Goal: Complete application form: Complete application form

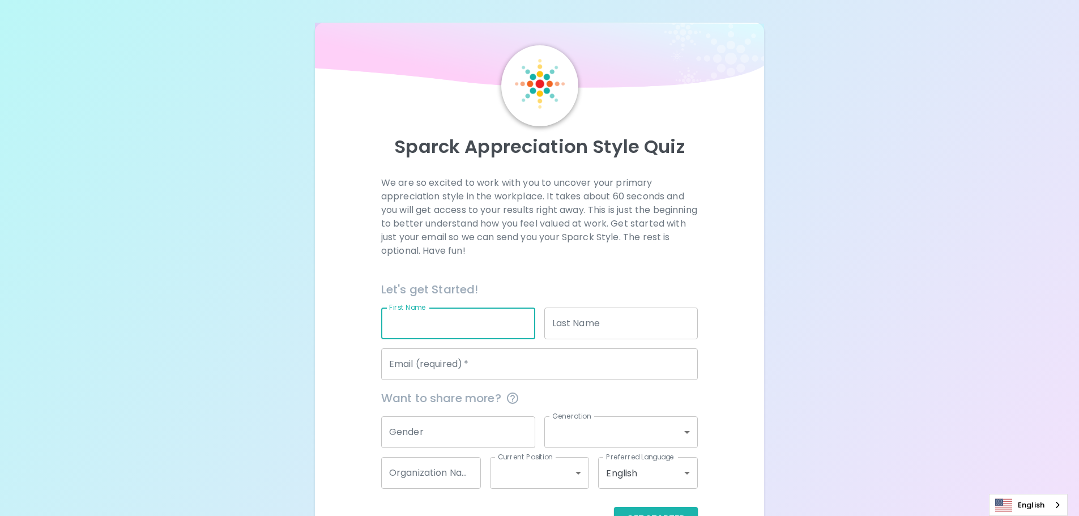
click at [477, 329] on input "First Name" at bounding box center [458, 324] width 154 height 32
type input "[PERSON_NAME]"
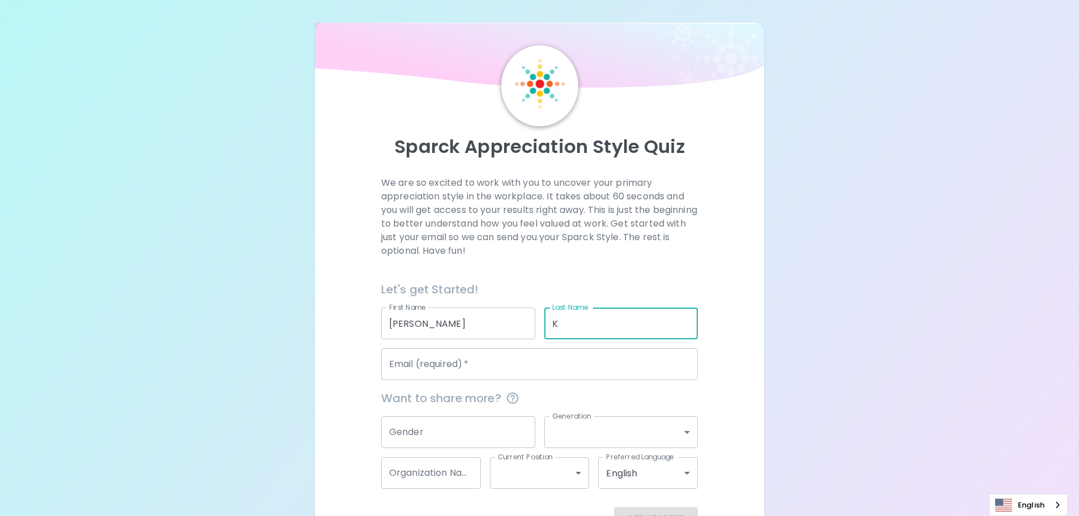
type input "K"
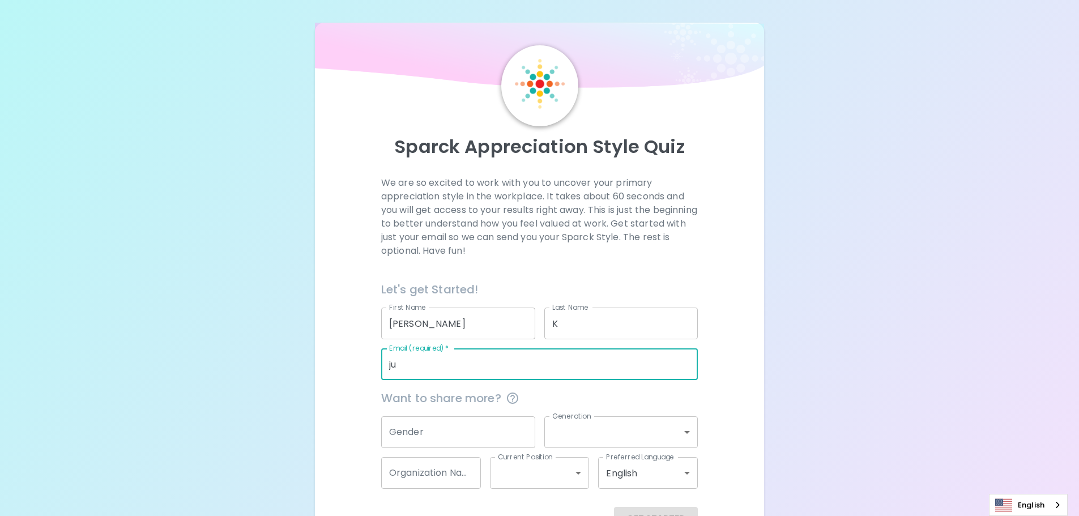
type input "[PERSON_NAME][EMAIL_ADDRESS][PERSON_NAME][PERSON_NAME][DOMAIN_NAME]"
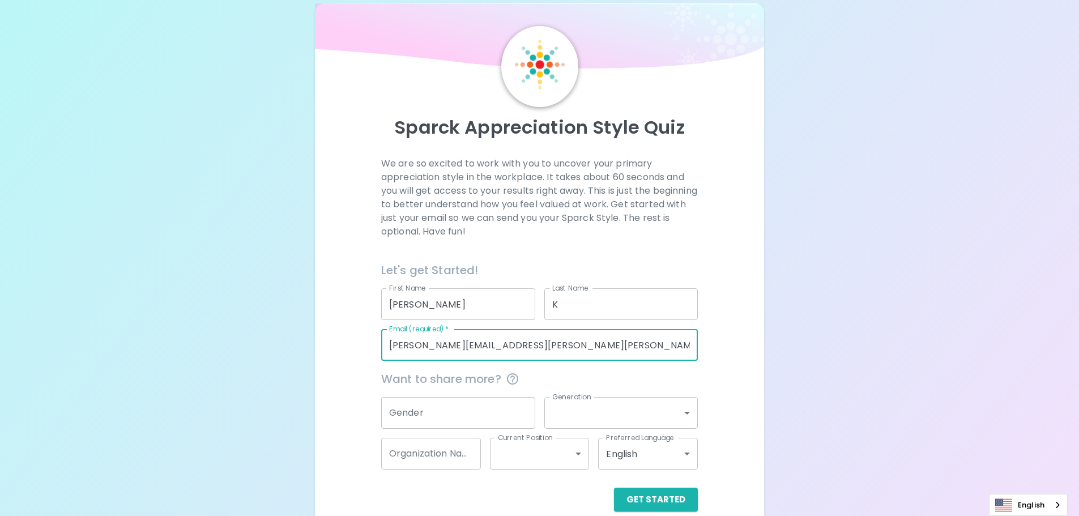
scroll to position [37, 0]
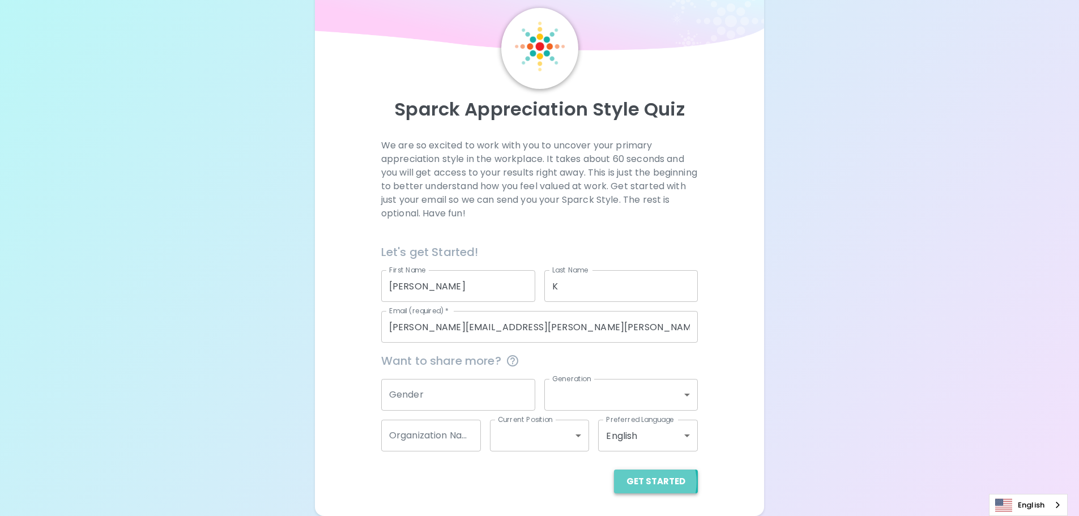
click at [648, 482] on button "Get Started" at bounding box center [656, 482] width 84 height 24
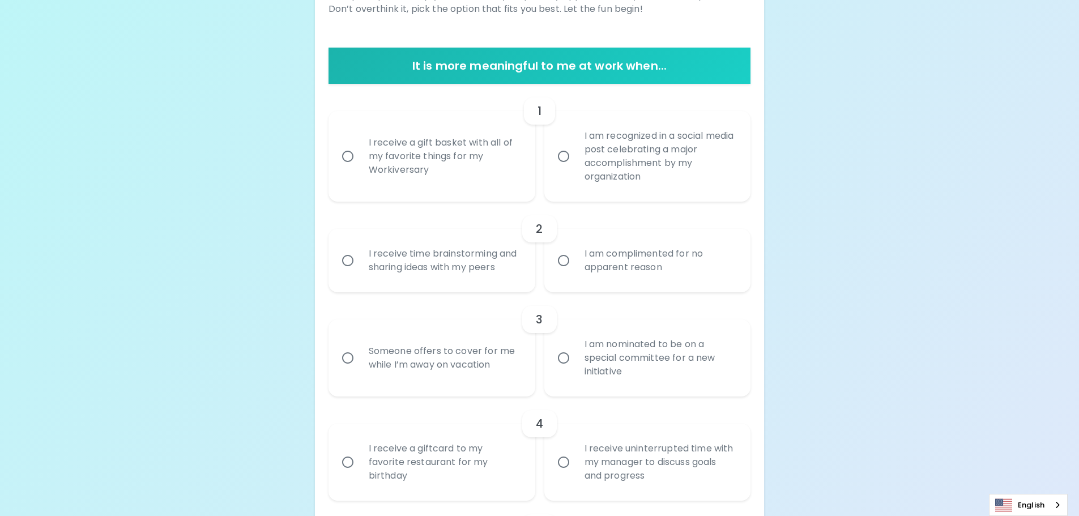
scroll to position [207, 0]
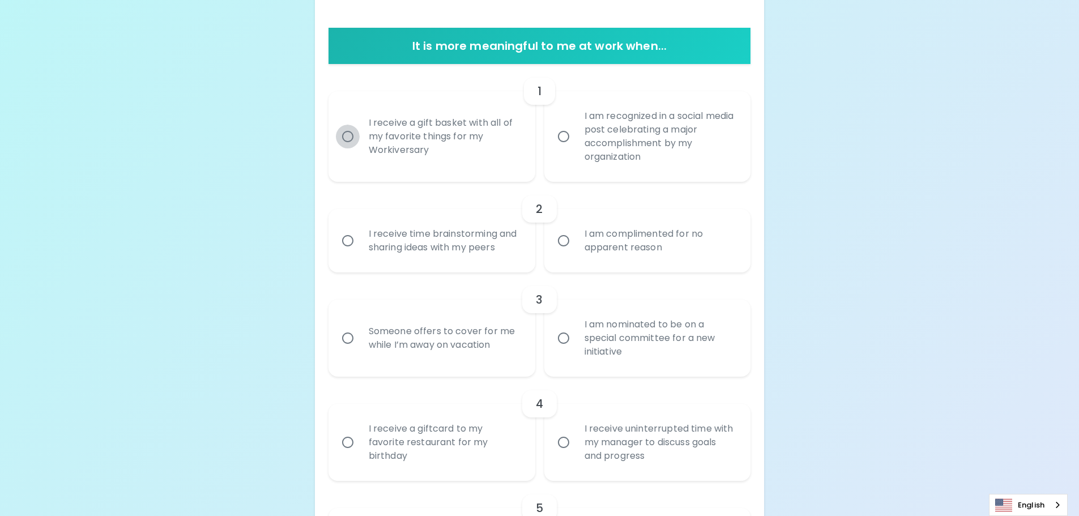
click at [345, 136] on input "I receive a gift basket with all of my favorite things for my Workiversary" at bounding box center [348, 137] width 24 height 24
radio input "true"
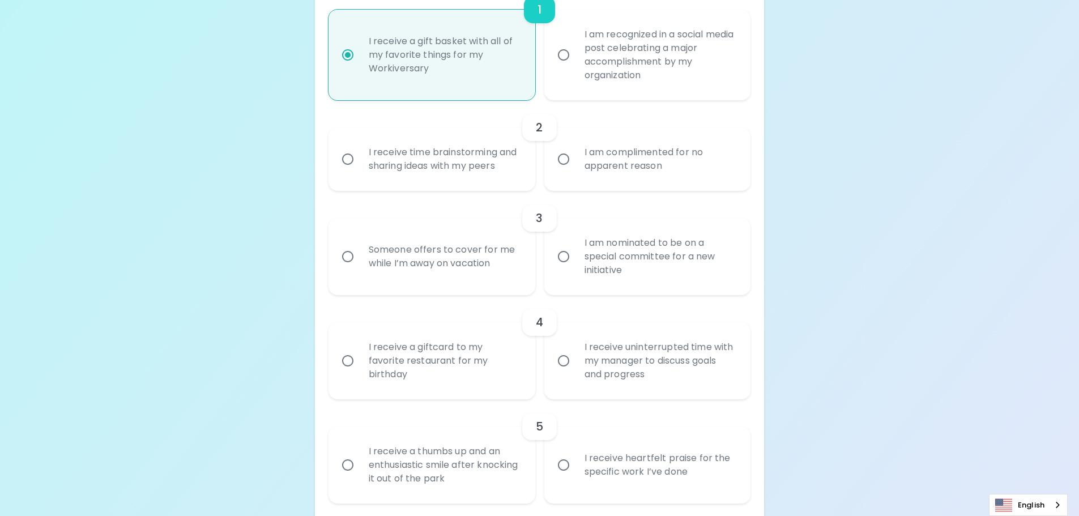
scroll to position [298, 0]
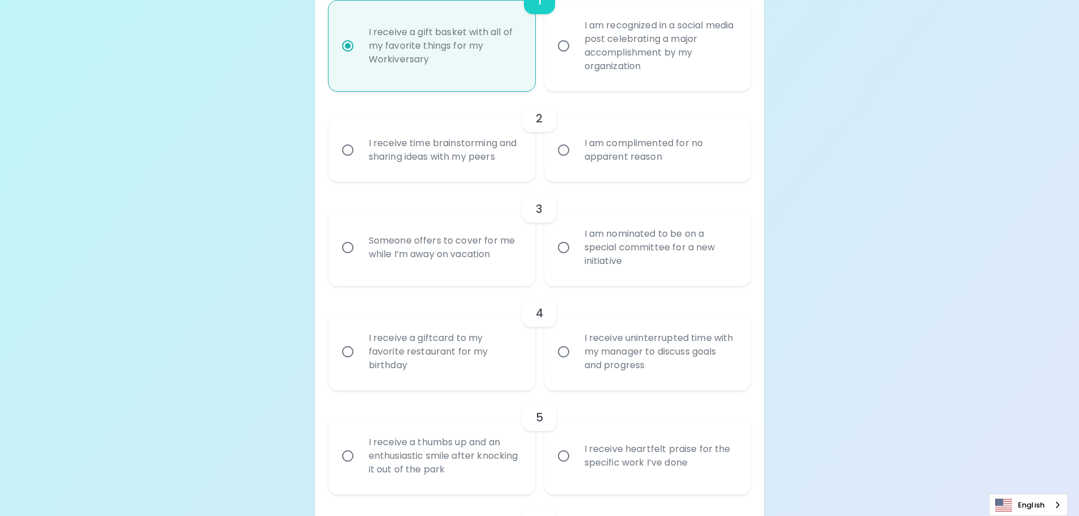
click at [353, 149] on input "I receive time brainstorming and sharing ideas with my peers" at bounding box center [348, 150] width 24 height 24
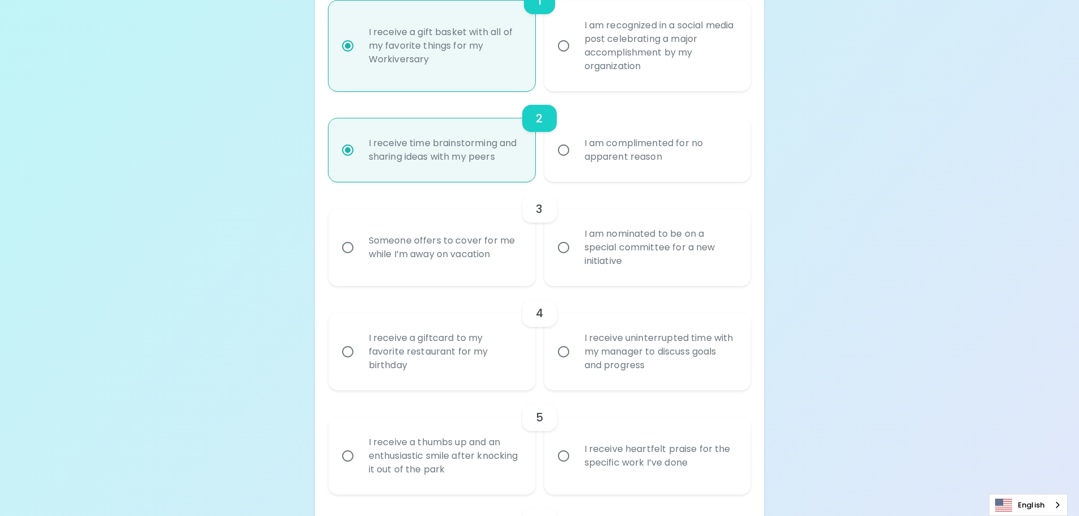
scroll to position [389, 0]
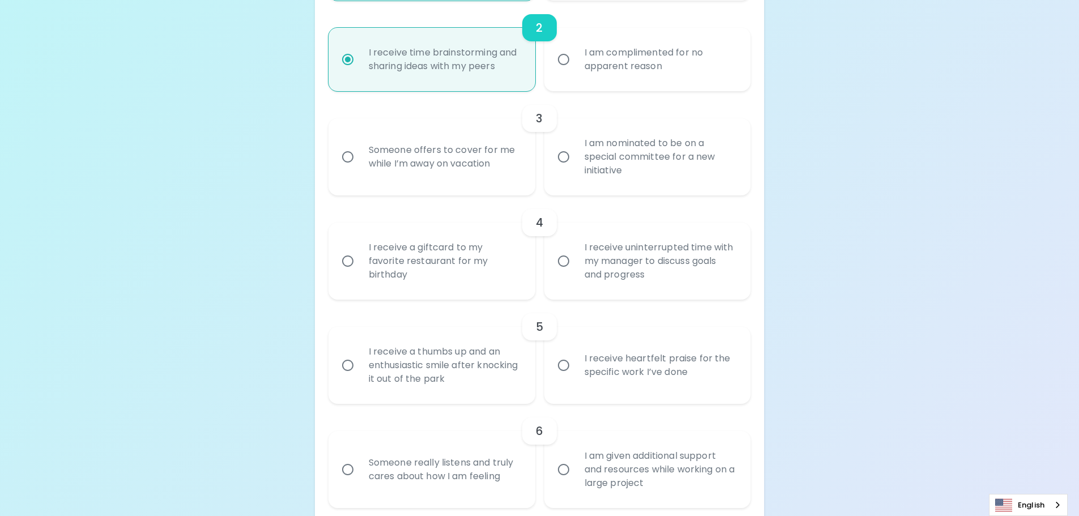
radio input "true"
click at [353, 156] on input "Someone offers to cover for me while I’m away on vacation" at bounding box center [348, 157] width 24 height 24
radio input "false"
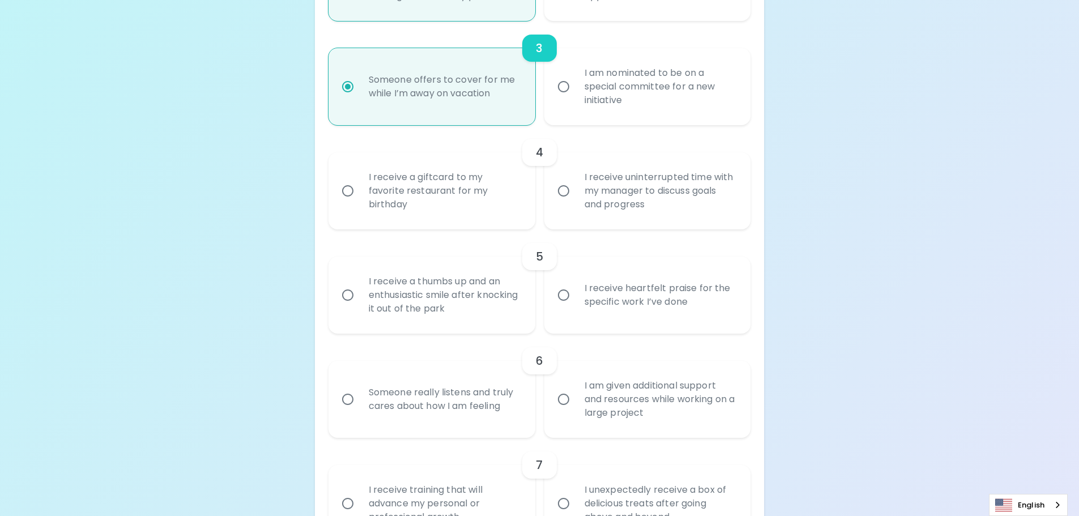
scroll to position [479, 0]
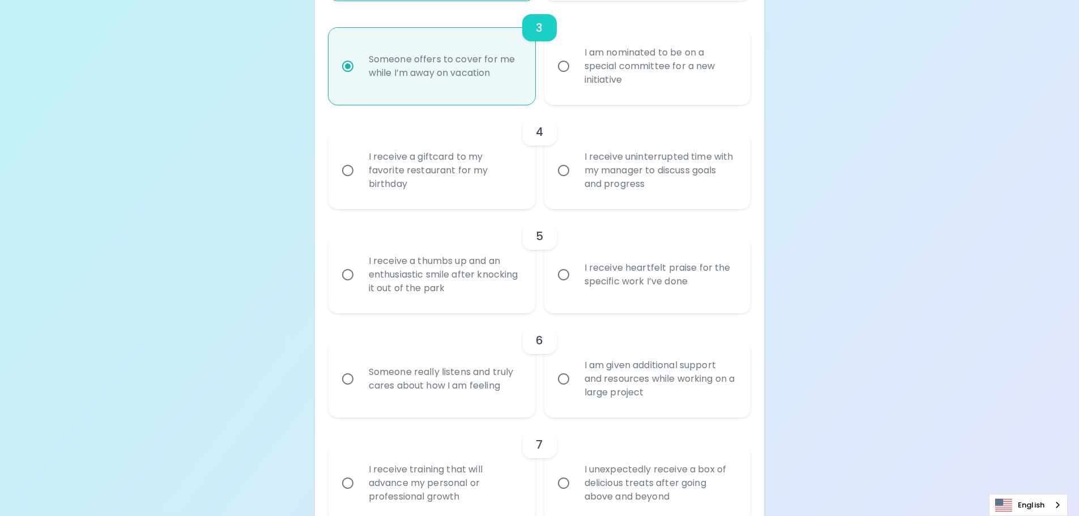
radio input "true"
click at [568, 174] on input "I receive uninterrupted time with my manager to discuss goals and progress" at bounding box center [564, 171] width 24 height 24
radio input "false"
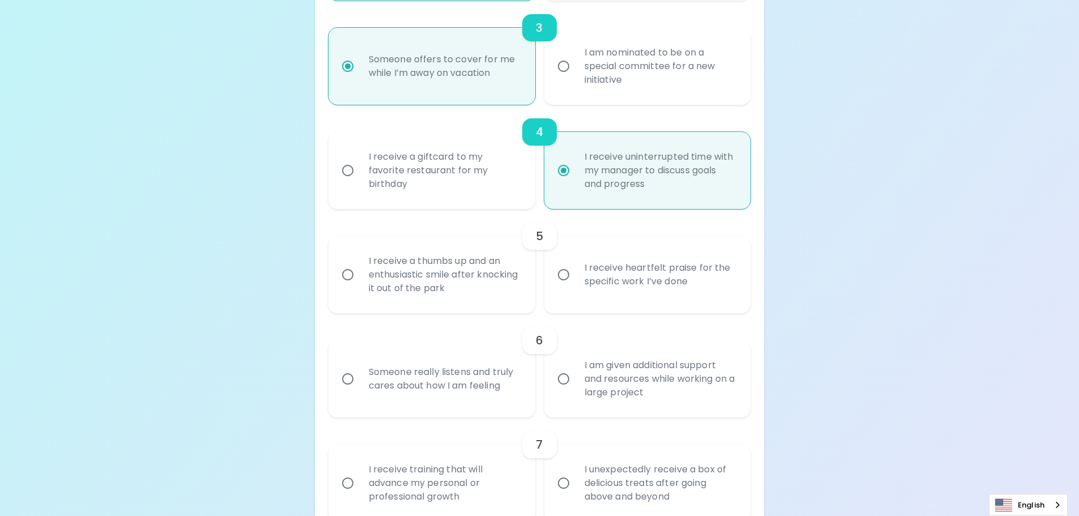
scroll to position [570, 0]
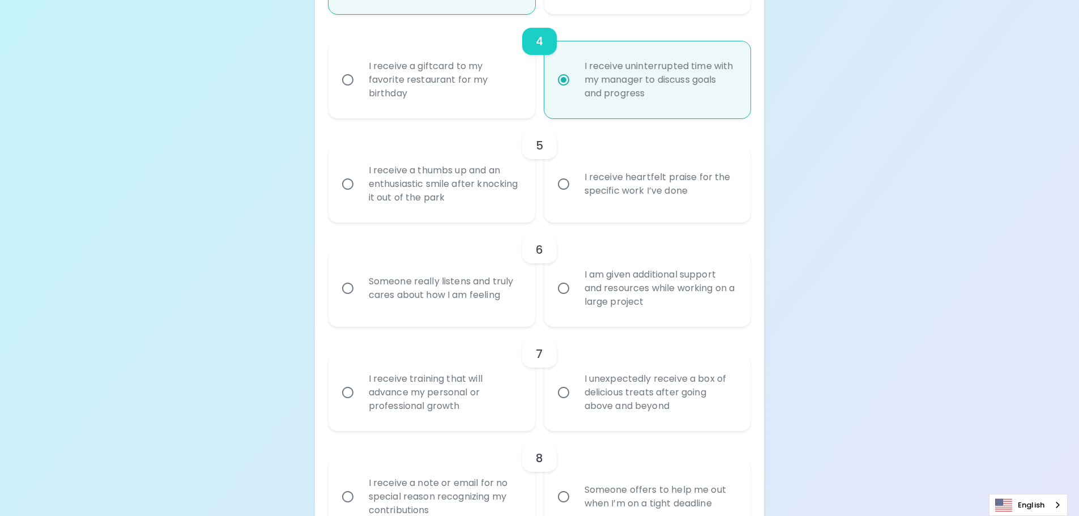
radio input "true"
click at [355, 186] on input "I receive a thumbs up and an enthusiastic smile after knocking it out of the pa…" at bounding box center [348, 184] width 24 height 24
radio input "false"
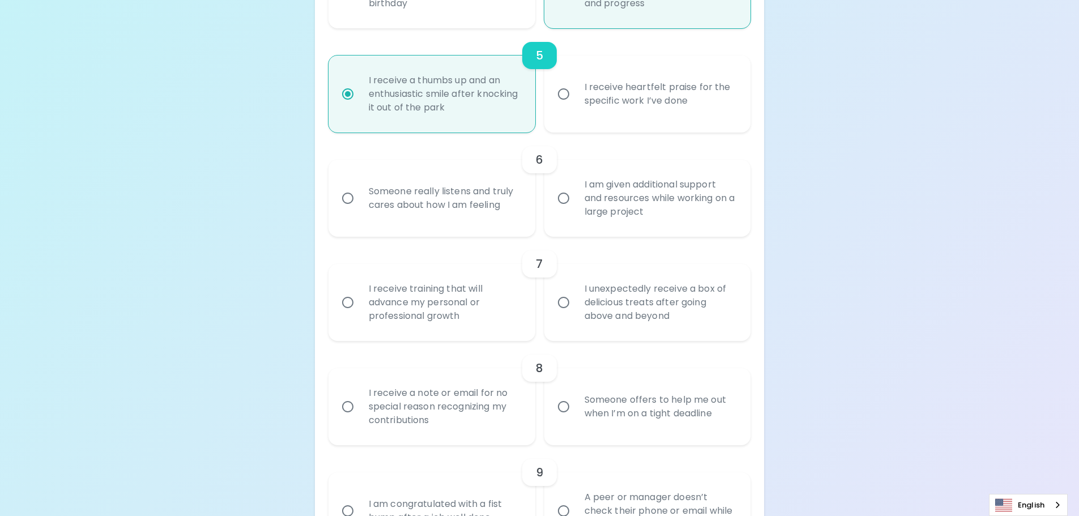
scroll to position [661, 0]
radio input "true"
click at [561, 196] on input "I am given additional support and resources while working on a large project" at bounding box center [564, 198] width 24 height 24
radio input "false"
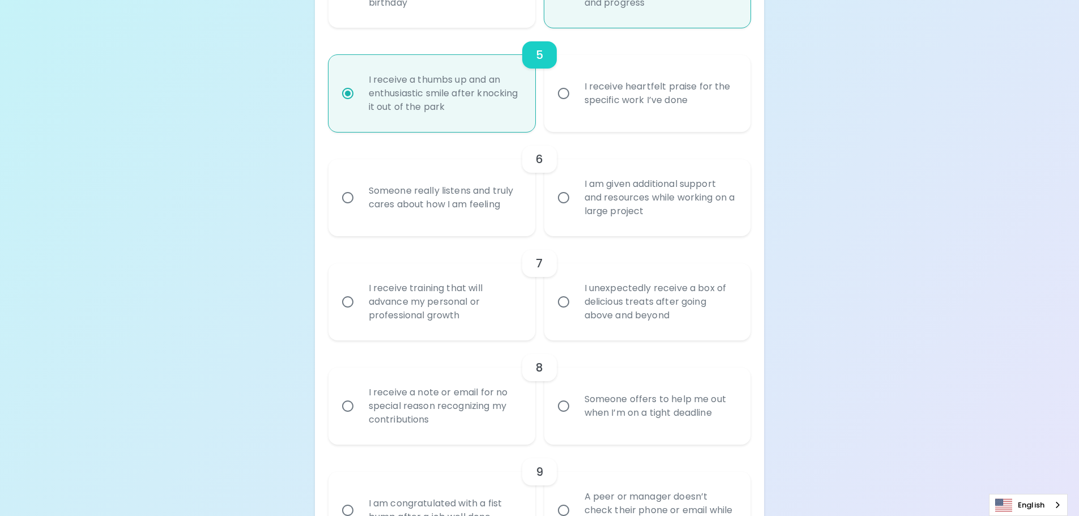
radio input "false"
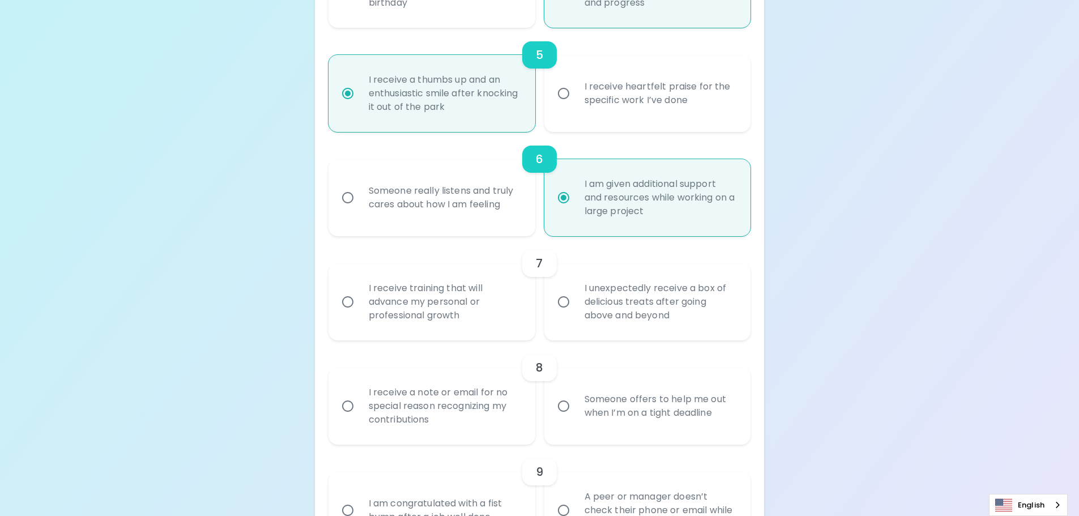
scroll to position [751, 0]
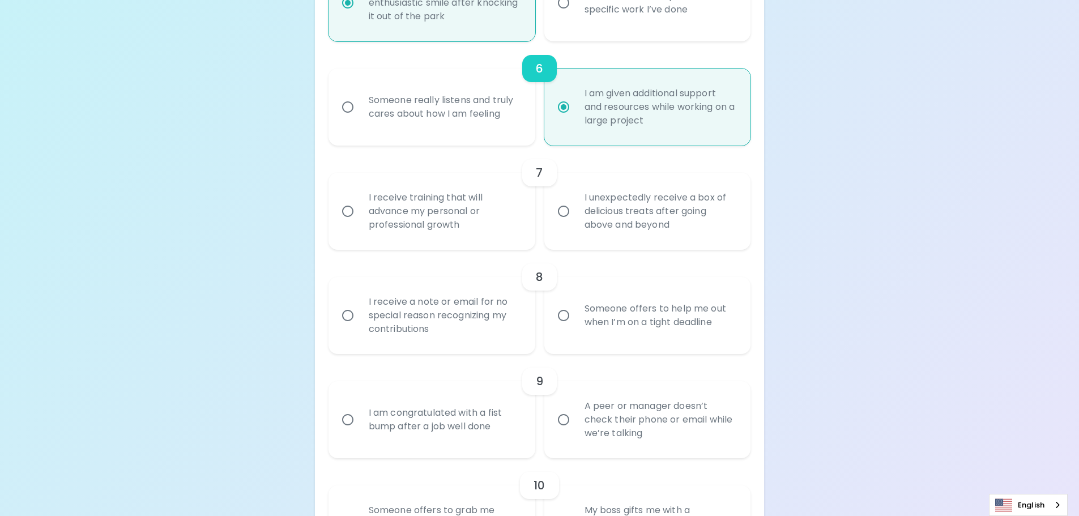
radio input "true"
click at [408, 220] on div "I receive training that will advance my personal or professional growth" at bounding box center [444, 211] width 169 height 68
click at [360, 220] on input "I receive training that will advance my personal or professional growth" at bounding box center [348, 211] width 24 height 24
radio input "false"
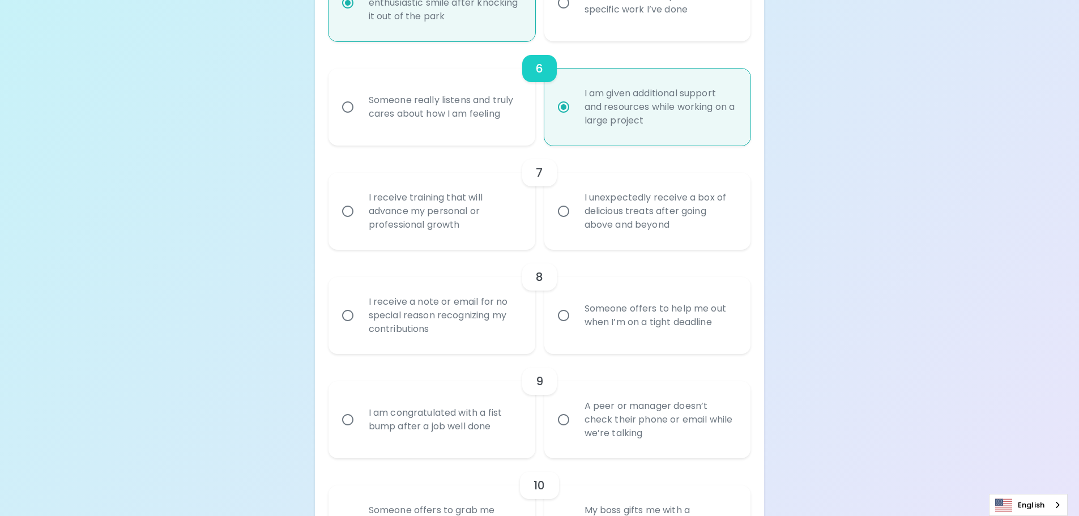
radio input "false"
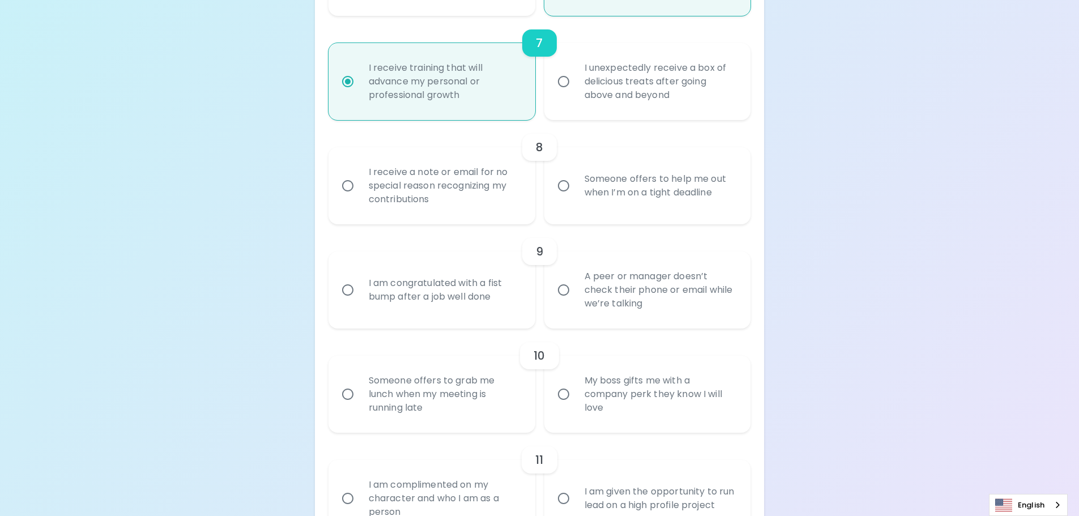
scroll to position [899, 0]
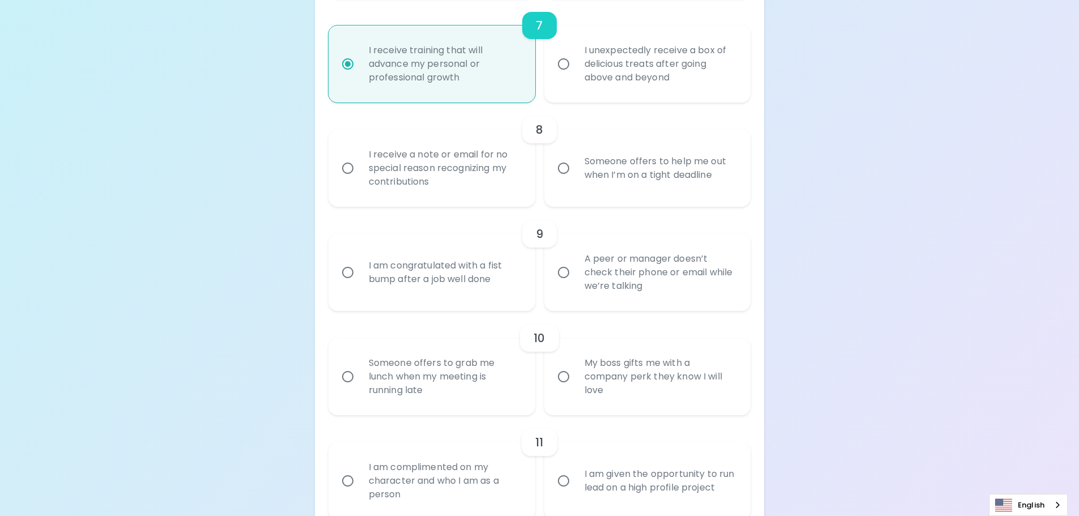
radio input "true"
click at [565, 166] on input "Someone offers to help me out when I’m on a tight deadline" at bounding box center [564, 168] width 24 height 24
radio input "false"
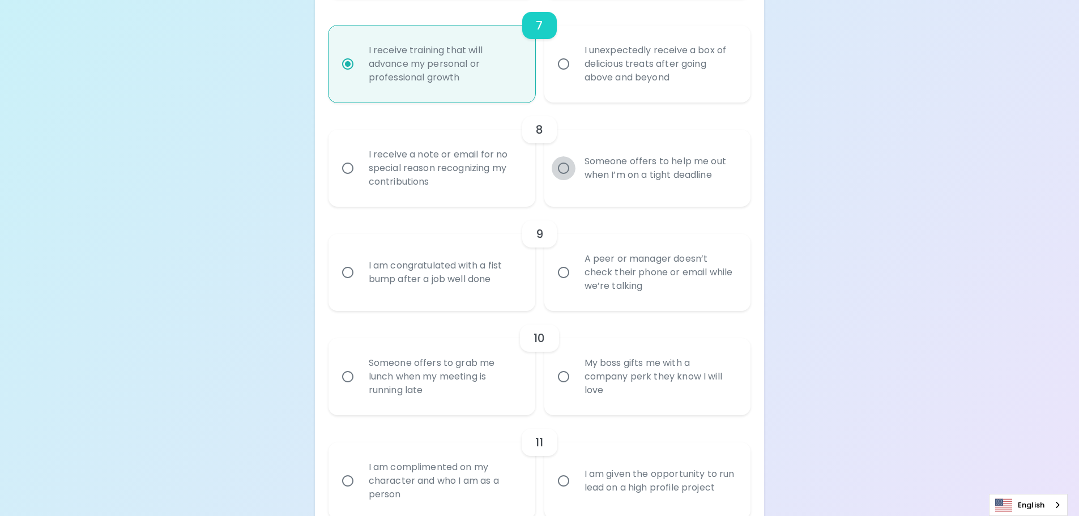
radio input "false"
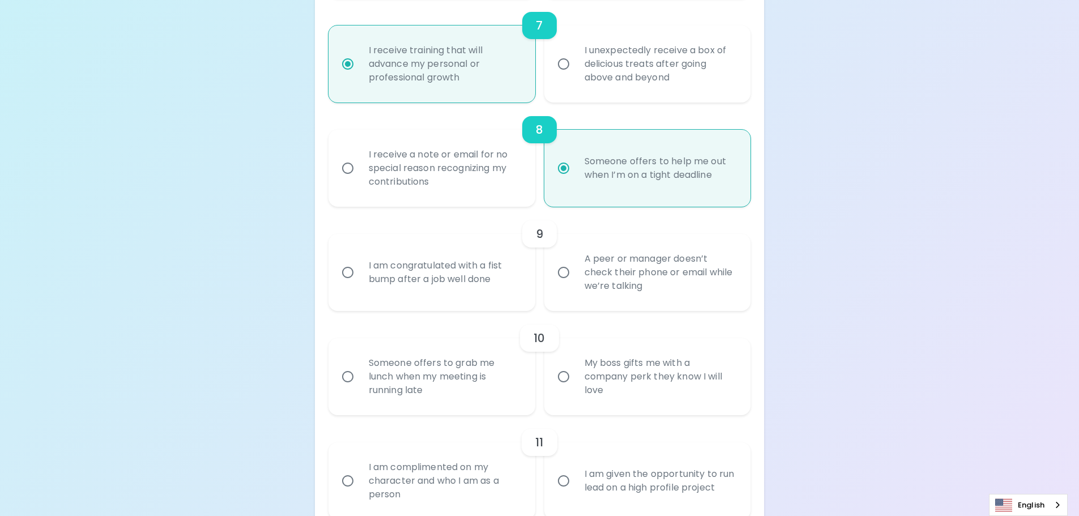
scroll to position [989, 0]
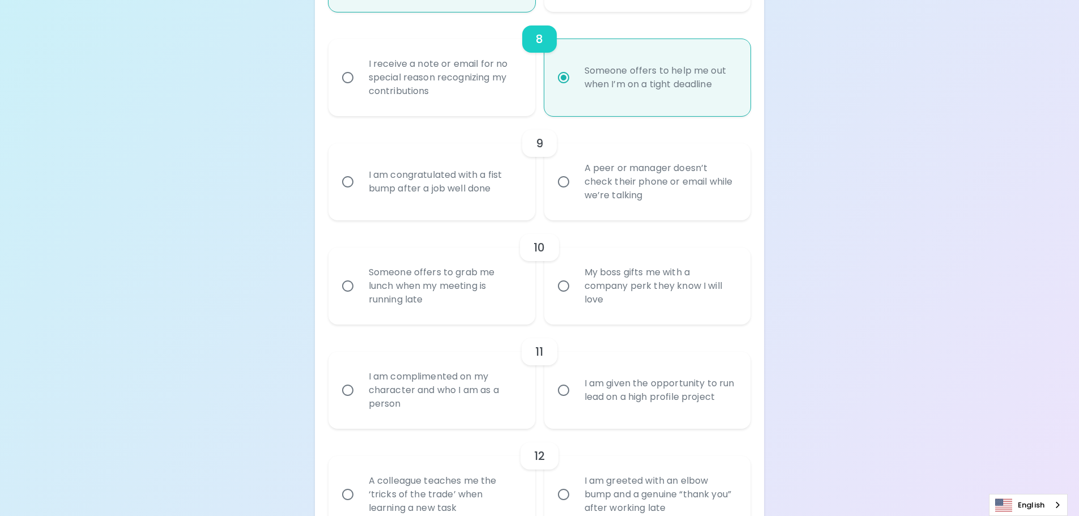
radio input "true"
click at [571, 181] on input "A peer or manager doesn’t check their phone or email while we’re talking" at bounding box center [564, 182] width 24 height 24
radio input "false"
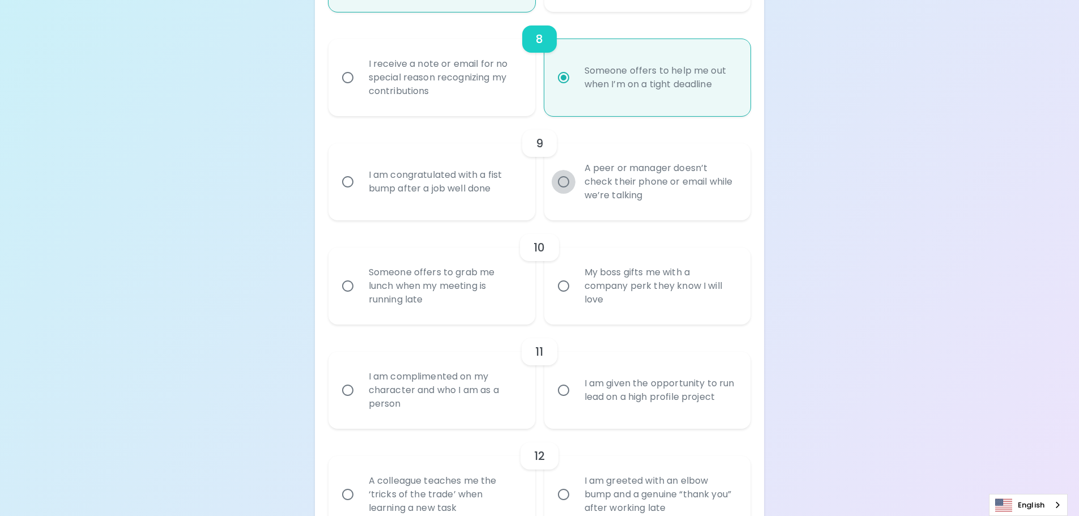
radio input "false"
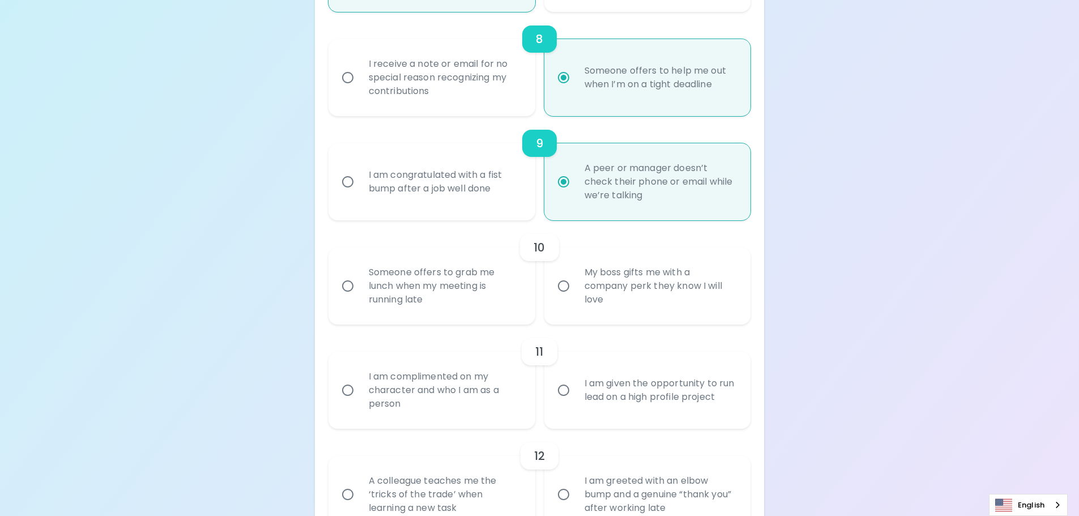
scroll to position [978, 0]
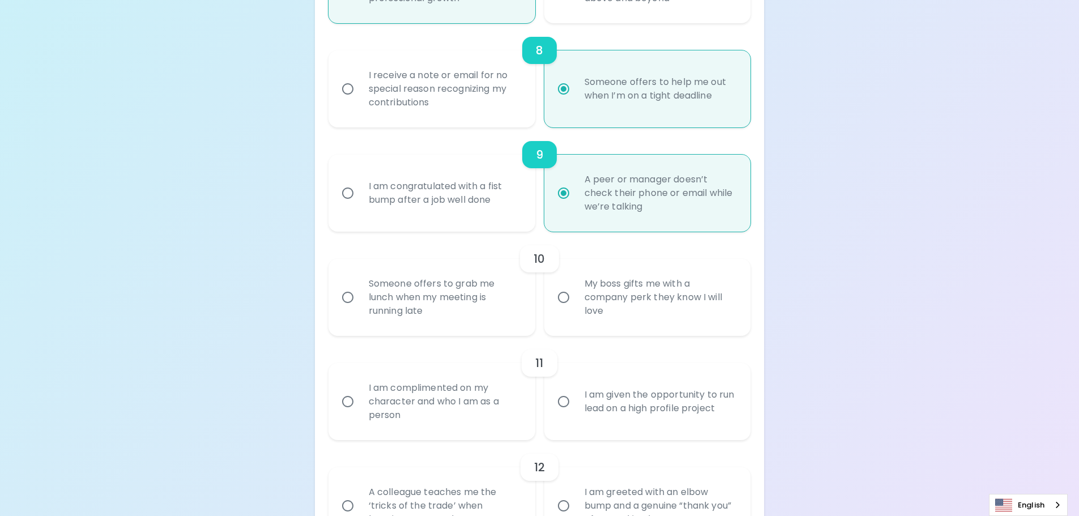
radio input "true"
click at [398, 199] on div "I am congratulated with a fist bump after a job well done" at bounding box center [444, 193] width 169 height 54
click at [360, 199] on input "I am congratulated with a fist bump after a job well done" at bounding box center [348, 193] width 24 height 24
radio input "false"
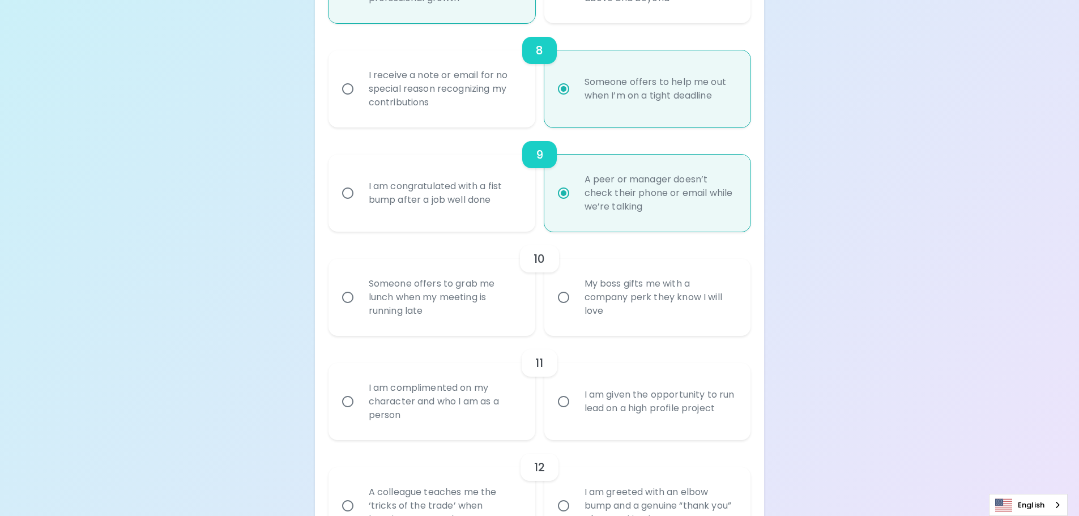
radio input "false"
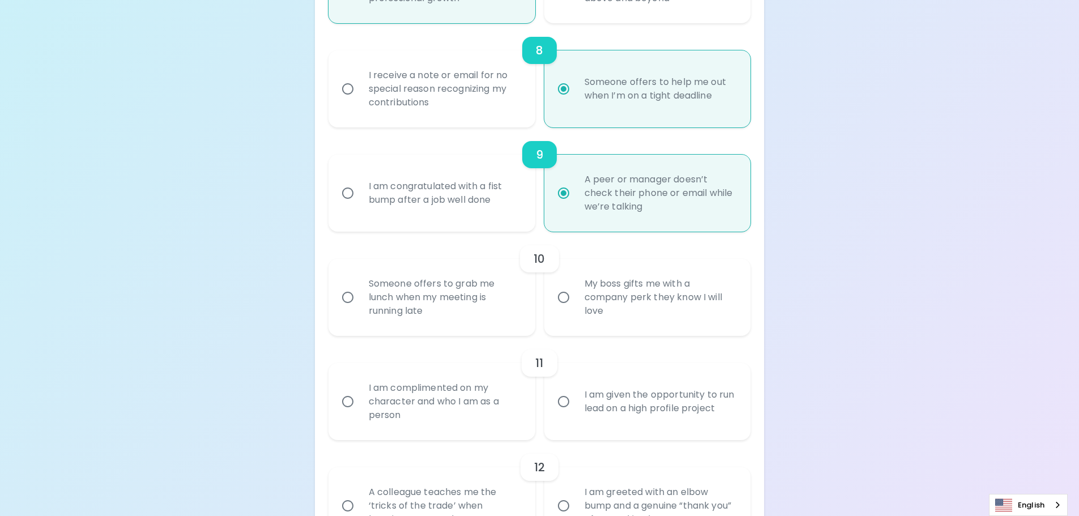
radio input "true"
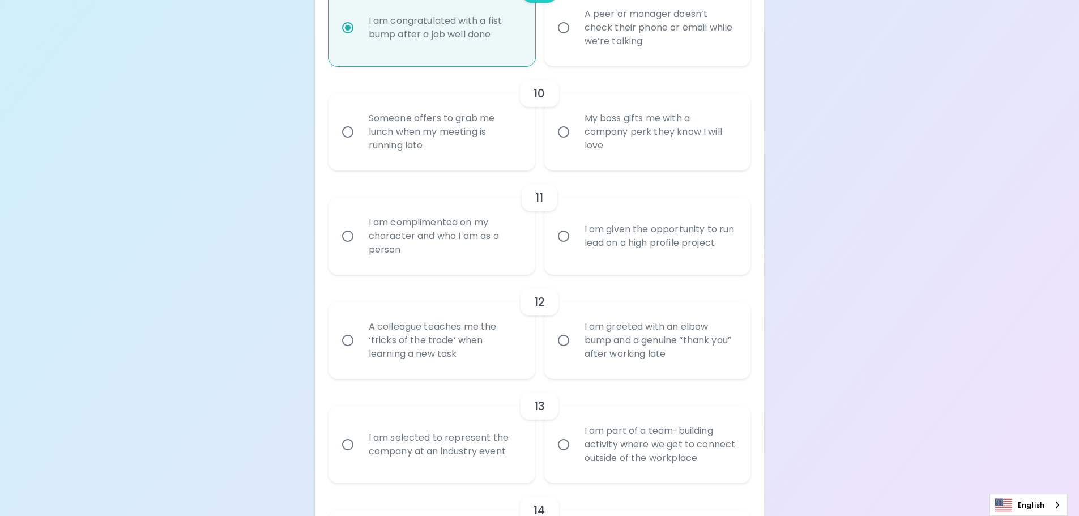
scroll to position [1204, 0]
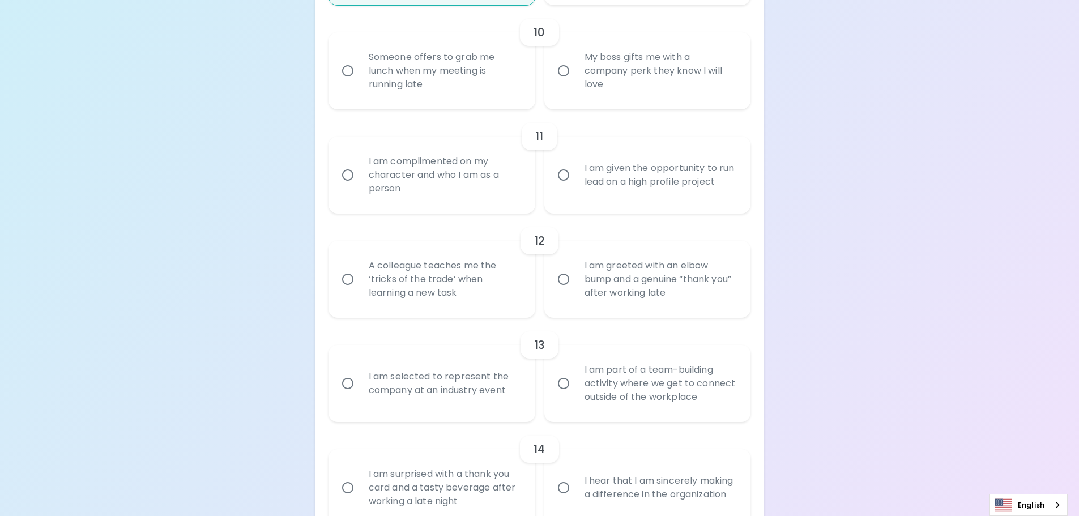
radio input "true"
click at [368, 179] on div "I am complimented on my character and who I am as a person" at bounding box center [444, 175] width 169 height 68
click at [360, 179] on input "I am complimented on my character and who I am as a person" at bounding box center [348, 175] width 24 height 24
radio input "false"
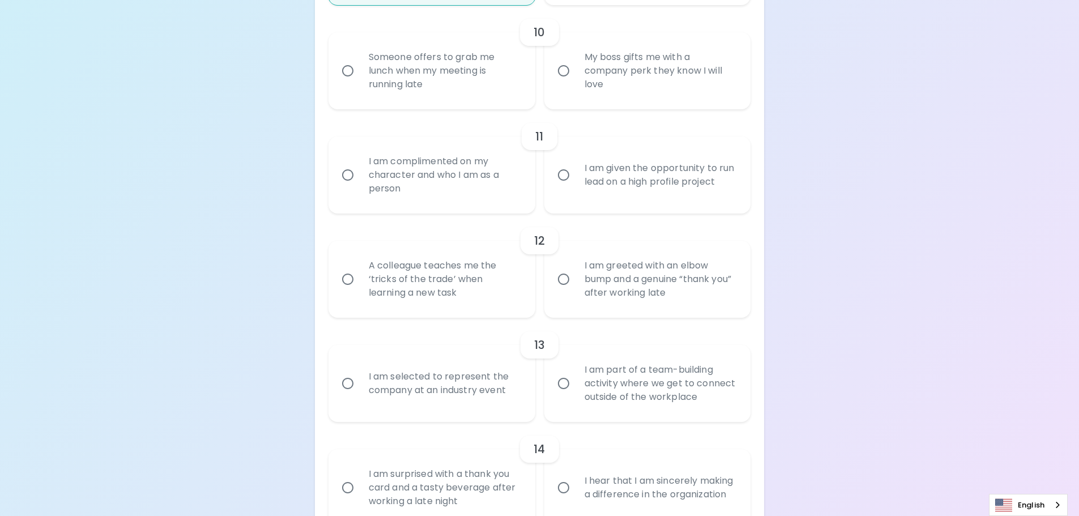
radio input "false"
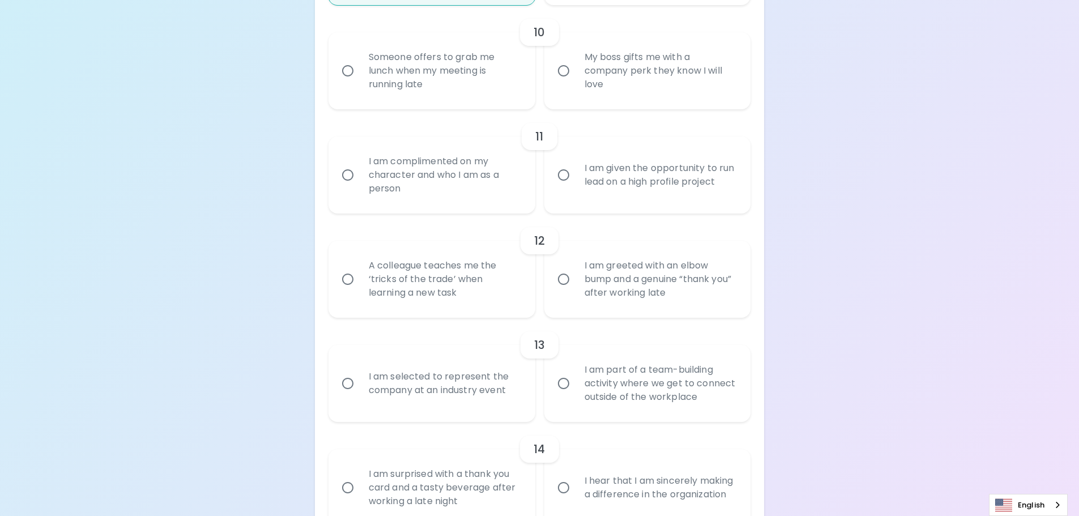
radio input "false"
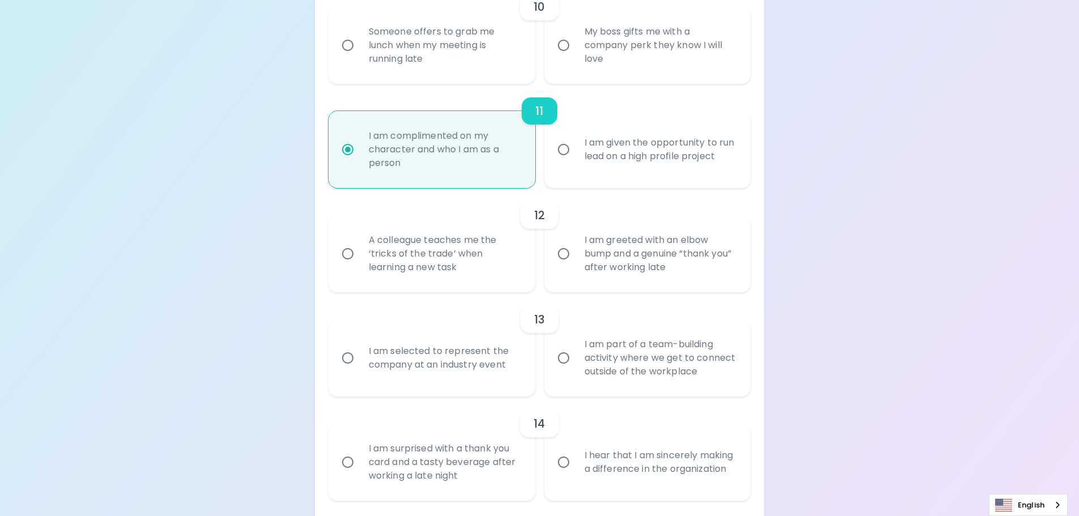
scroll to position [1125, 0]
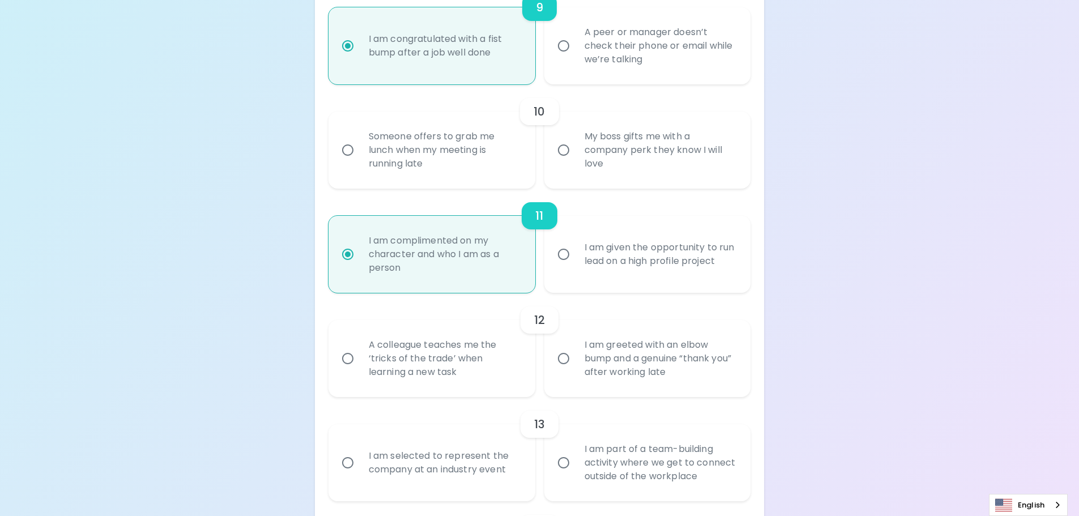
radio input "true"
click at [580, 153] on div "My boss gifts me with a company perk they know I will love" at bounding box center [660, 150] width 169 height 68
click at [576, 153] on input "My boss gifts me with a company perk they know I will love" at bounding box center [564, 150] width 24 height 24
radio input "false"
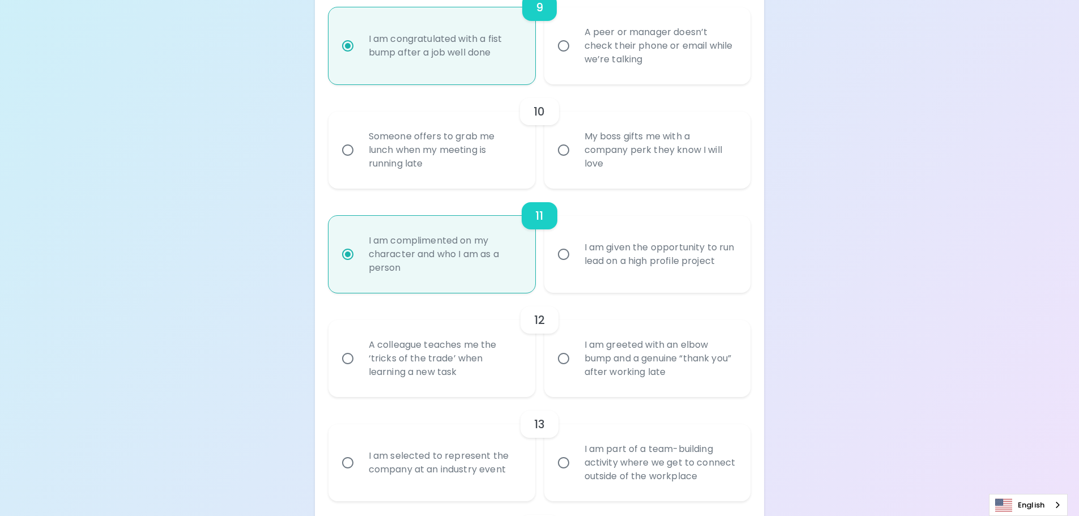
radio input "false"
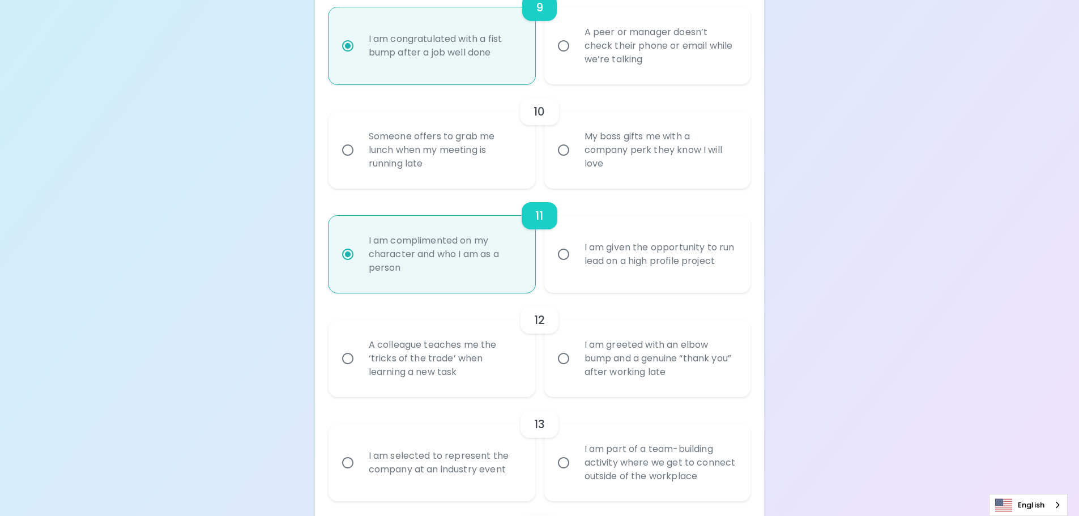
radio input "false"
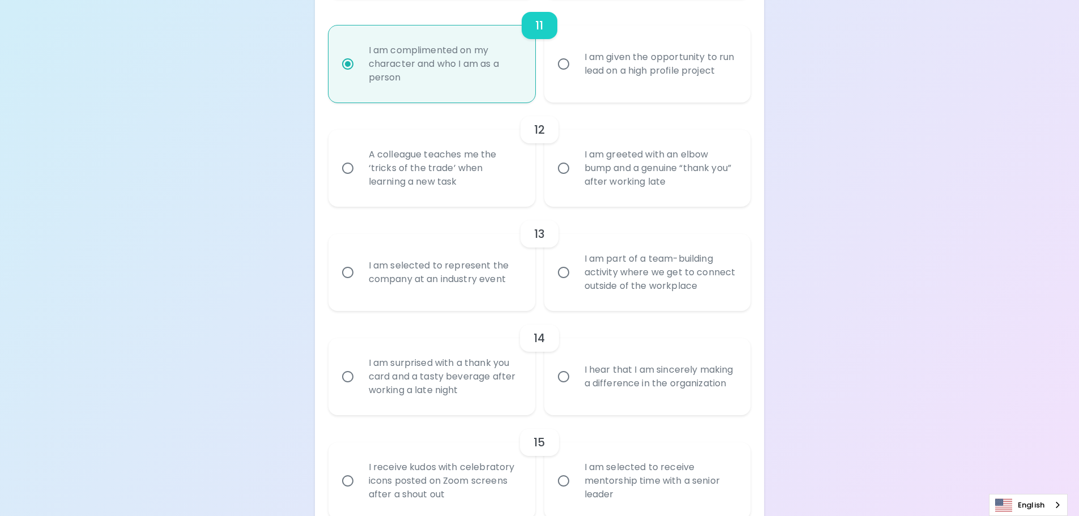
scroll to position [1374, 0]
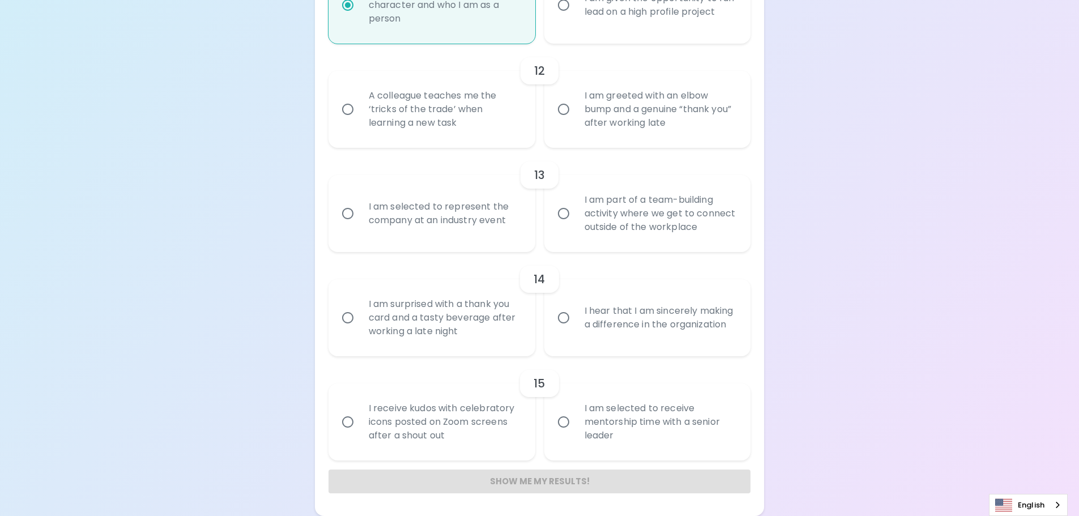
radio input "true"
click at [360, 111] on div "A colleague teaches me the ‘tricks of the trade’ when learning a new task" at bounding box center [444, 109] width 169 height 68
click at [360, 111] on input "A colleague teaches me the ‘tricks of the trade’ when learning a new task" at bounding box center [348, 109] width 24 height 24
radio input "false"
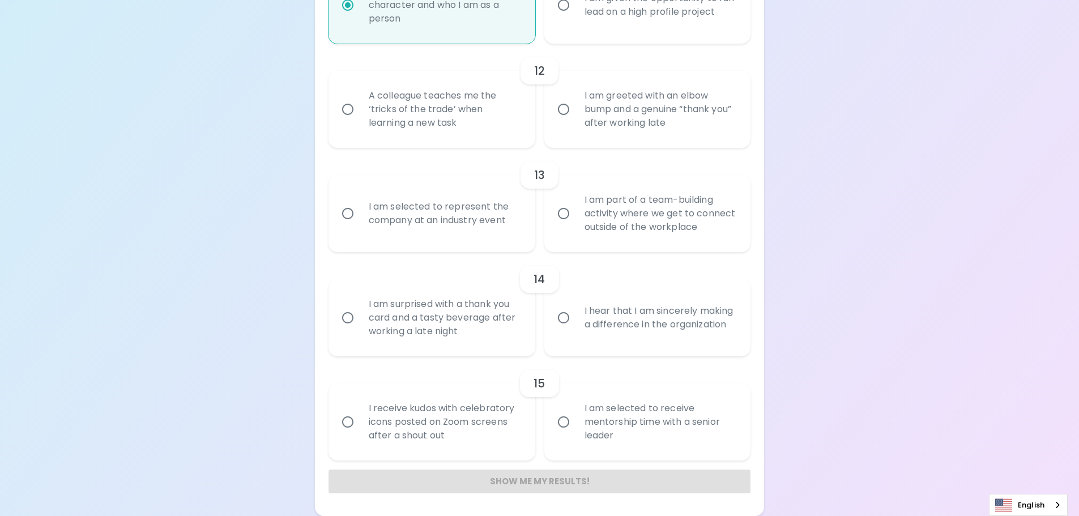
radio input "false"
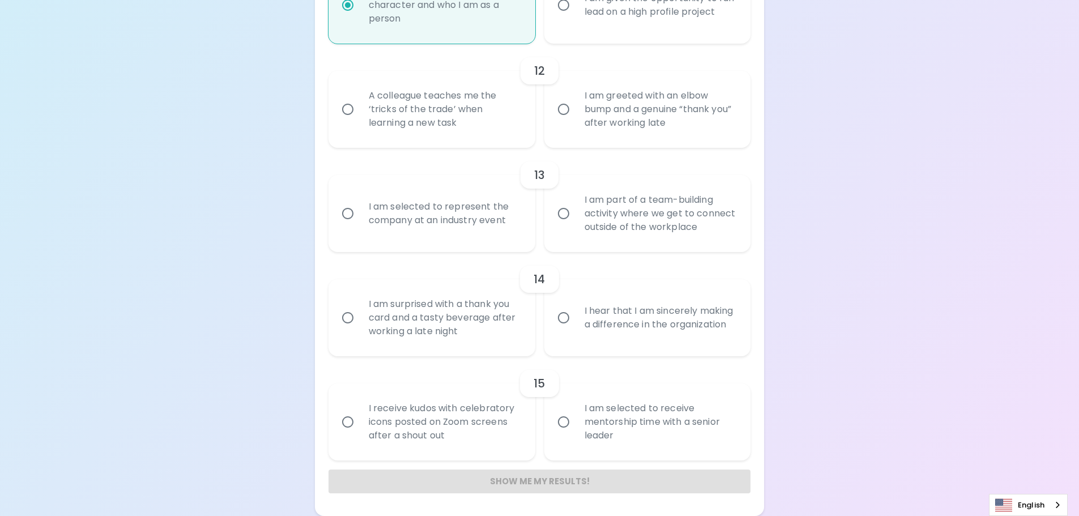
radio input "false"
radio input "true"
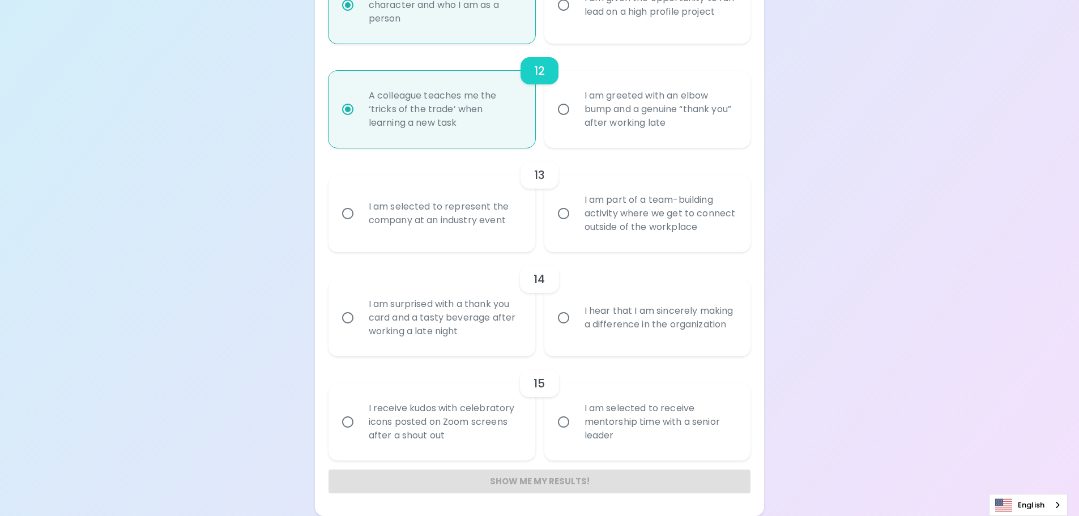
radio input "true"
click at [563, 215] on input "I am part of a team-building activity where we get to connect outside of the wo…" at bounding box center [564, 214] width 24 height 24
radio input "false"
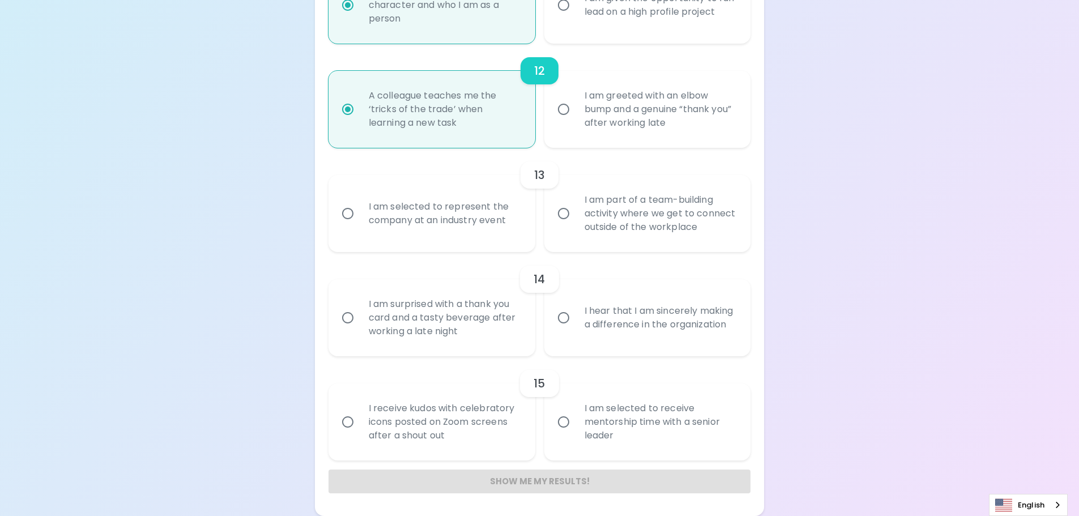
radio input "false"
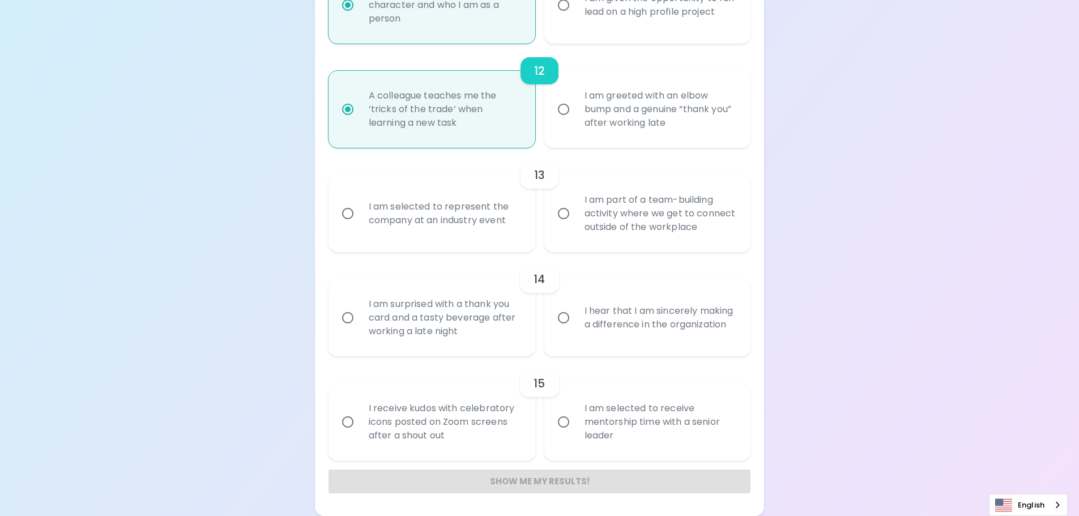
radio input "false"
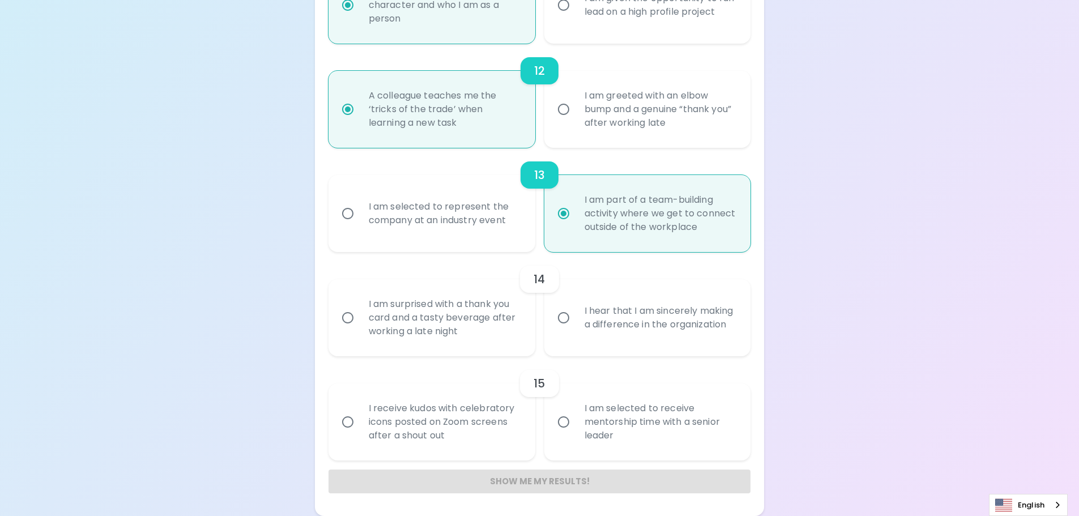
radio input "true"
click at [348, 213] on input "I am selected to represent the company at an industry event" at bounding box center [348, 214] width 24 height 24
radio input "false"
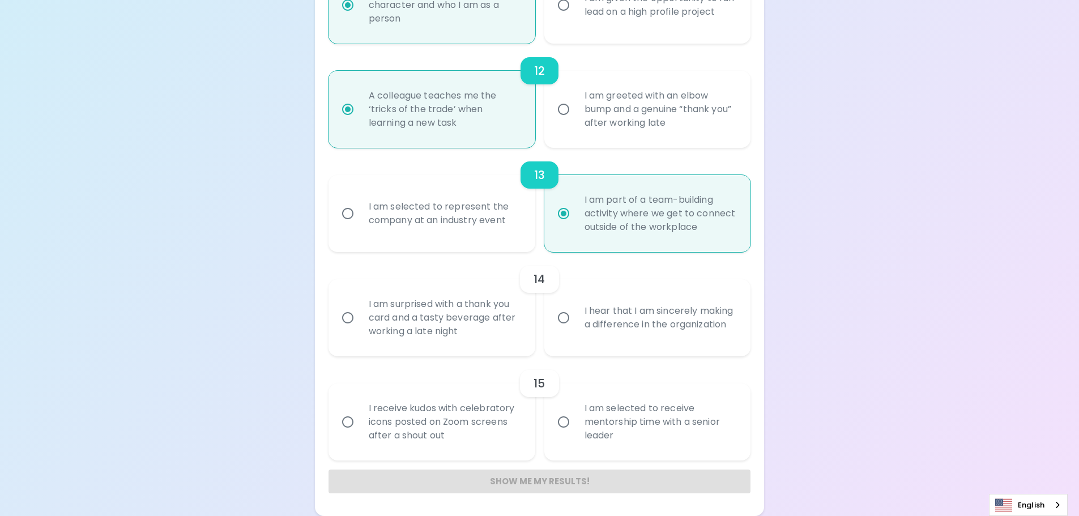
radio input "false"
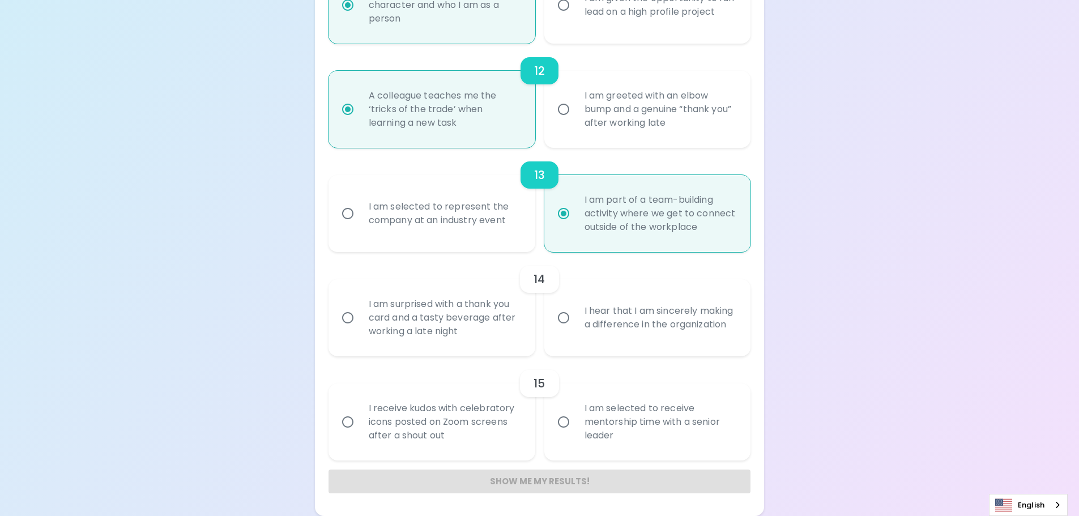
radio input "false"
radio input "true"
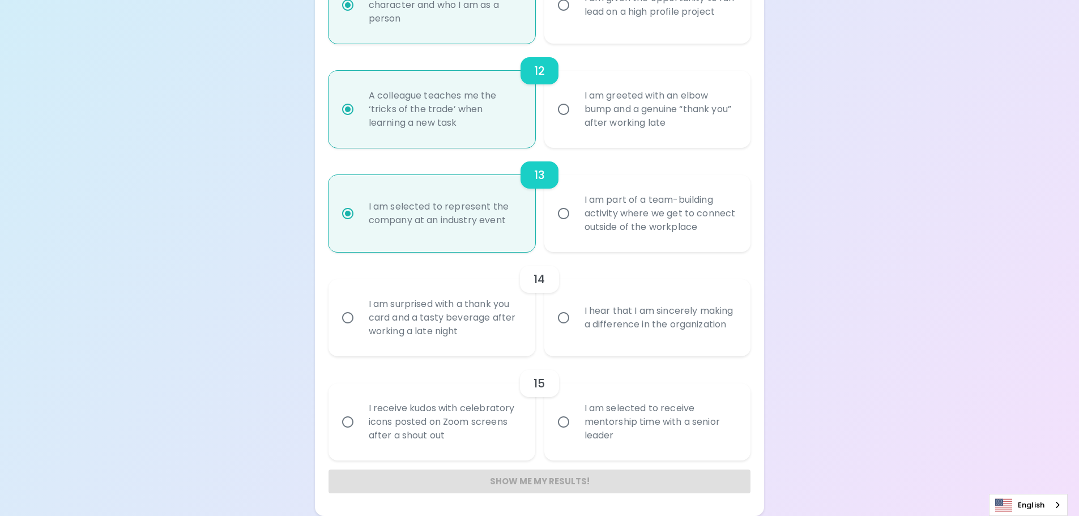
radio input "true"
click at [574, 321] on input "I hear that I am sincerely making a difference in the organization" at bounding box center [564, 318] width 24 height 24
radio input "false"
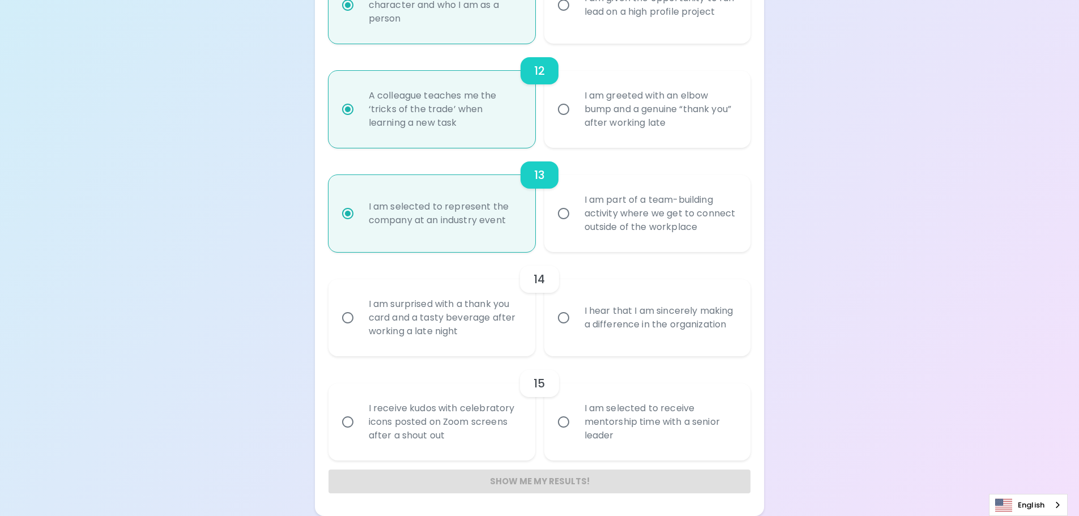
radio input "false"
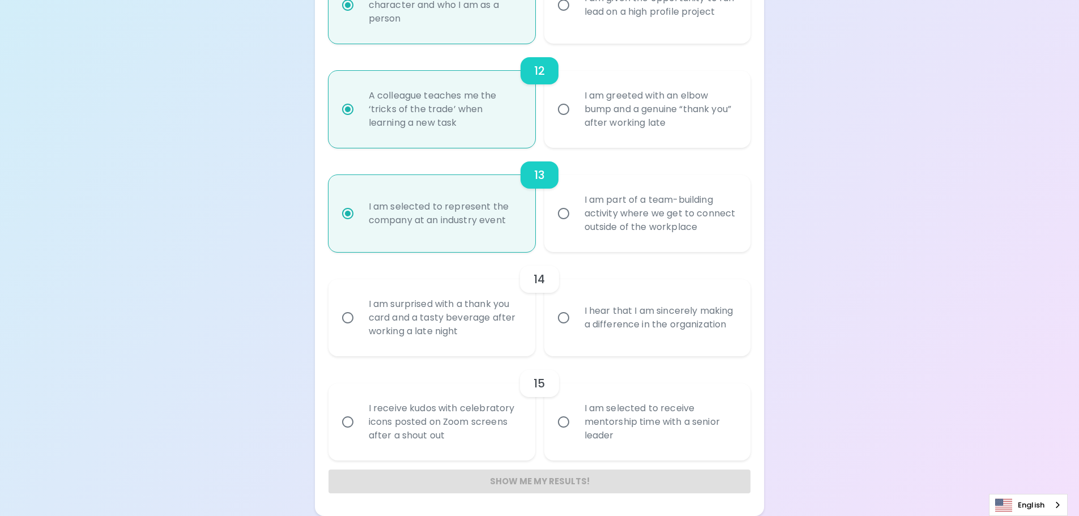
radio input "false"
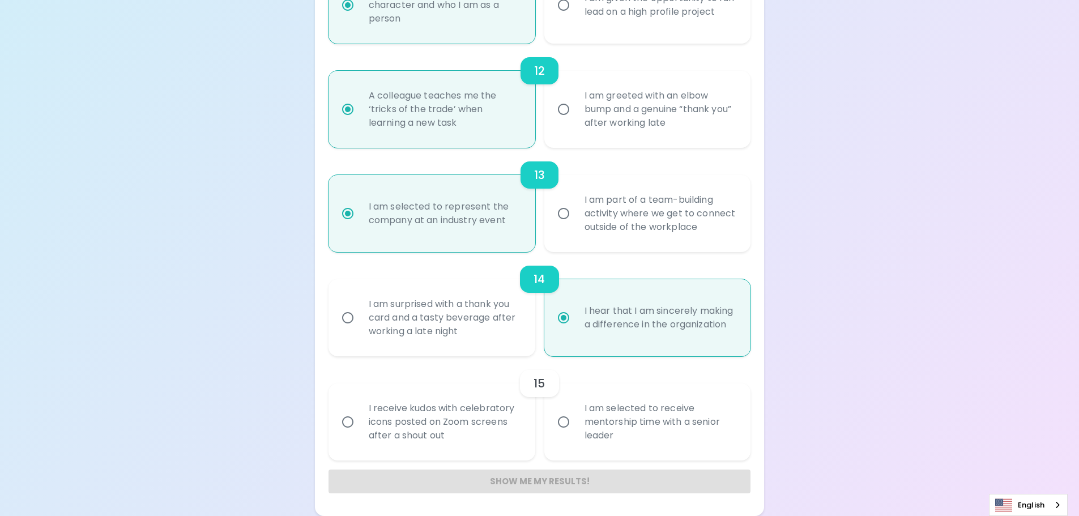
radio input "true"
click at [567, 420] on input "I am selected to receive mentorship time with a senior leader" at bounding box center [564, 422] width 24 height 24
radio input "false"
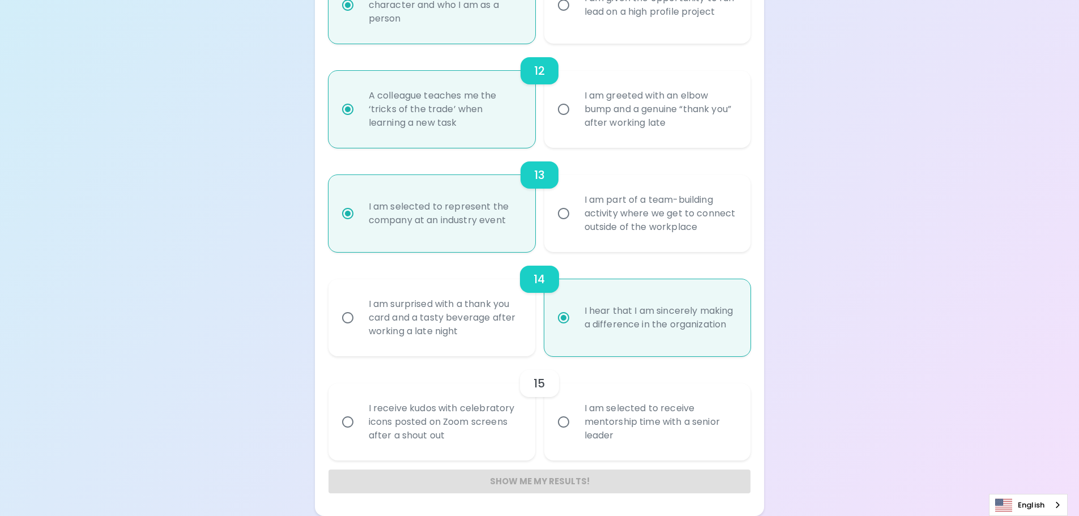
radio input "false"
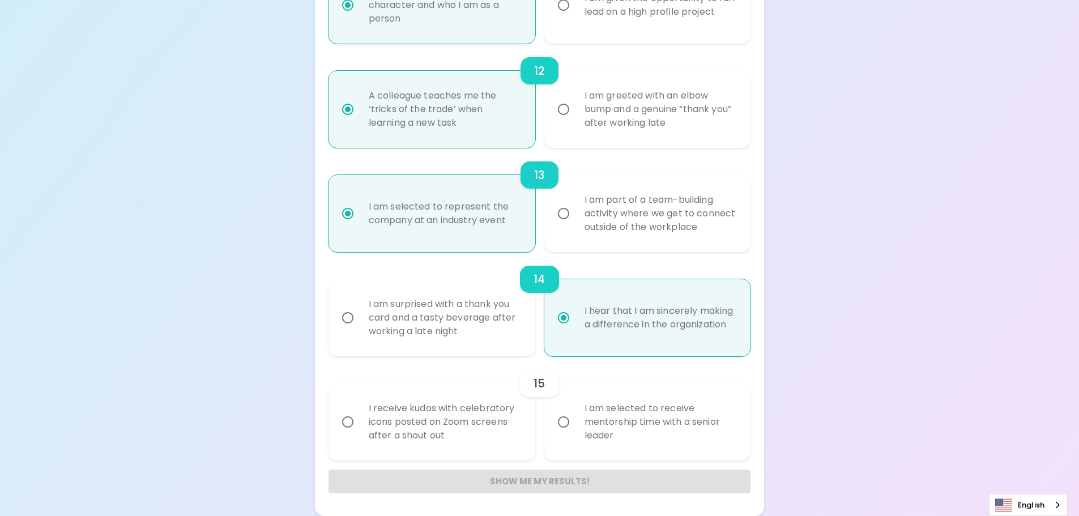
radio input "false"
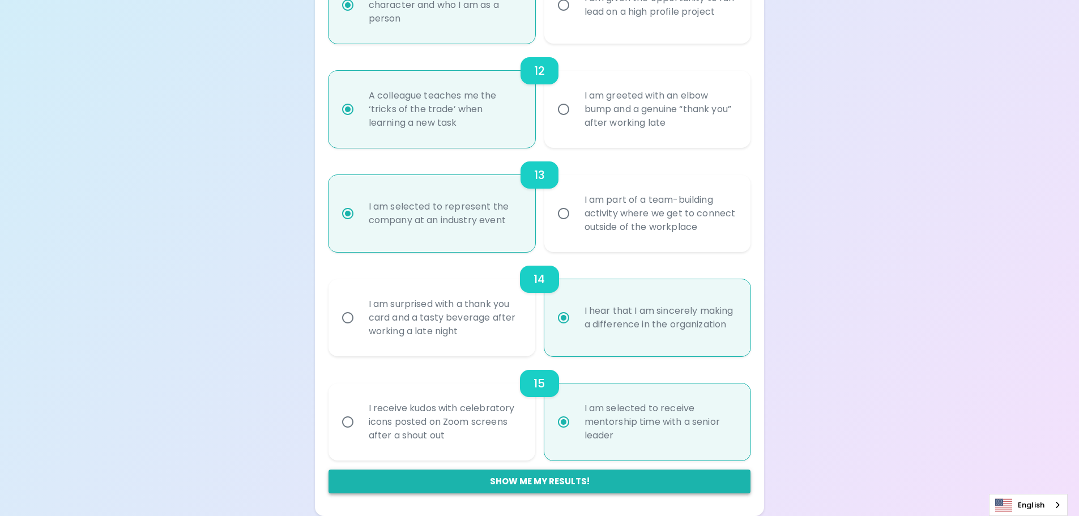
radio input "true"
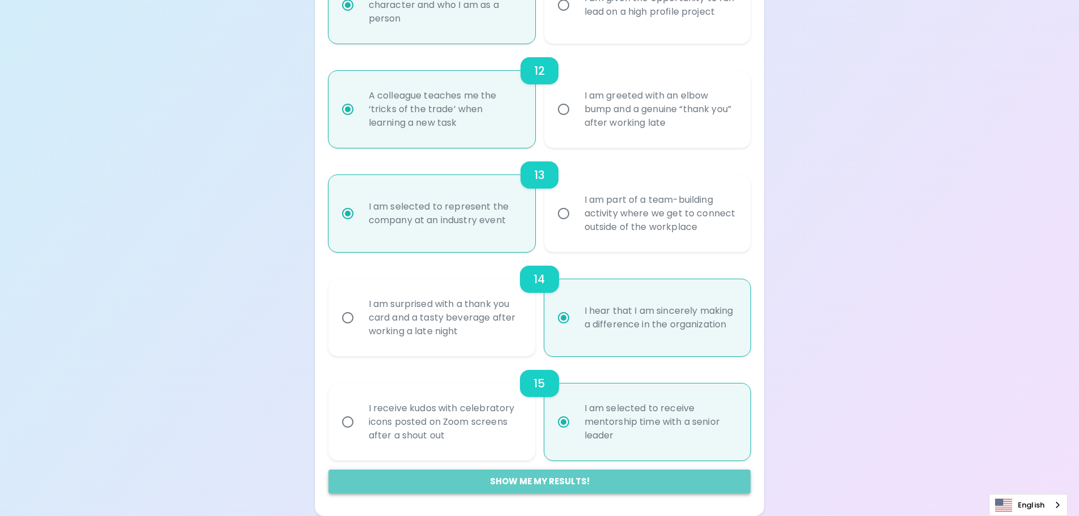
click at [538, 482] on button "Show me my results!" at bounding box center [540, 482] width 423 height 24
radio input "false"
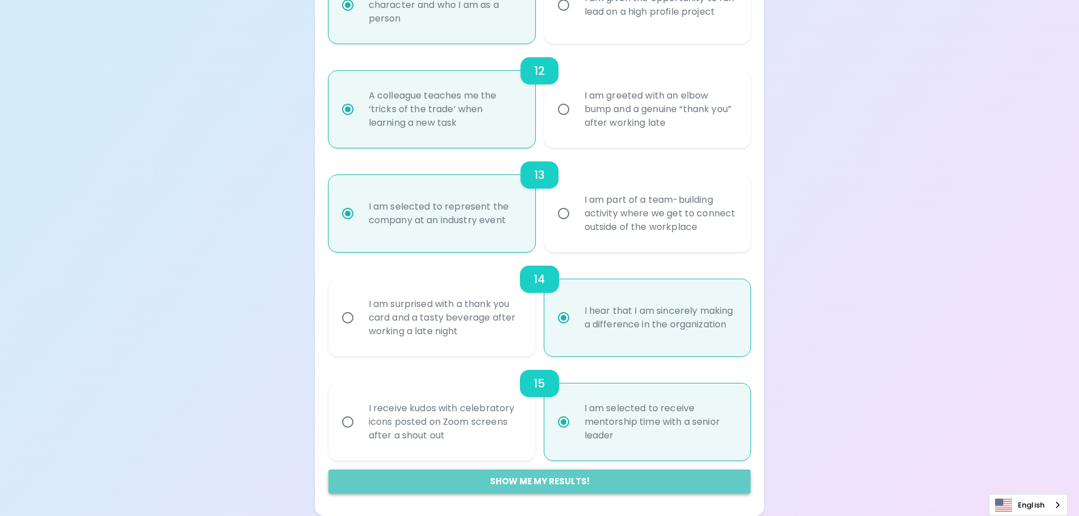
radio input "false"
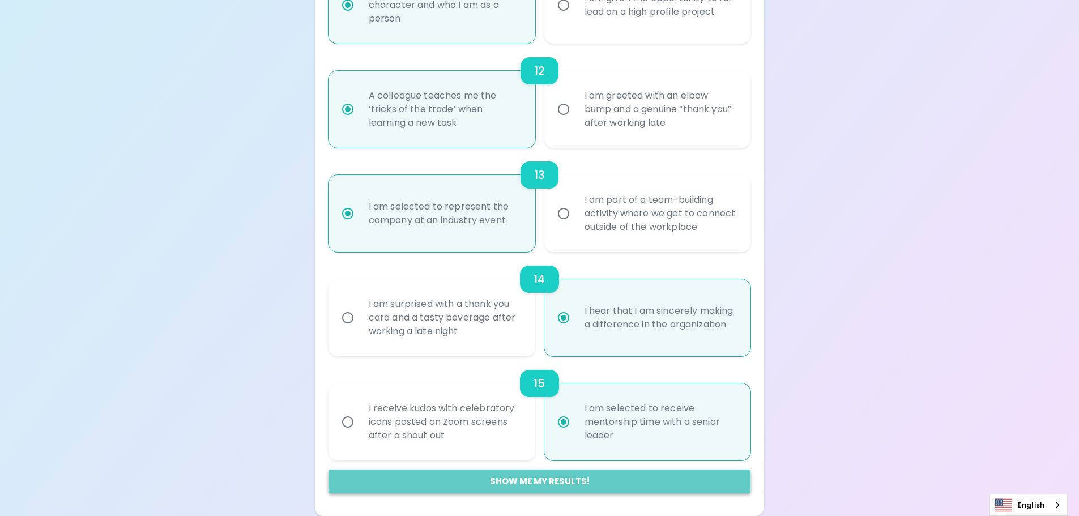
radio input "false"
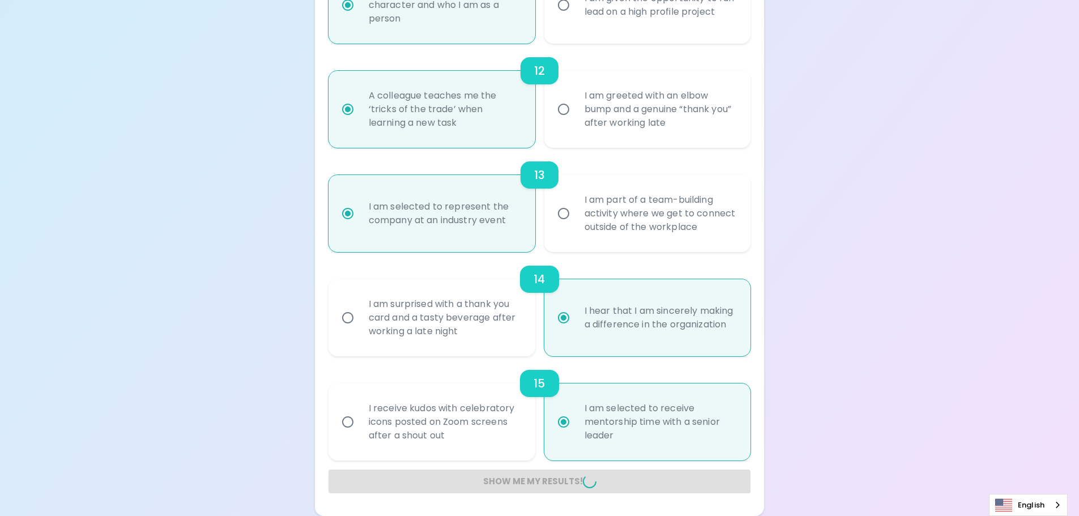
radio input "false"
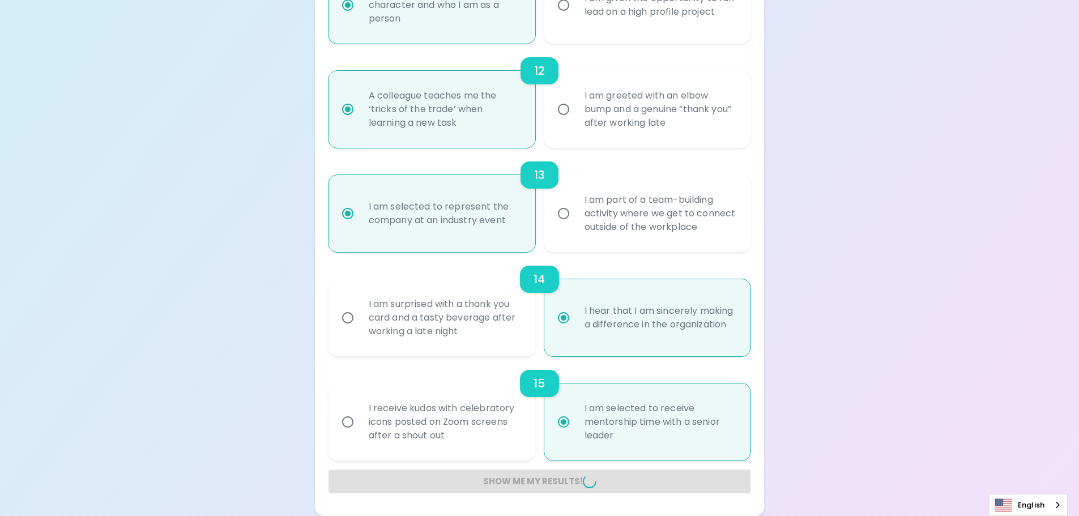
radio input "false"
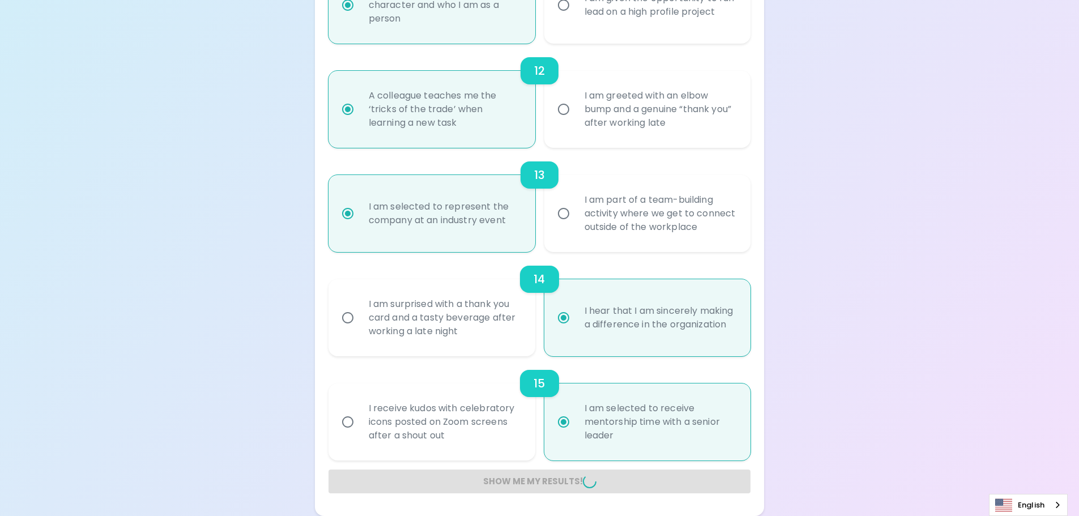
radio input "false"
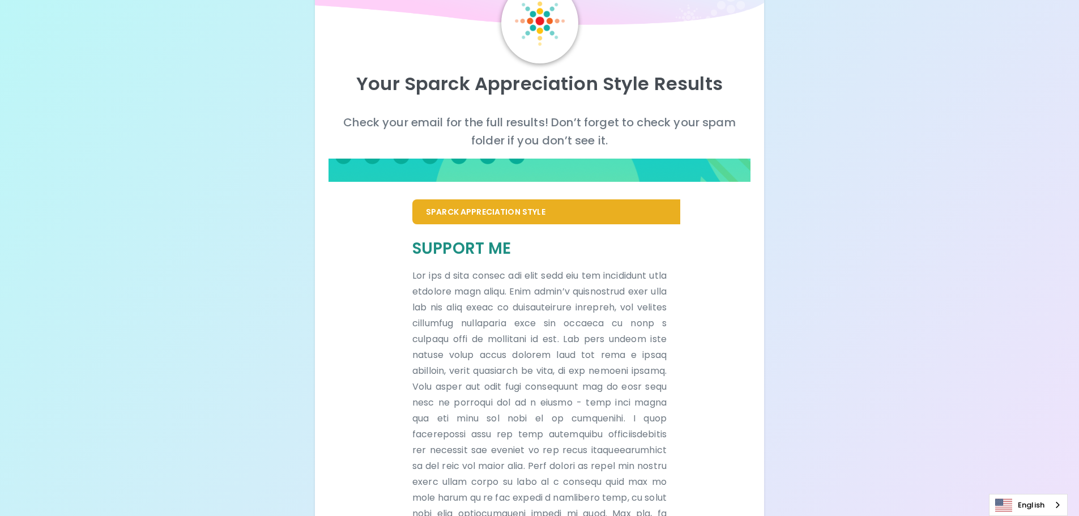
scroll to position [0, 0]
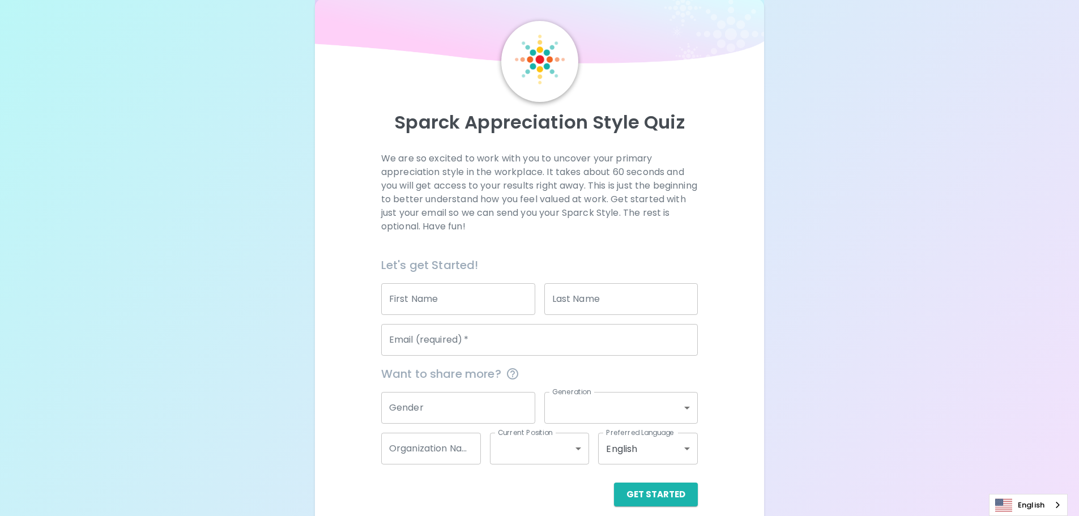
scroll to position [37, 0]
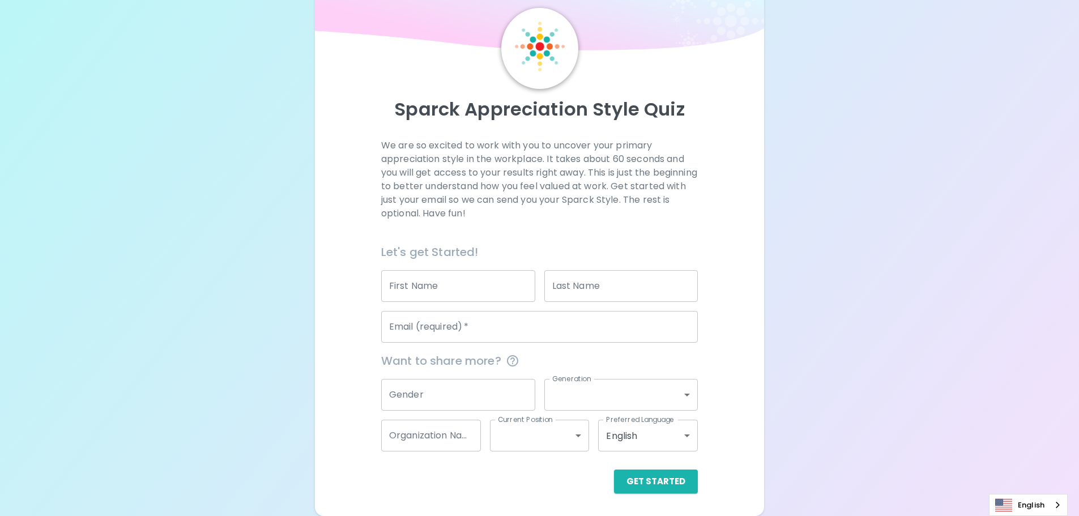
click at [459, 284] on input "First Name" at bounding box center [458, 286] width 154 height 32
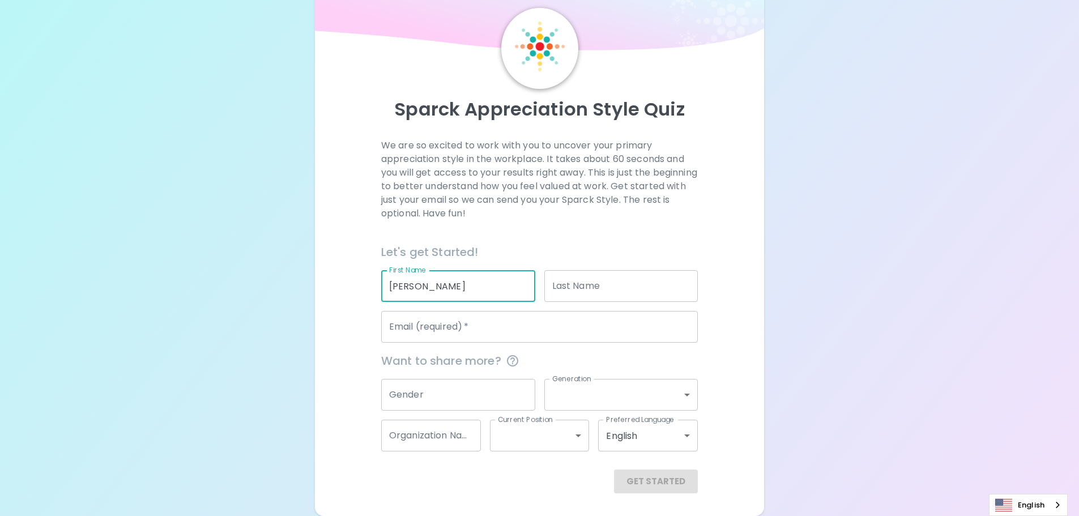
type input "[PERSON_NAME]"
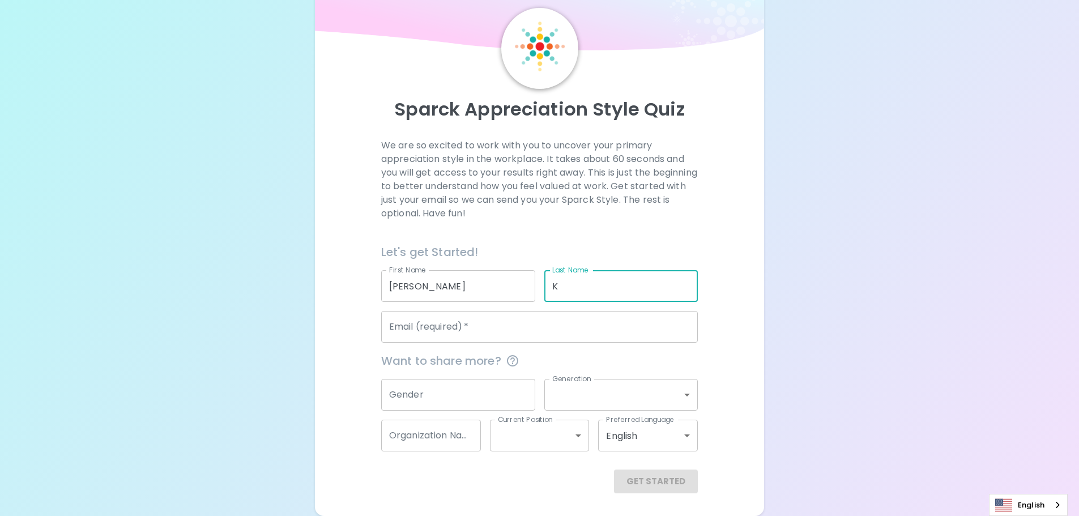
type input "K"
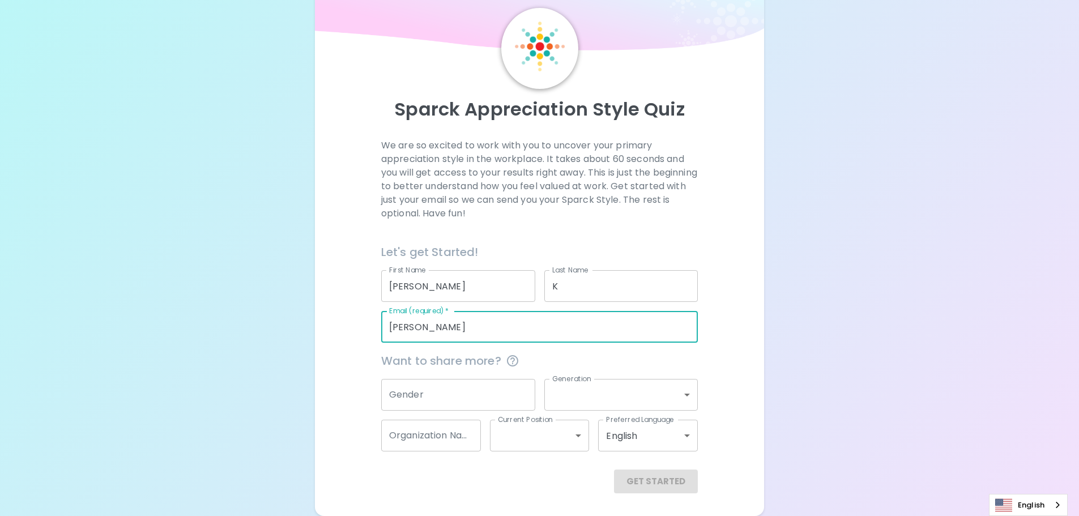
type input "[PERSON_NAME][EMAIL_ADDRESS][PERSON_NAME][PERSON_NAME][DOMAIN_NAME]"
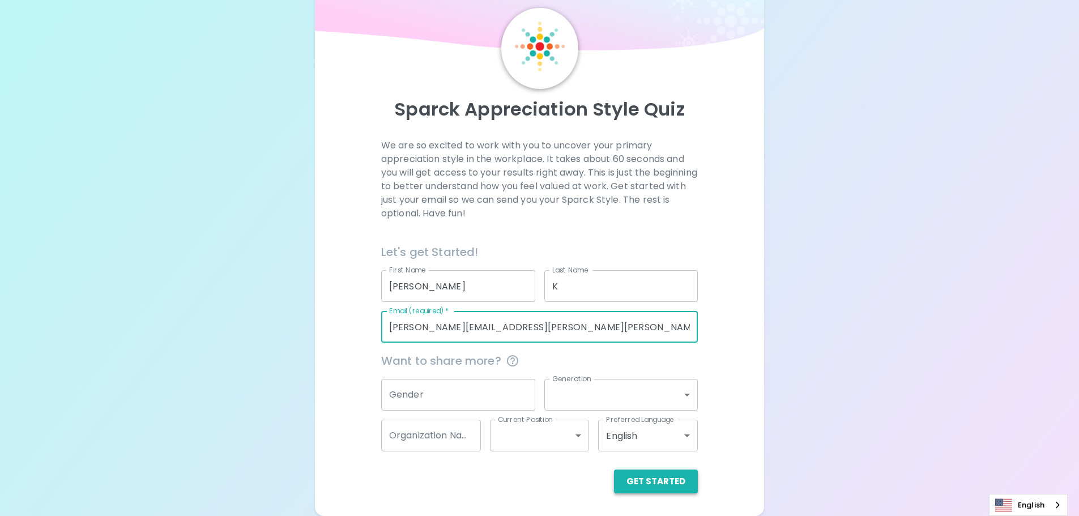
click at [650, 478] on button "Get Started" at bounding box center [656, 482] width 84 height 24
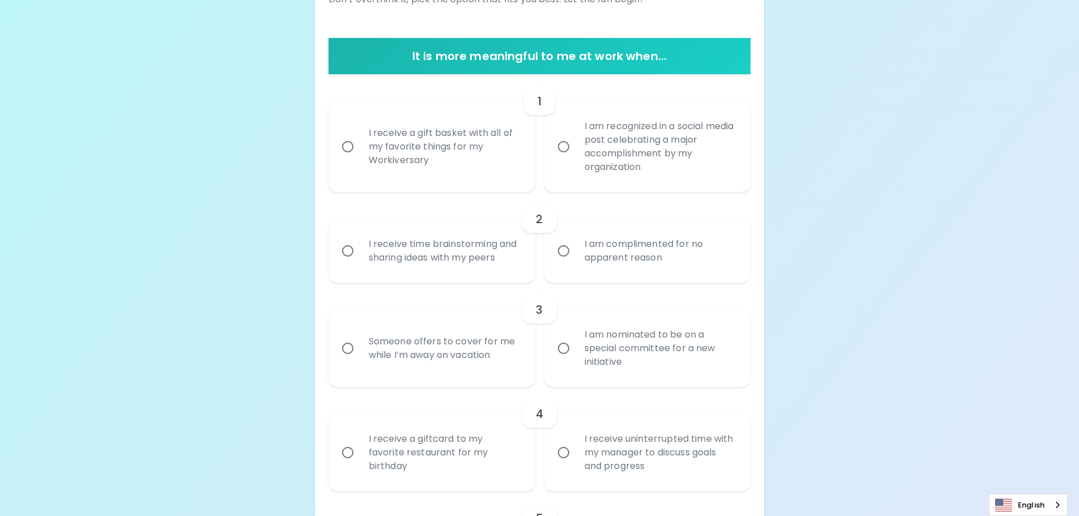
scroll to position [207, 0]
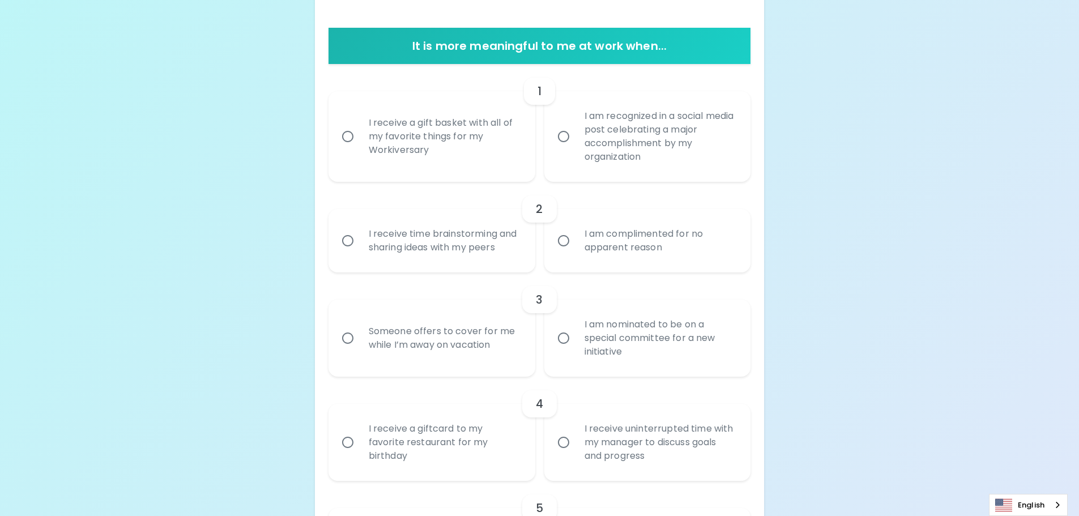
click at [348, 135] on input "I receive a gift basket with all of my favorite things for my Workiversary" at bounding box center [348, 137] width 24 height 24
radio input "true"
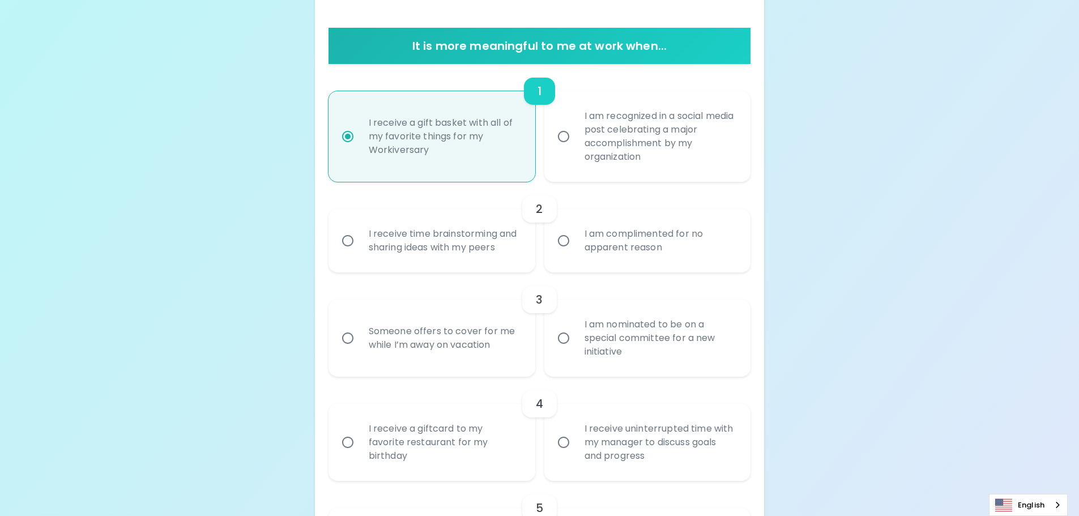
scroll to position [298, 0]
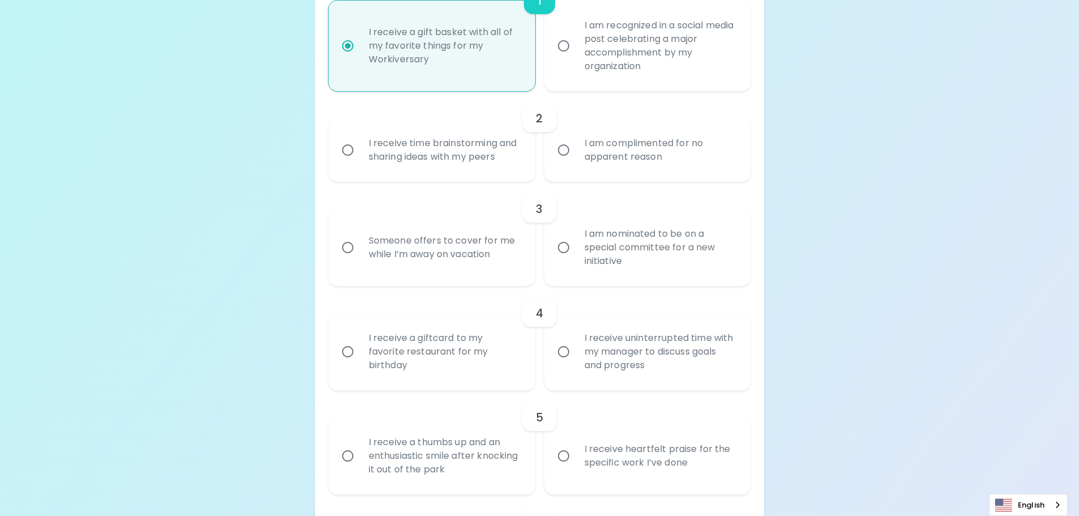
click at [355, 150] on input "I receive time brainstorming and sharing ideas with my peers" at bounding box center [348, 150] width 24 height 24
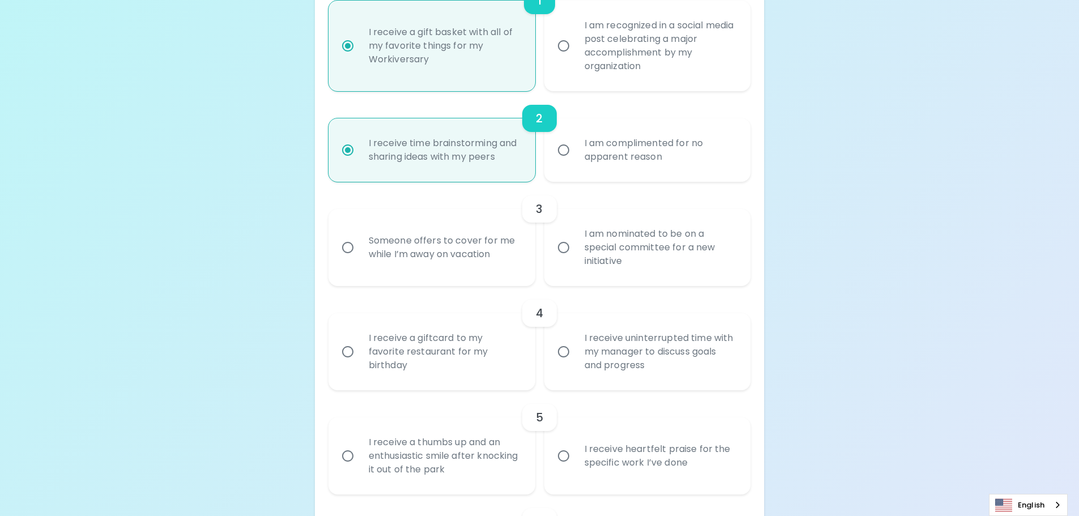
scroll to position [389, 0]
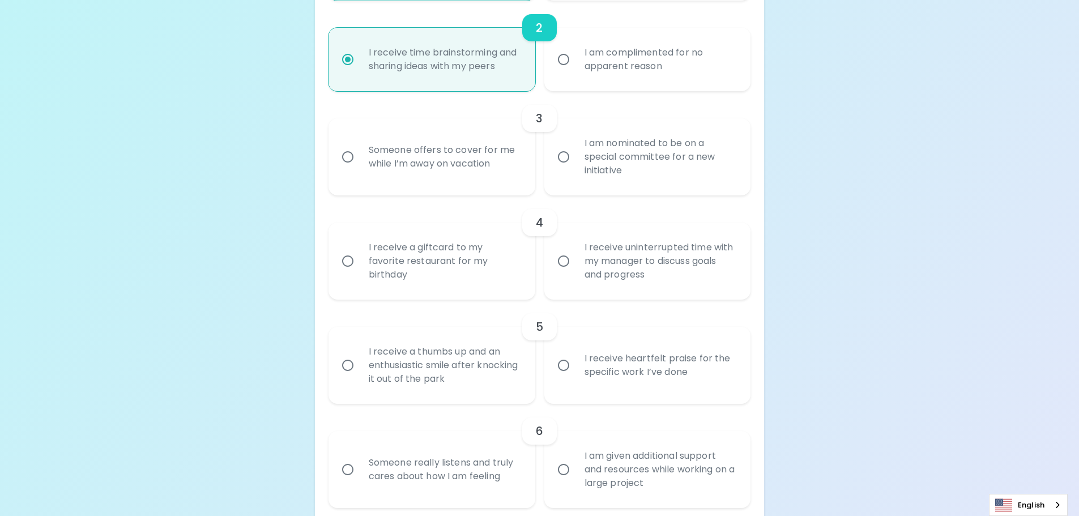
radio input "true"
click at [441, 159] on div "Someone offers to cover for me while I’m away on vacation" at bounding box center [444, 157] width 169 height 54
click at [360, 159] on input "Someone offers to cover for me while I’m away on vacation" at bounding box center [348, 157] width 24 height 24
radio input "false"
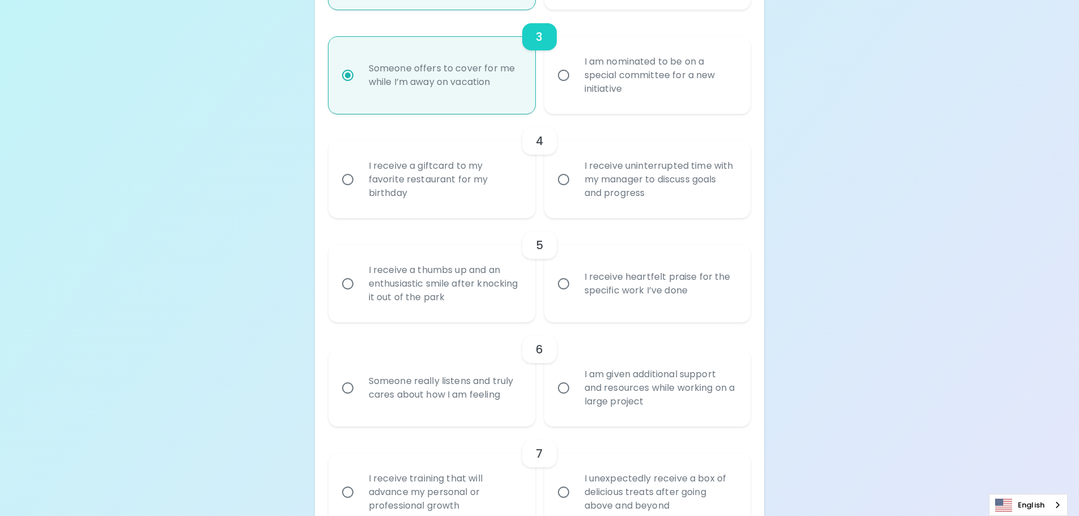
scroll to position [479, 0]
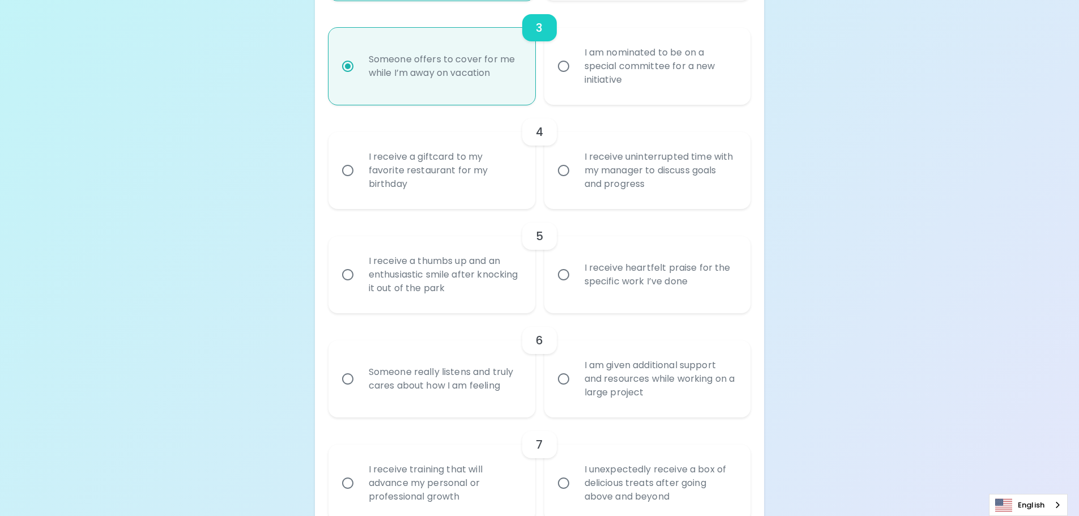
radio input "true"
click at [559, 169] on input "I receive uninterrupted time with my manager to discuss goals and progress" at bounding box center [564, 171] width 24 height 24
radio input "false"
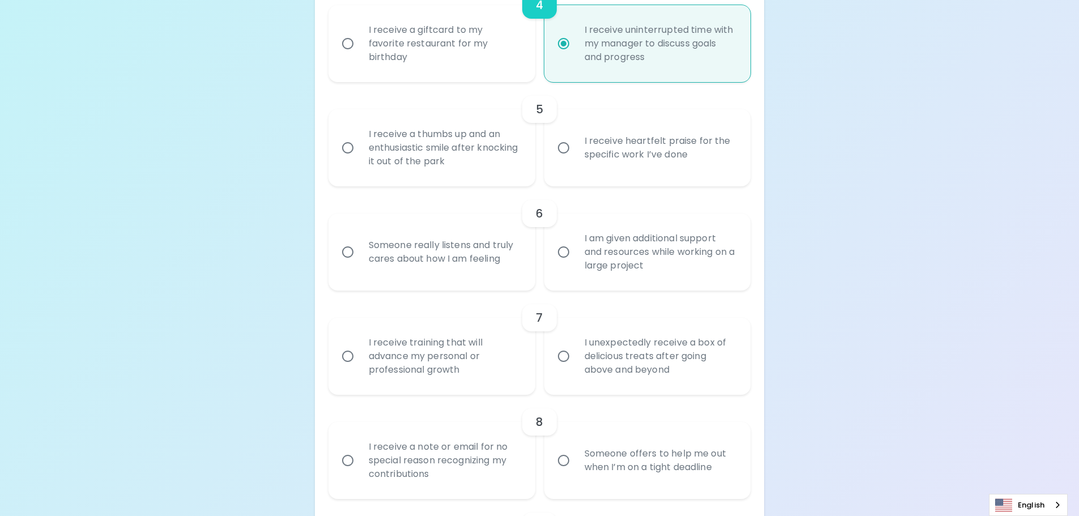
scroll to position [627, 0]
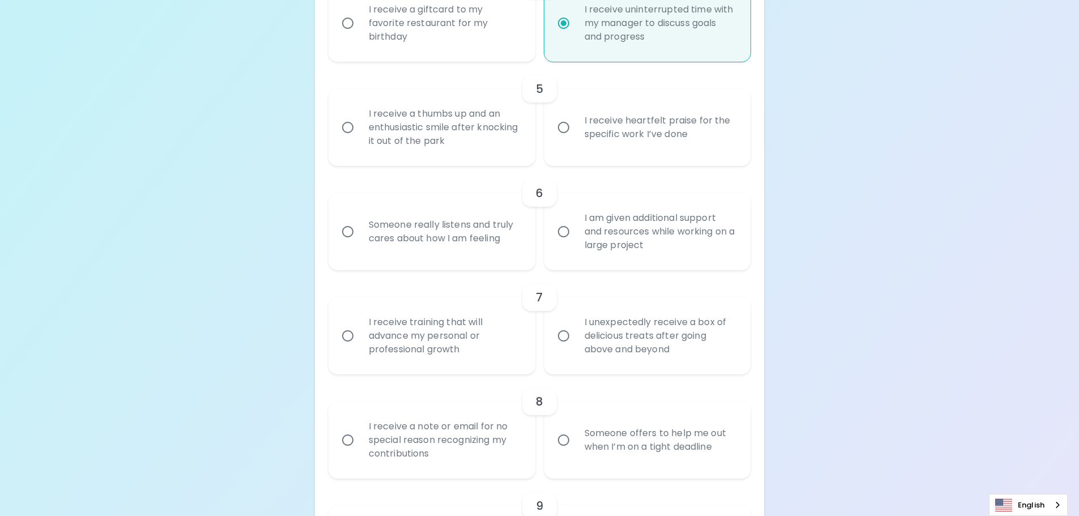
radio input "true"
click at [365, 131] on div "I receive a thumbs up and an enthusiastic smile after knocking it out of the pa…" at bounding box center [444, 127] width 169 height 68
click at [360, 131] on input "I receive a thumbs up and an enthusiastic smile after knocking it out of the pa…" at bounding box center [348, 128] width 24 height 24
radio input "false"
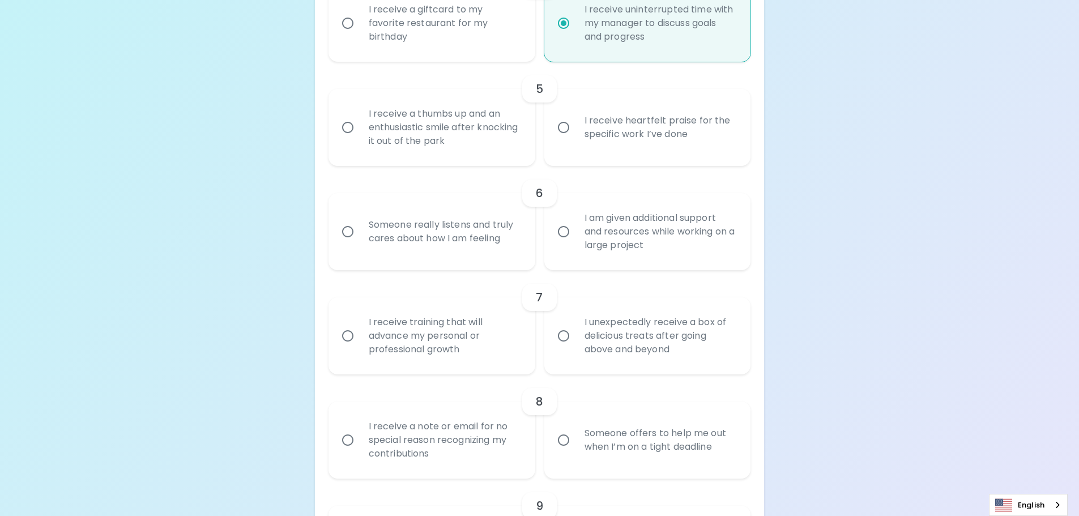
radio input "false"
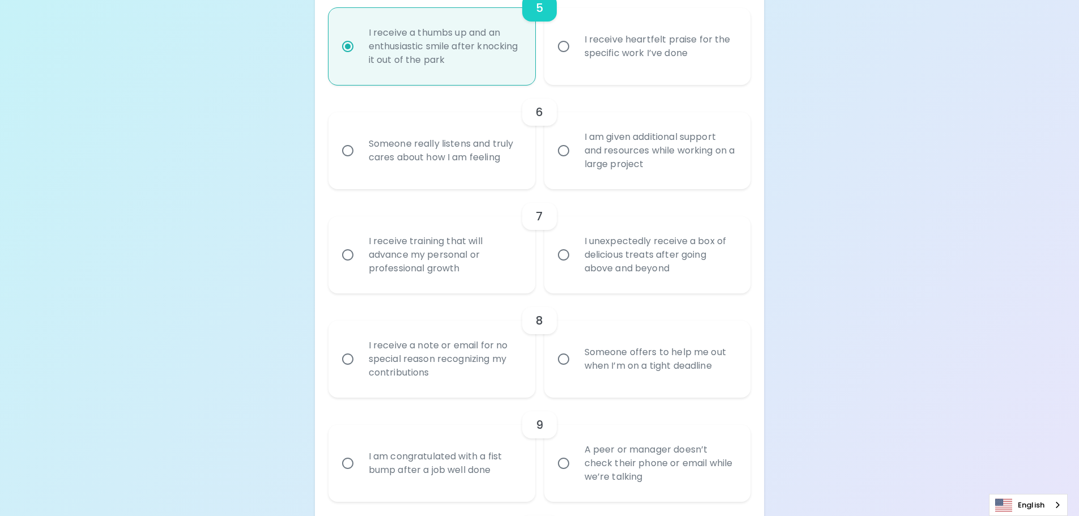
scroll to position [717, 0]
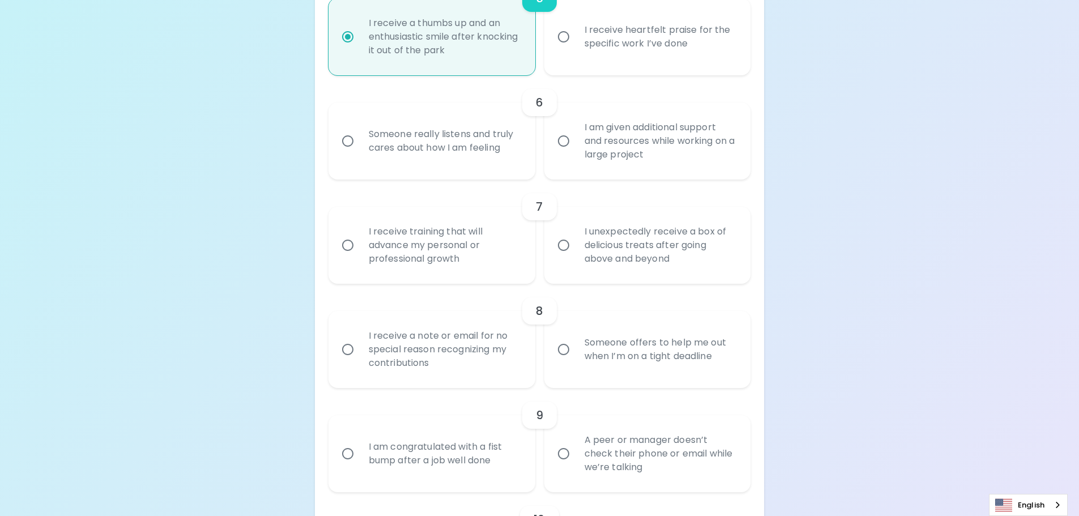
radio input "true"
click at [580, 150] on div "I am given additional support and resources while working on a large project" at bounding box center [660, 141] width 169 height 68
click at [576, 150] on input "I am given additional support and resources while working on a large project" at bounding box center [564, 141] width 24 height 24
radio input "false"
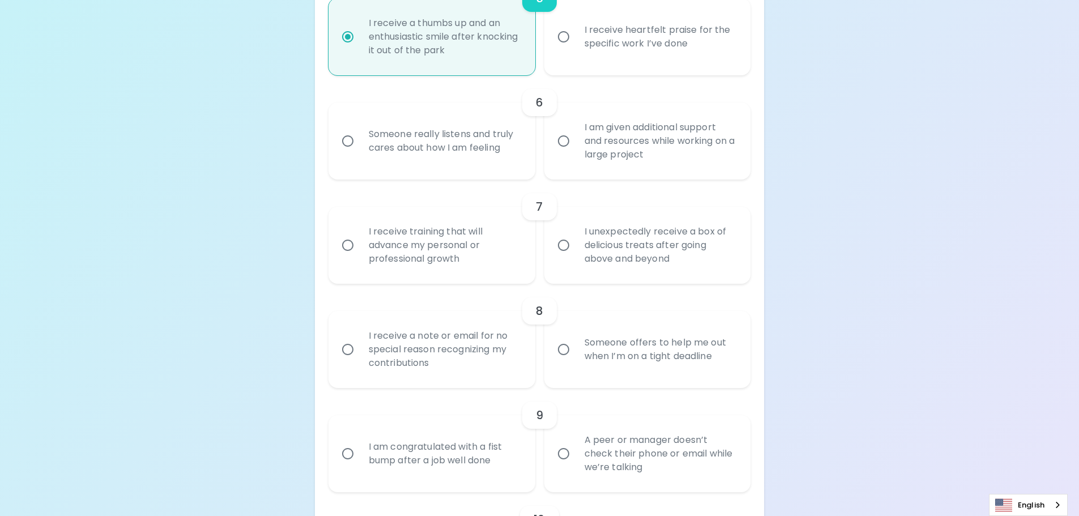
radio input "false"
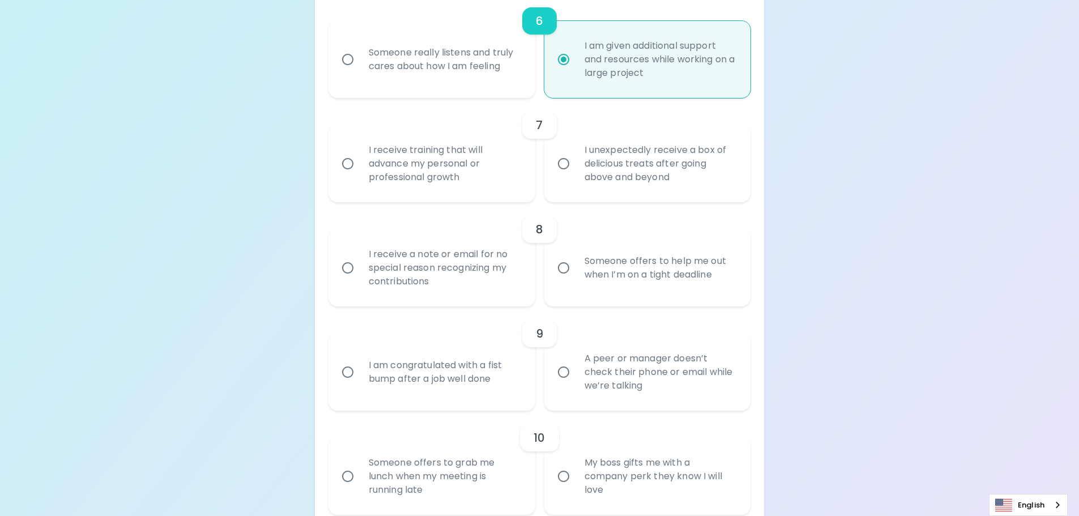
scroll to position [808, 0]
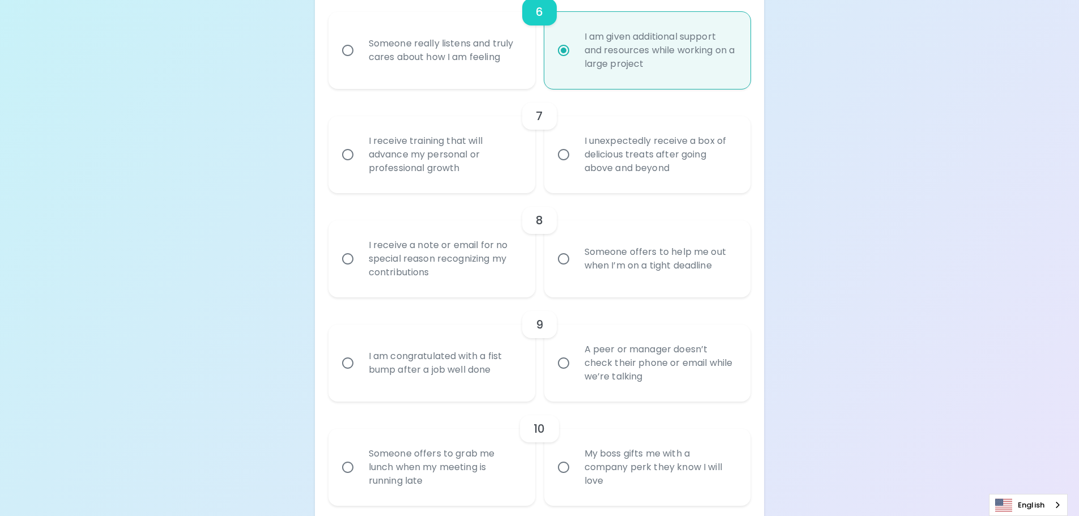
radio input "true"
click at [450, 162] on div "I receive training that will advance my personal or professional growth" at bounding box center [444, 155] width 169 height 68
click at [360, 162] on input "I receive training that will advance my personal or professional growth" at bounding box center [348, 155] width 24 height 24
radio input "false"
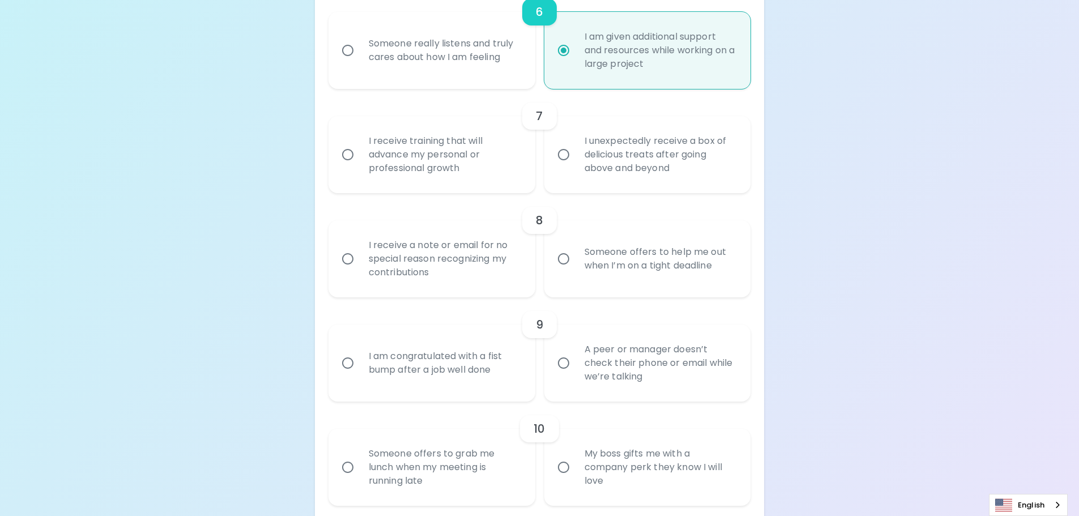
radio input "false"
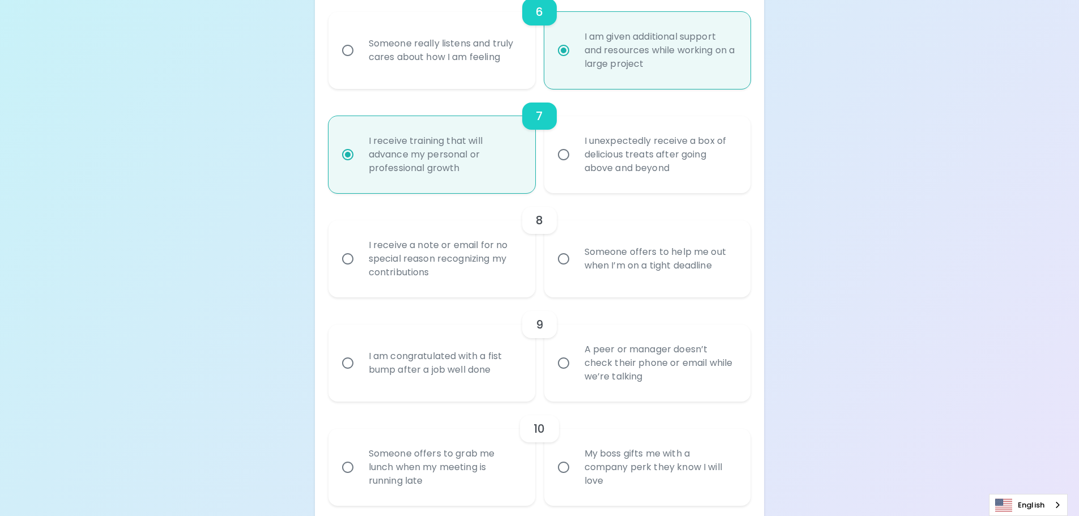
scroll to position [899, 0]
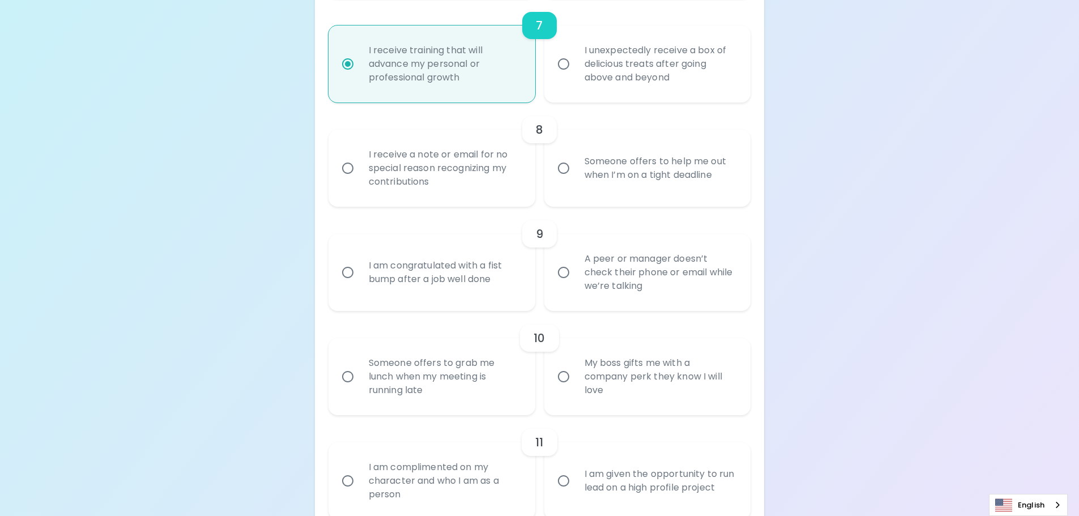
radio input "true"
click at [406, 173] on div "I receive a note or email for no special reason recognizing my contributions" at bounding box center [444, 168] width 169 height 68
click at [360, 173] on input "I receive a note or email for no special reason recognizing my contributions" at bounding box center [348, 168] width 24 height 24
radio input "false"
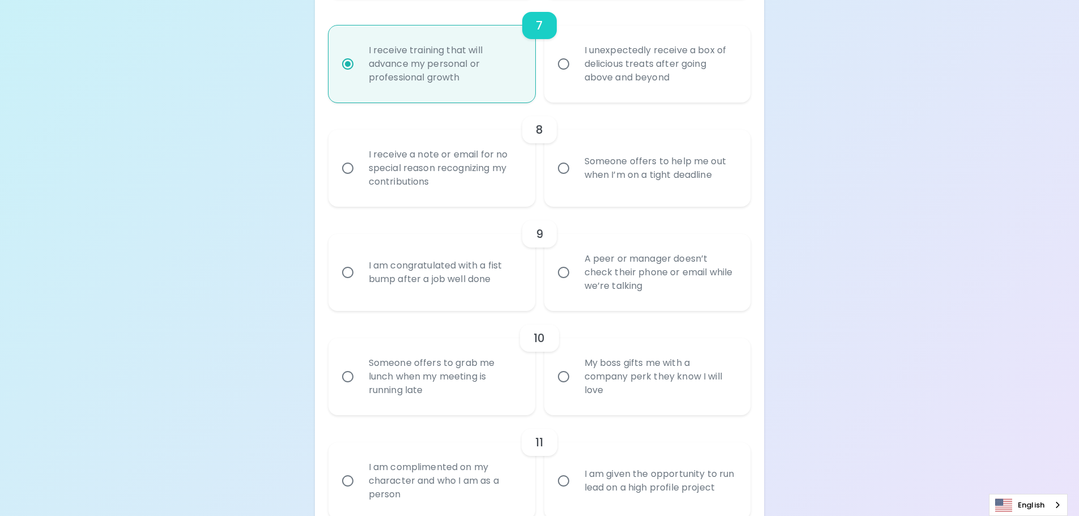
radio input "false"
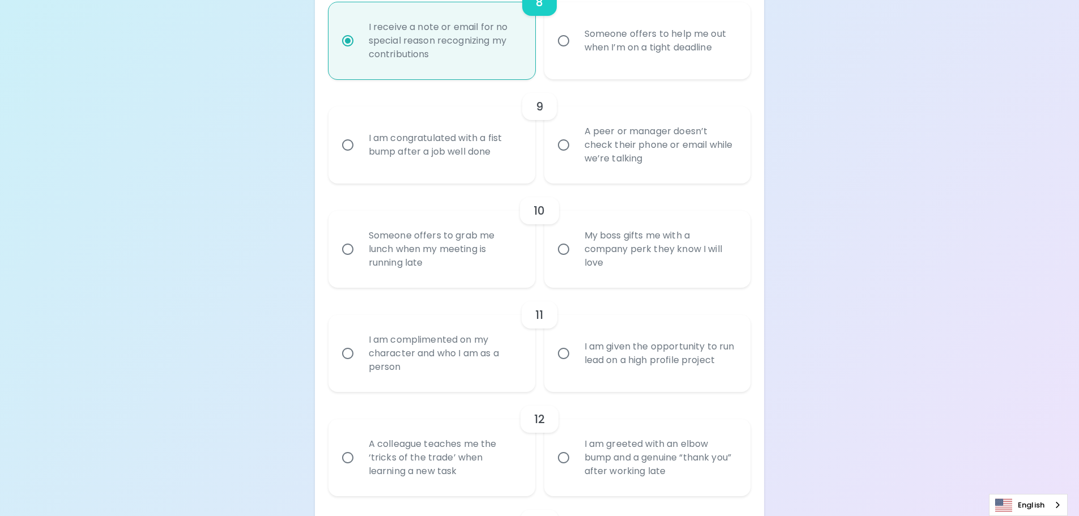
scroll to position [1046, 0]
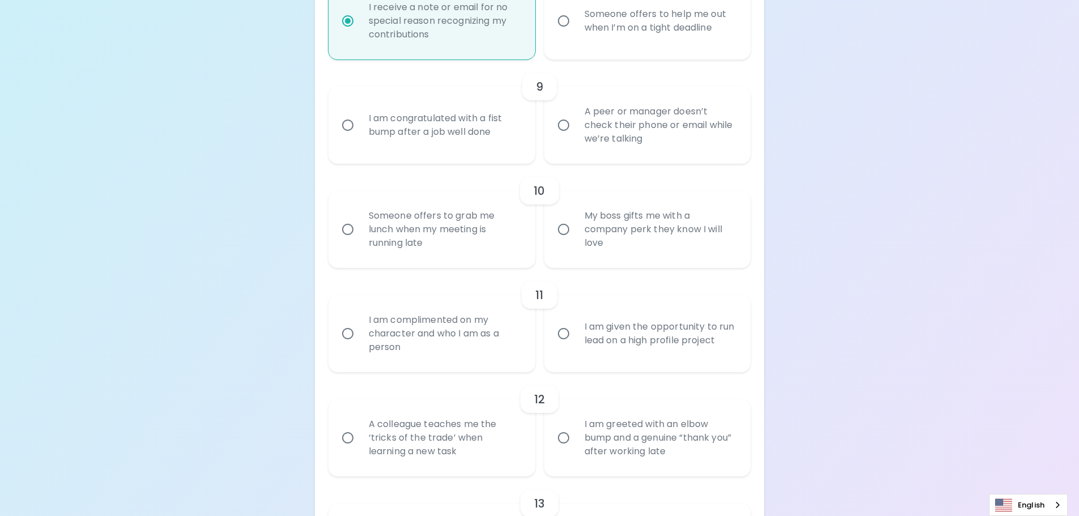
radio input "true"
click at [563, 124] on input "A peer or manager doesn’t check their phone or email while we’re talking" at bounding box center [564, 125] width 24 height 24
radio input "false"
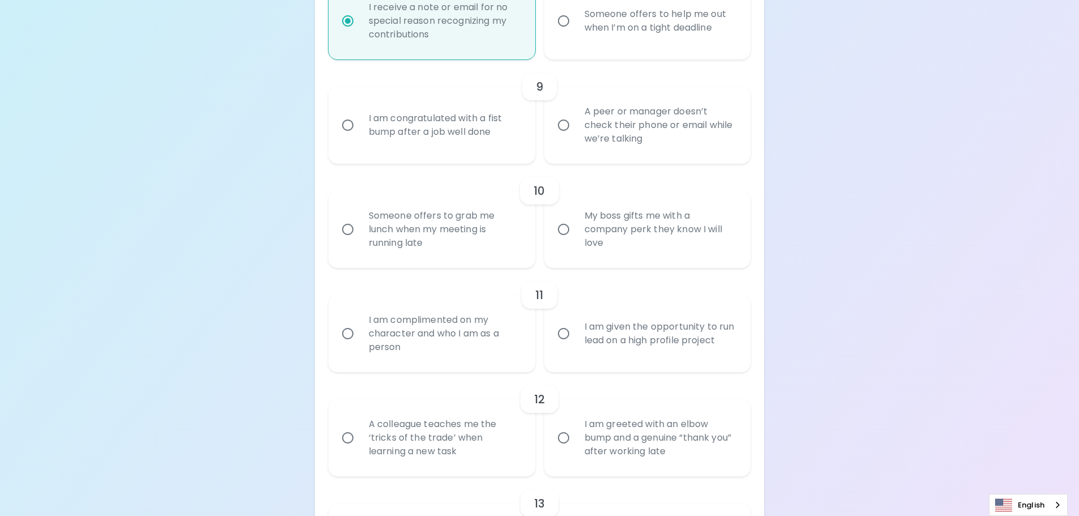
radio input "false"
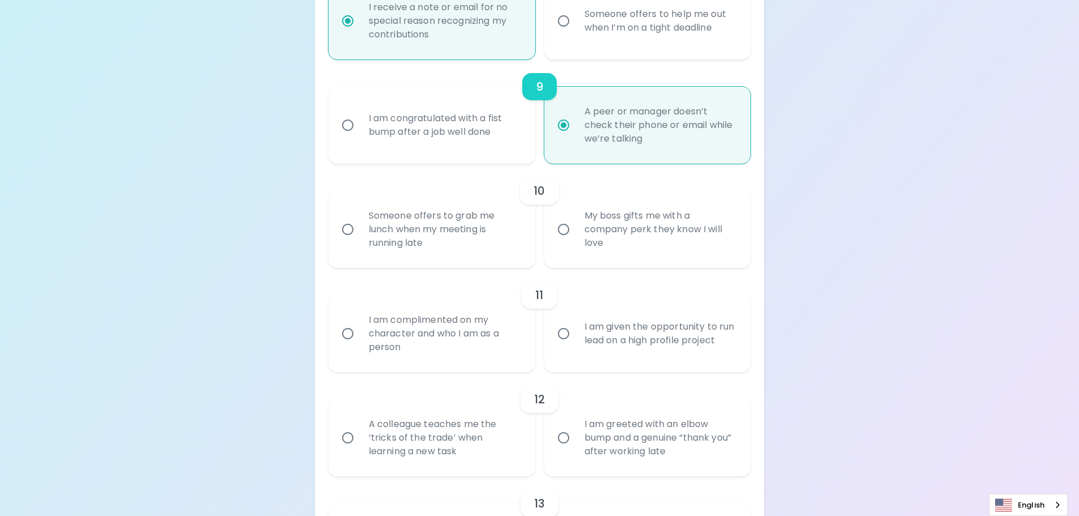
scroll to position [1136, 0]
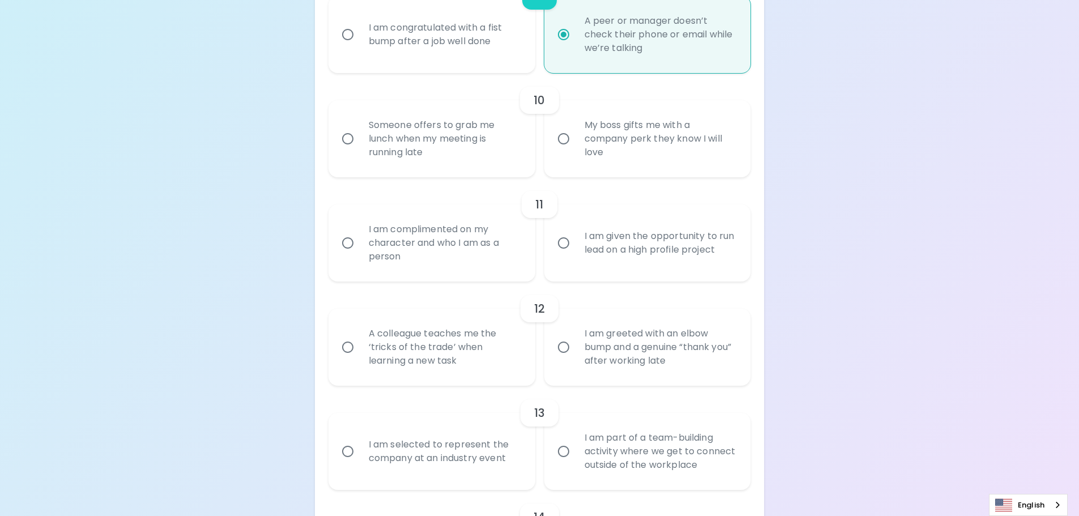
radio input "true"
click at [585, 138] on div "My boss gifts me with a company perk they know I will love" at bounding box center [660, 139] width 169 height 68
click at [576, 138] on input "My boss gifts me with a company perk they know I will love" at bounding box center [564, 139] width 24 height 24
radio input "false"
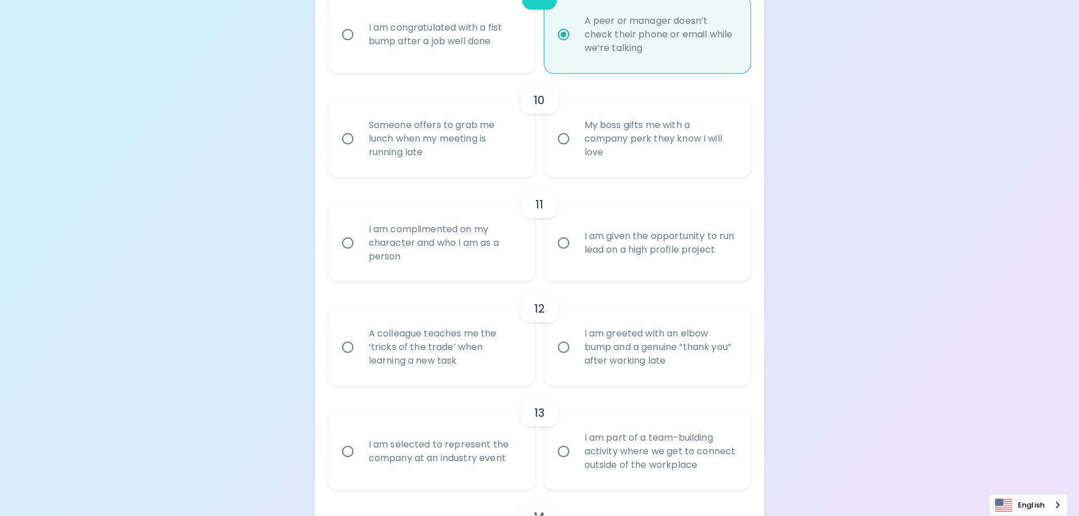
radio input "false"
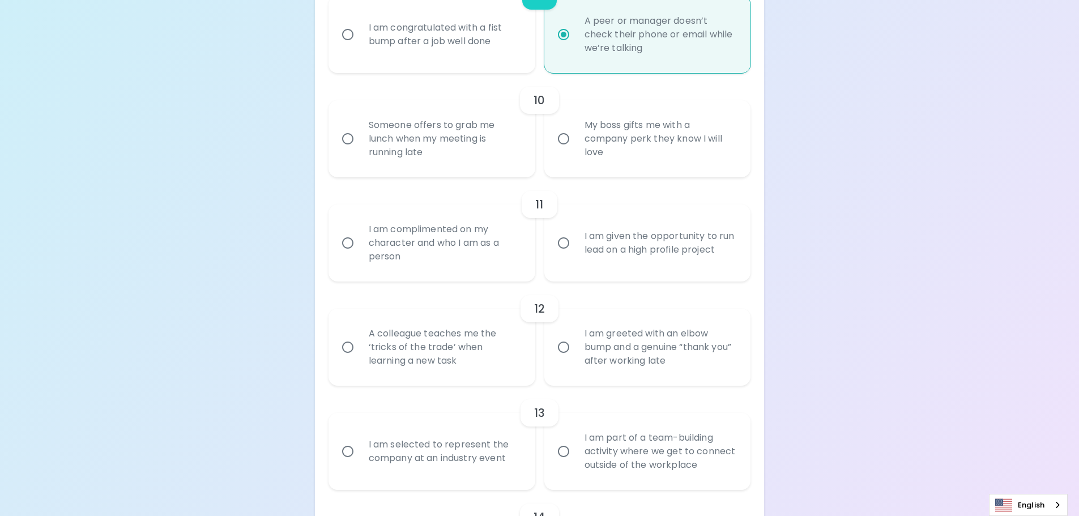
radio input "false"
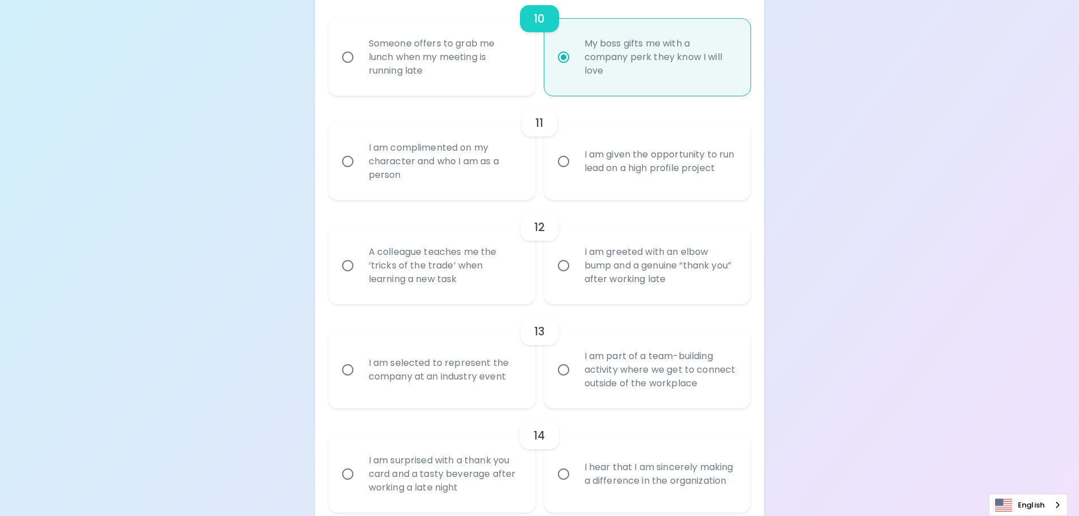
scroll to position [1227, 0]
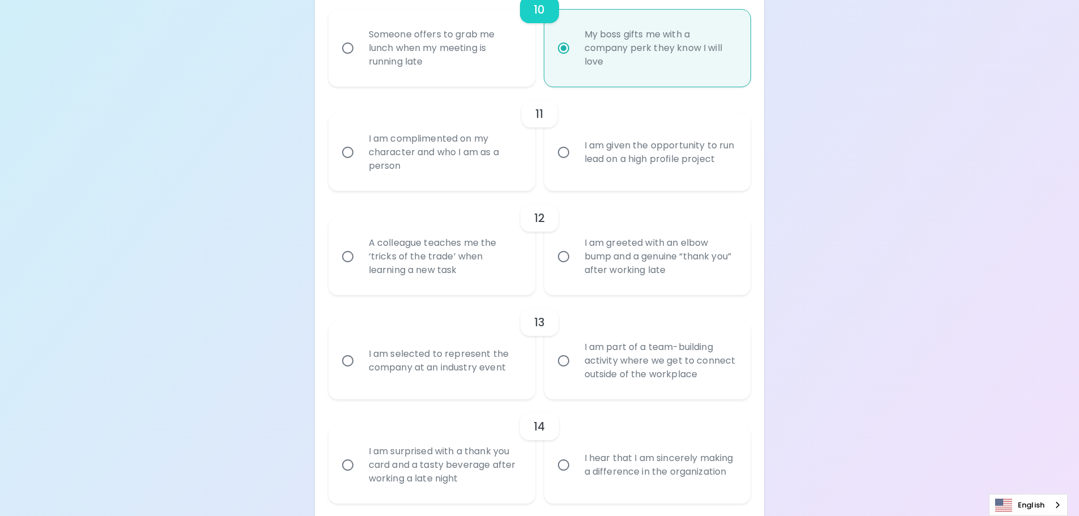
radio input "true"
click at [374, 151] on div "I am complimented on my character and who I am as a person" at bounding box center [444, 152] width 169 height 68
click at [360, 151] on input "I am complimented on my character and who I am as a person" at bounding box center [348, 153] width 24 height 24
radio input "false"
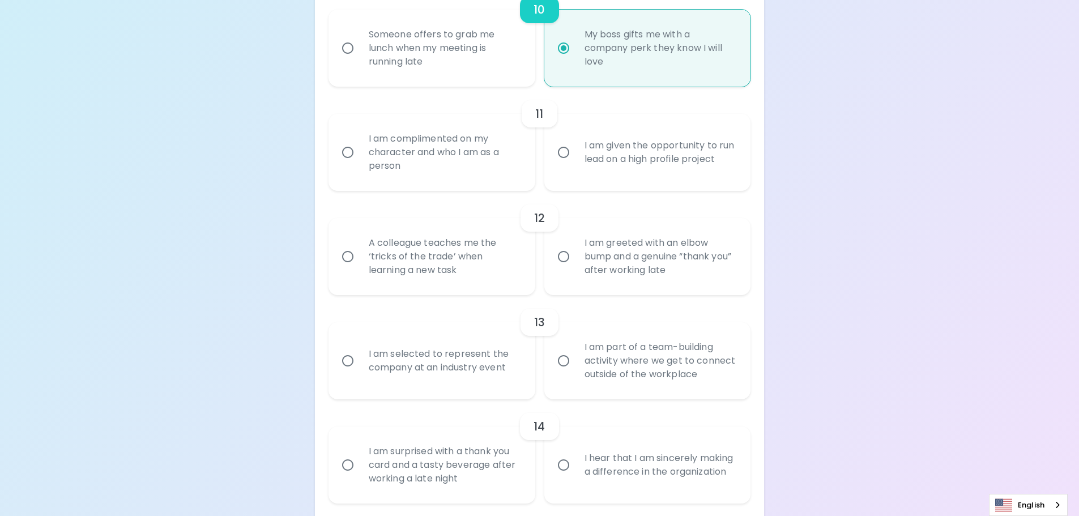
radio input "false"
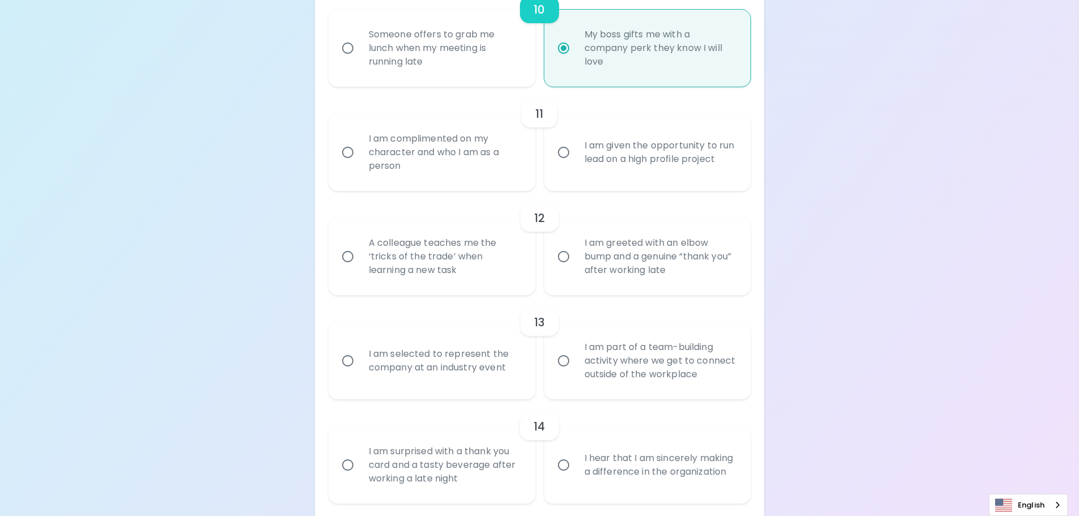
radio input "false"
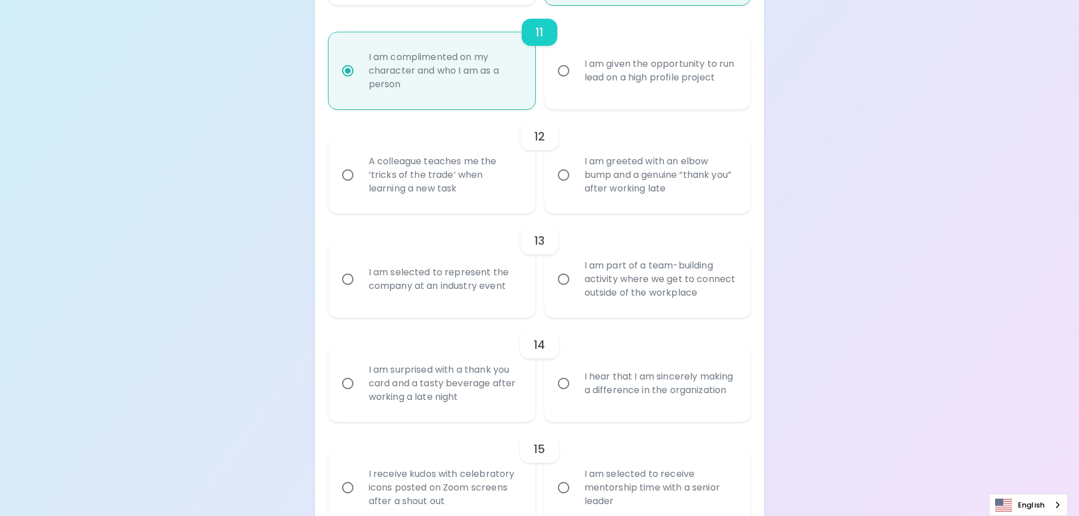
scroll to position [1318, 0]
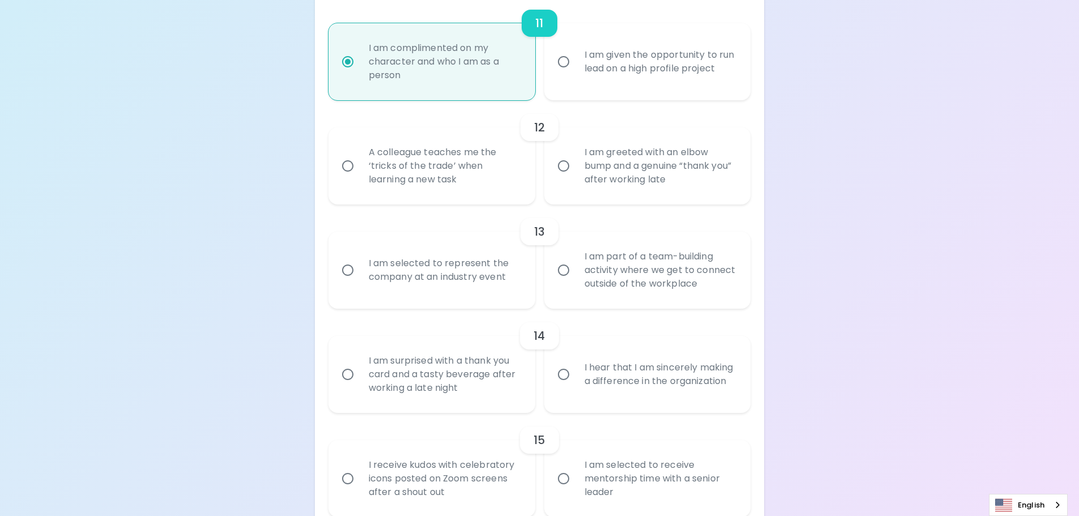
radio input "true"
click at [439, 168] on div "A colleague teaches me the ‘tricks of the trade’ when learning a new task" at bounding box center [444, 166] width 169 height 68
click at [360, 168] on input "A colleague teaches me the ‘tricks of the trade’ when learning a new task" at bounding box center [348, 166] width 24 height 24
radio input "false"
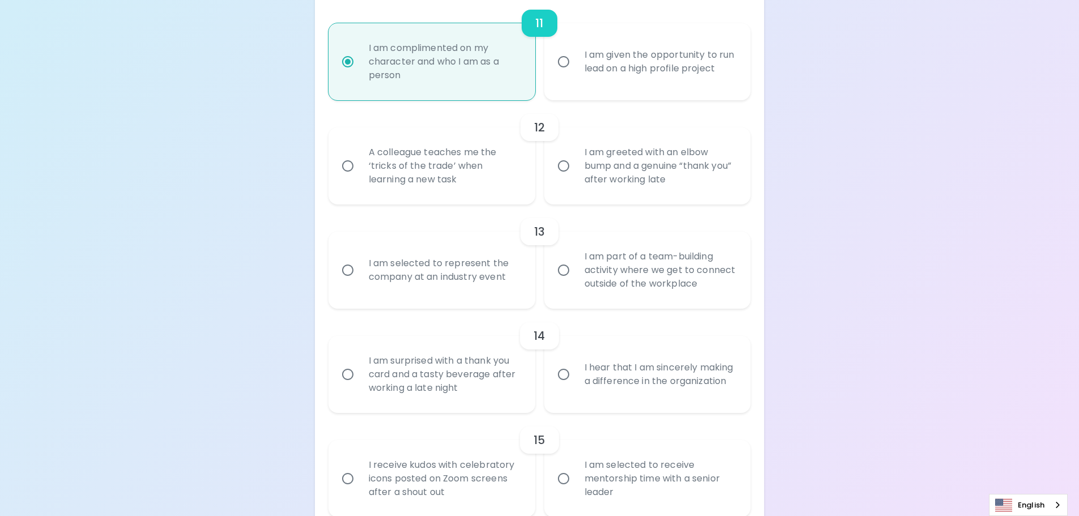
radio input "false"
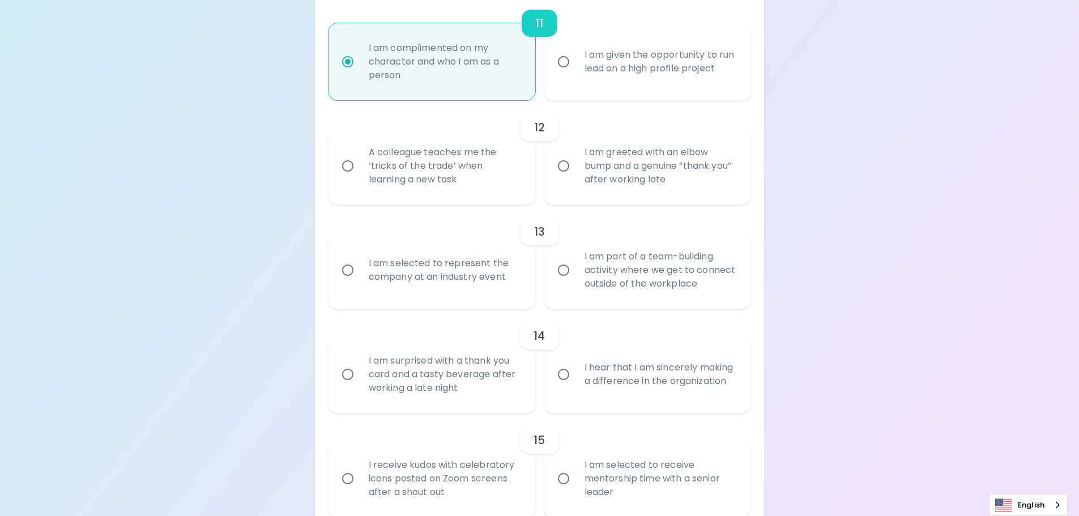
radio input "false"
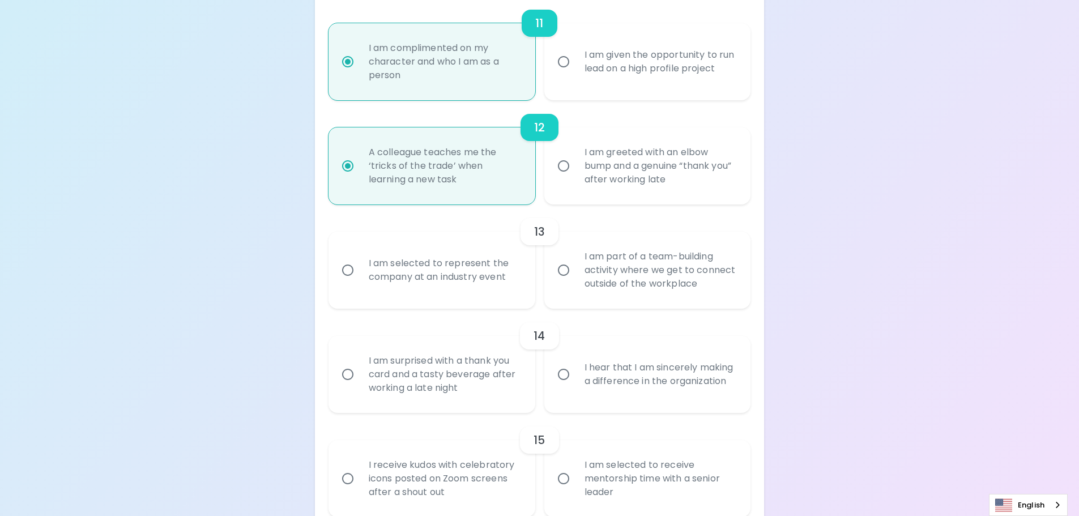
scroll to position [1374, 0]
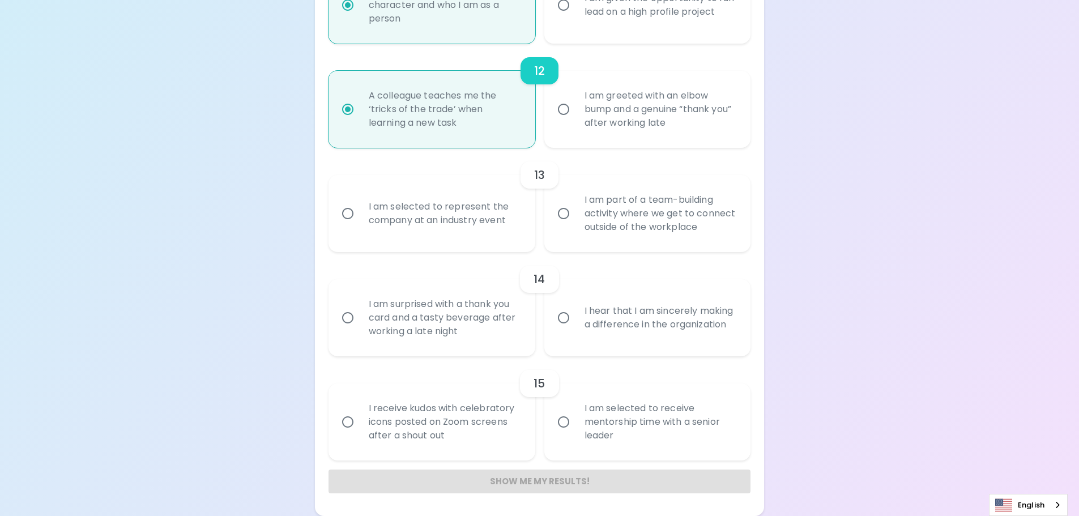
radio input "true"
click at [410, 216] on div "I am selected to represent the company at an industry event" at bounding box center [444, 213] width 169 height 54
click at [360, 216] on input "I am selected to represent the company at an industry event" at bounding box center [348, 214] width 24 height 24
radio input "false"
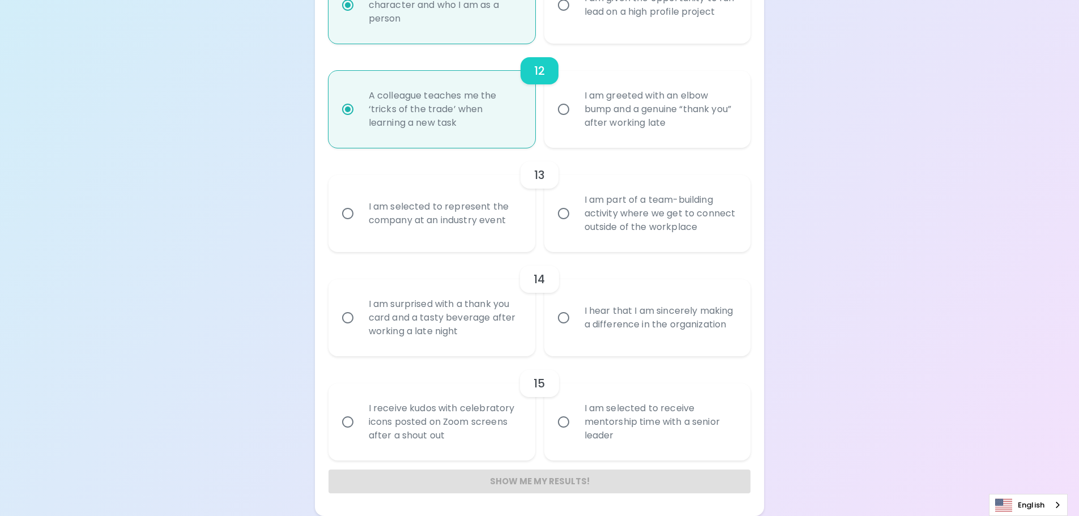
radio input "false"
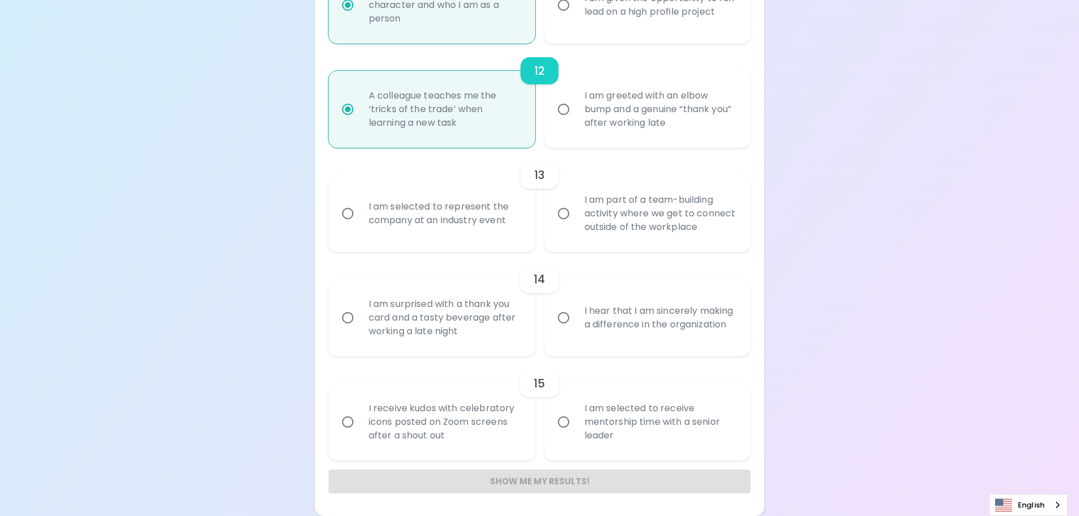
radio input "false"
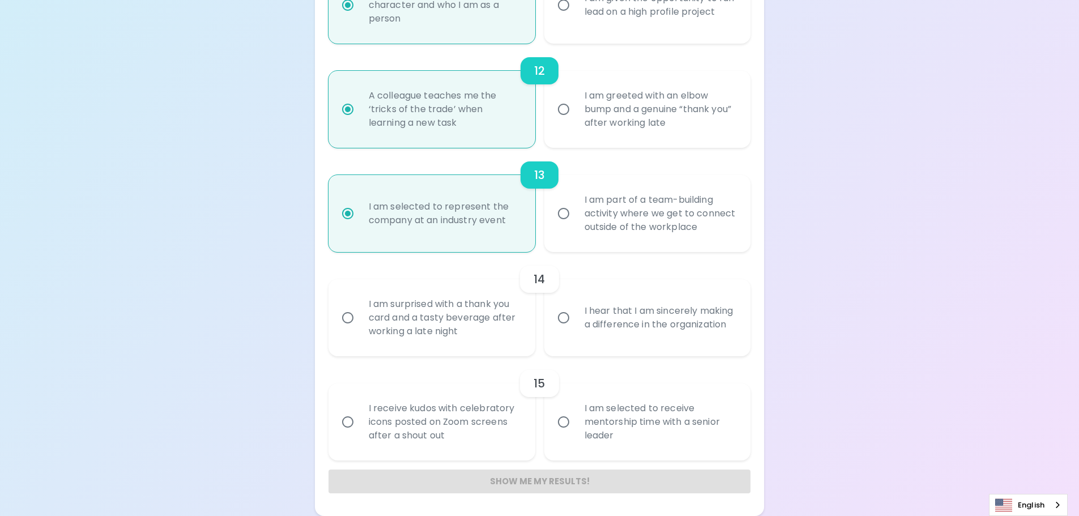
radio input "true"
click at [573, 309] on input "I hear that I am sincerely making a difference in the organization" at bounding box center [564, 318] width 24 height 24
radio input "false"
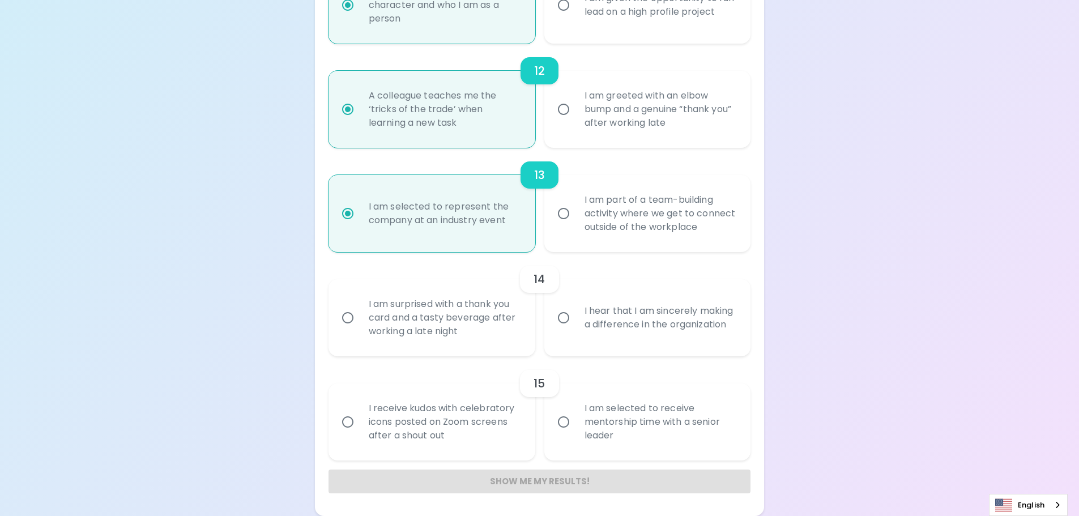
radio input "false"
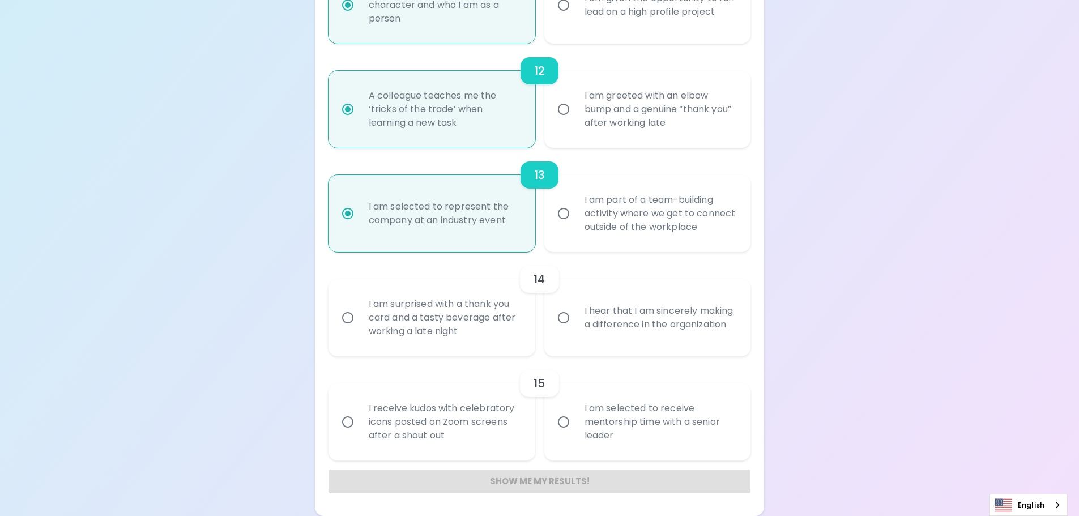
radio input "false"
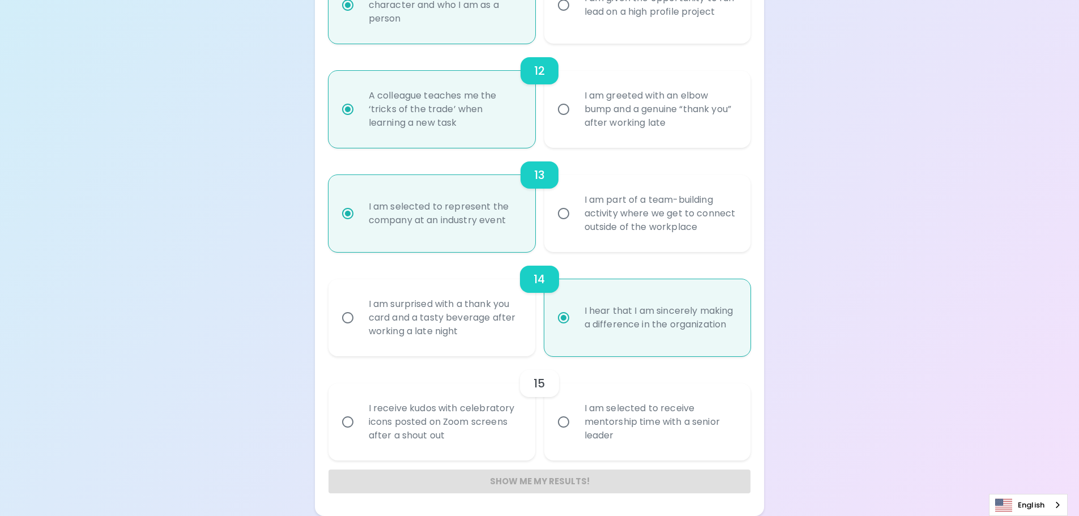
radio input "true"
click at [629, 422] on div "I am selected to receive mentorship time with a senior leader" at bounding box center [660, 422] width 169 height 68
click at [576, 422] on input "I am selected to receive mentorship time with a senior leader" at bounding box center [564, 422] width 24 height 24
radio input "false"
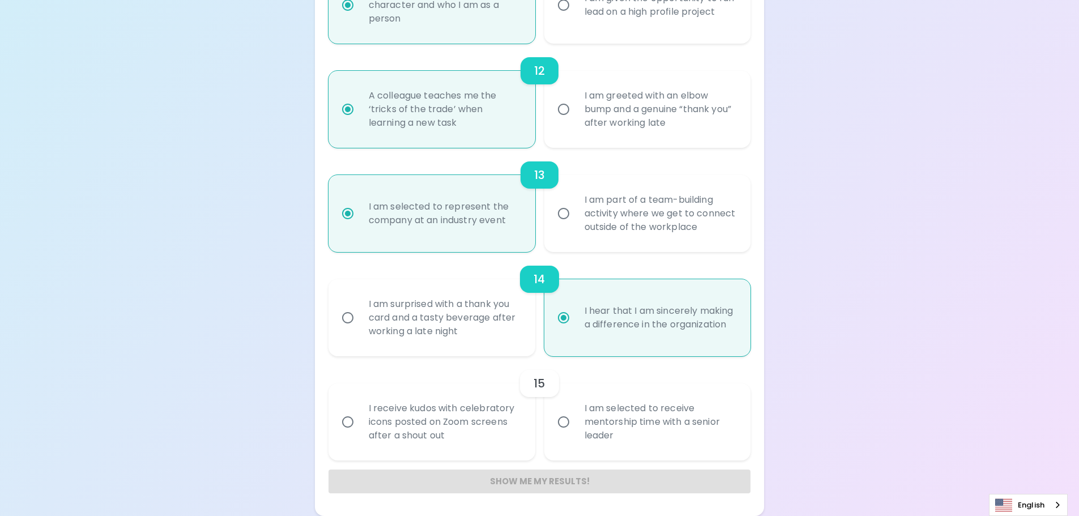
radio input "false"
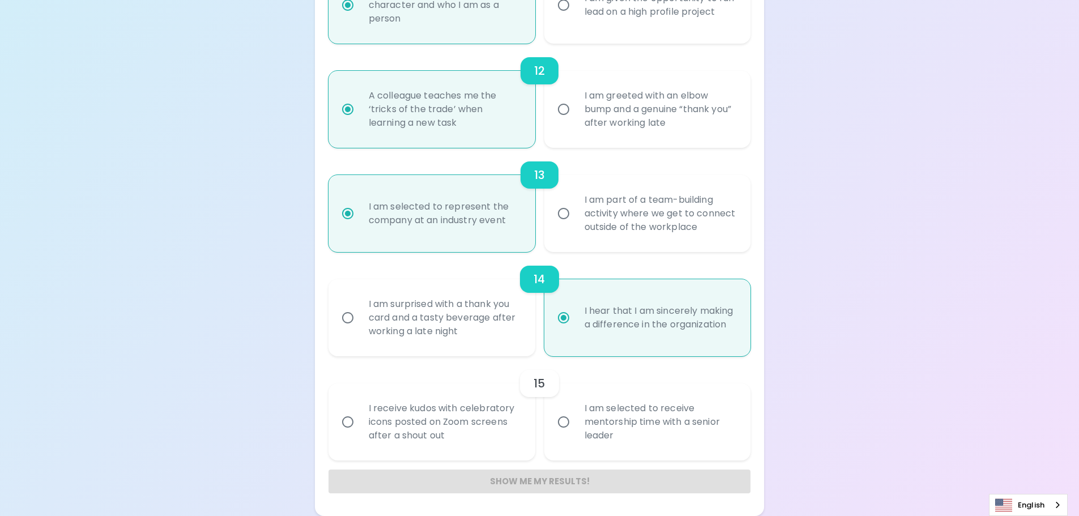
radio input "false"
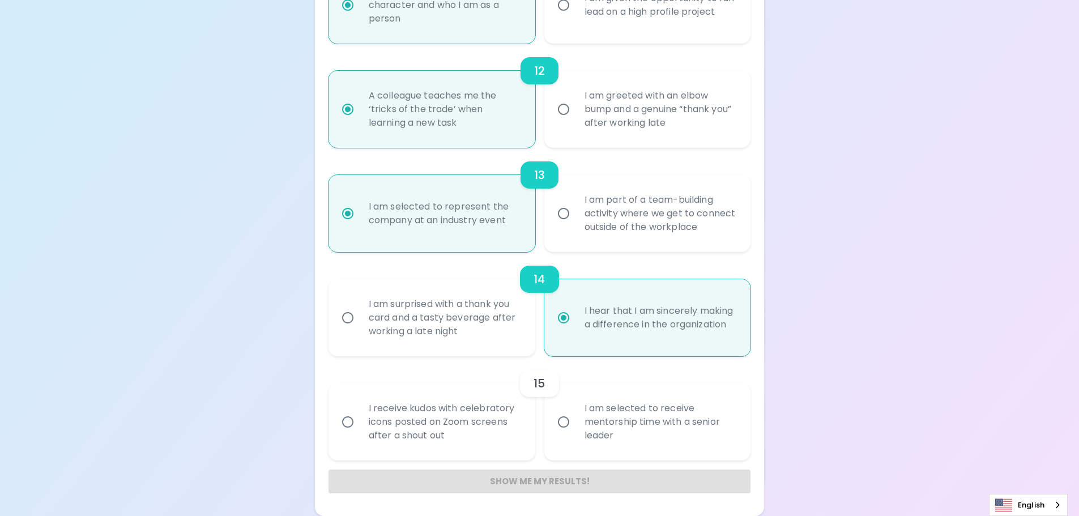
radio input "false"
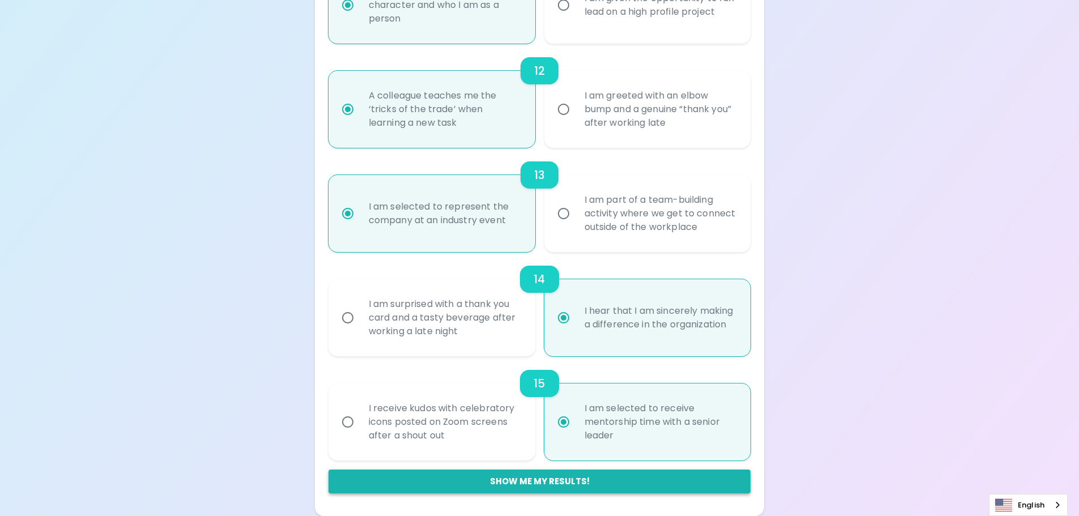
radio input "true"
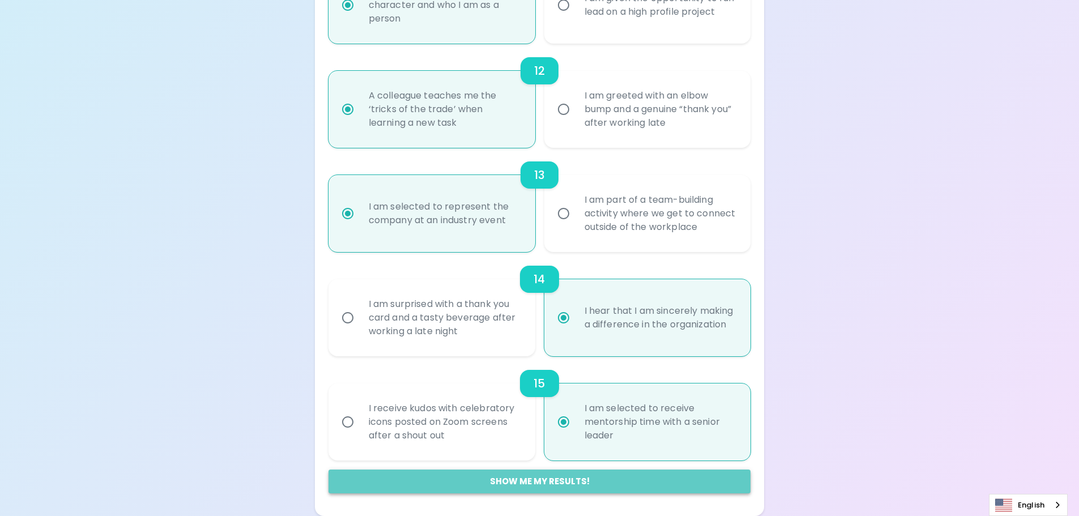
click at [558, 477] on button "Show me my results!" at bounding box center [540, 482] width 423 height 24
radio input "false"
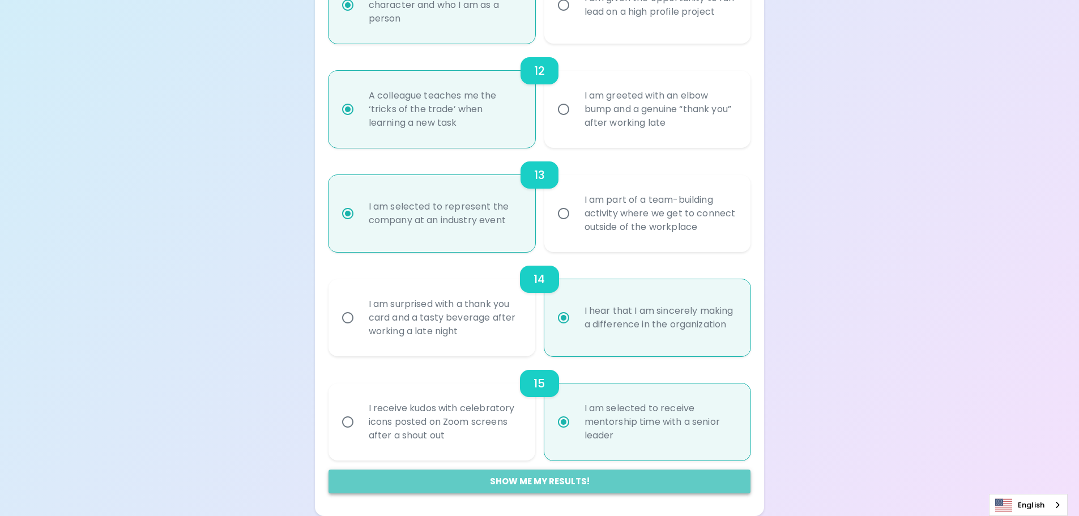
radio input "false"
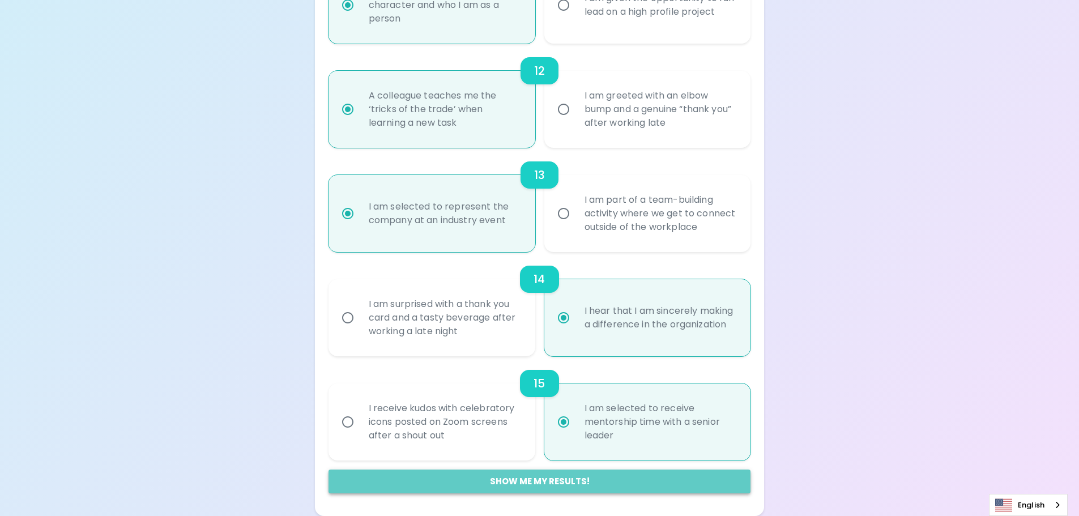
radio input "false"
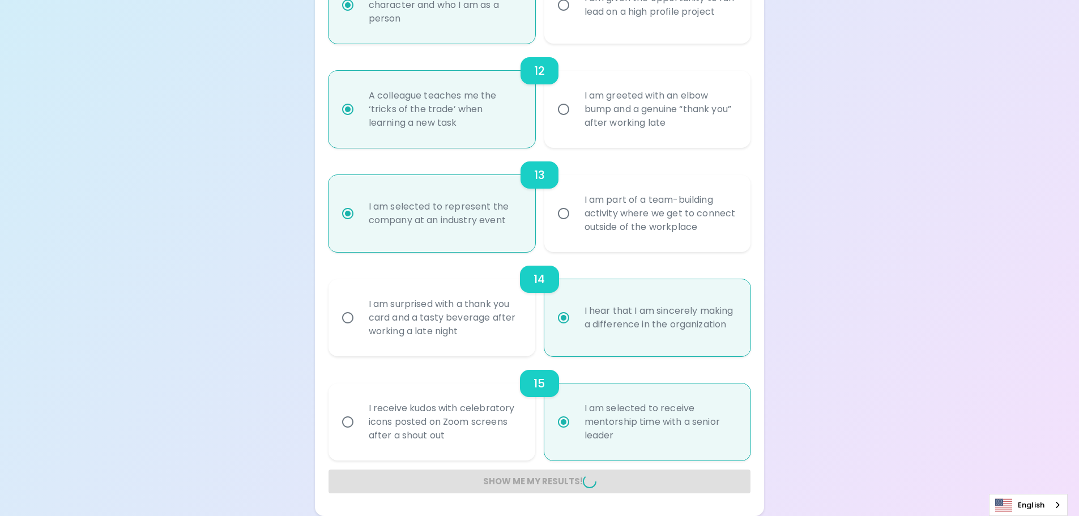
radio input "false"
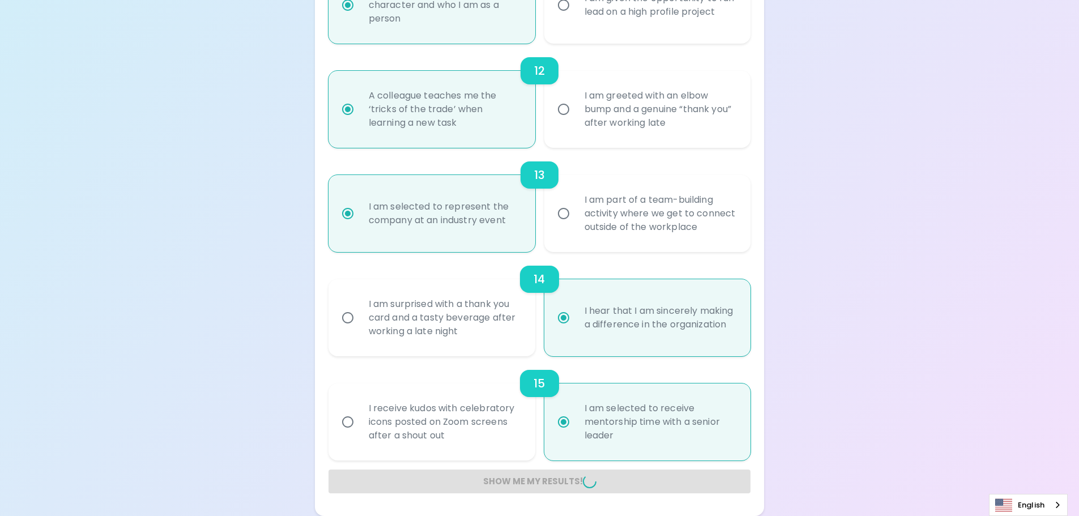
radio input "false"
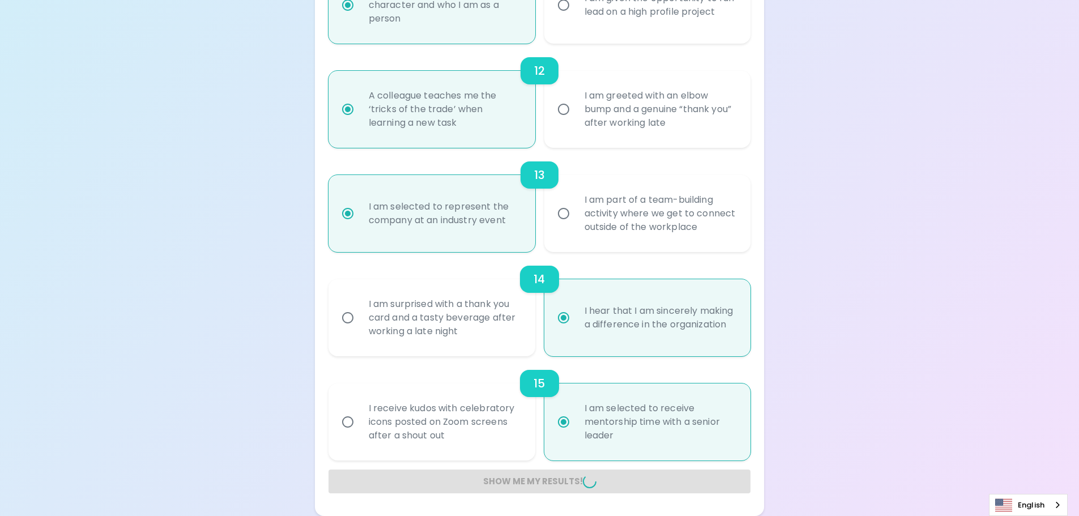
radio input "false"
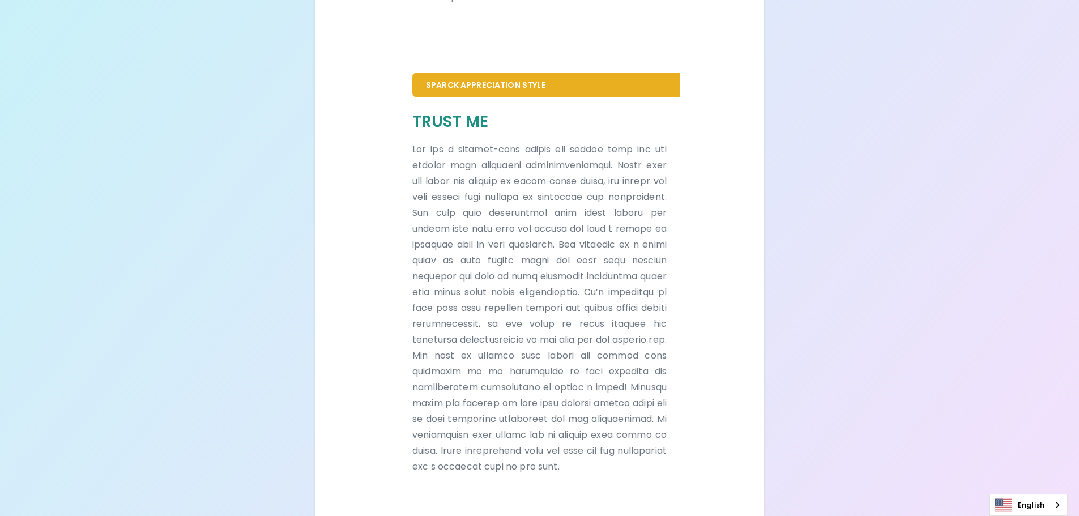
scroll to position [680, 0]
